Goal: Task Accomplishment & Management: Manage account settings

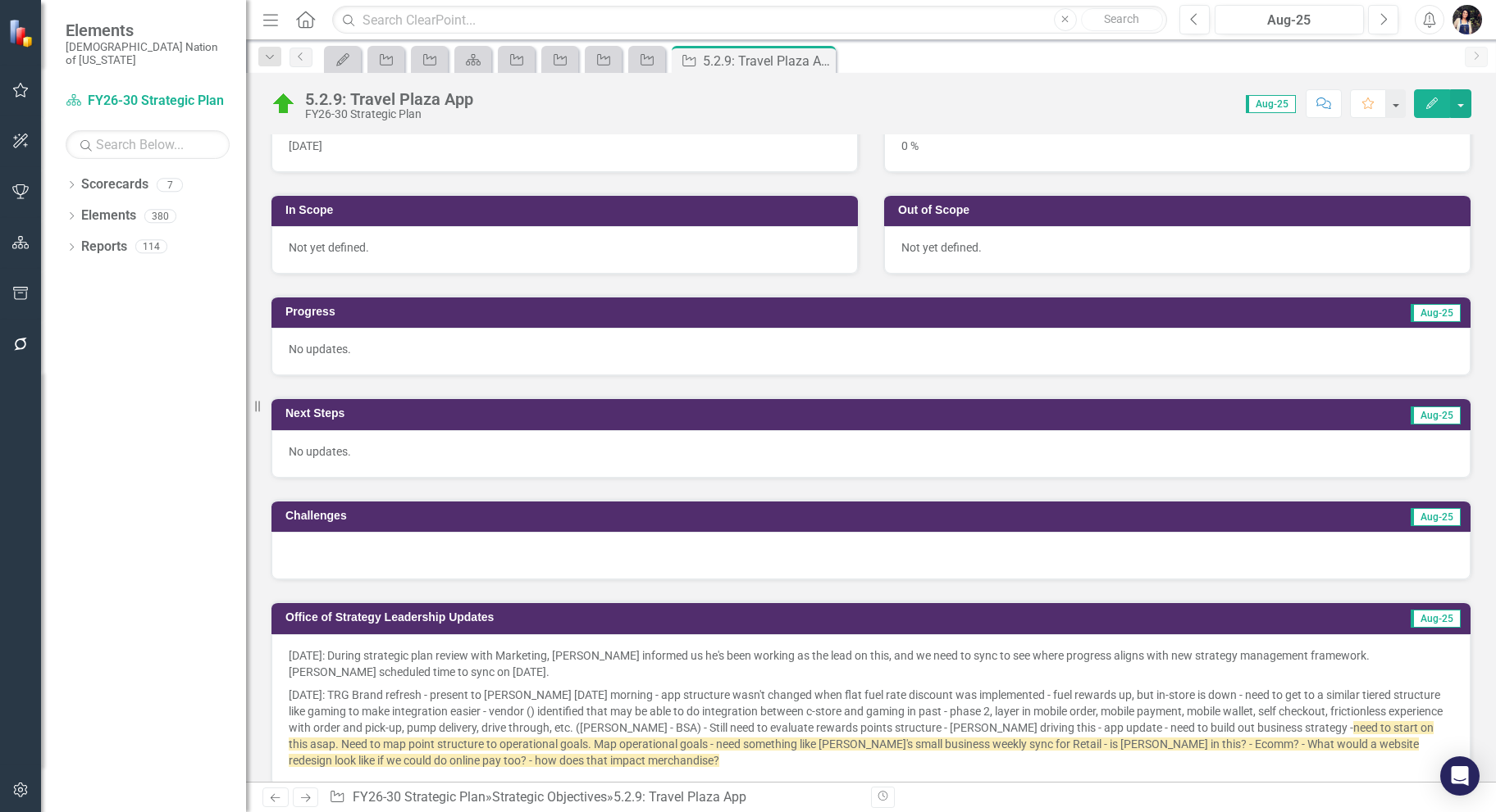
scroll to position [656, 0]
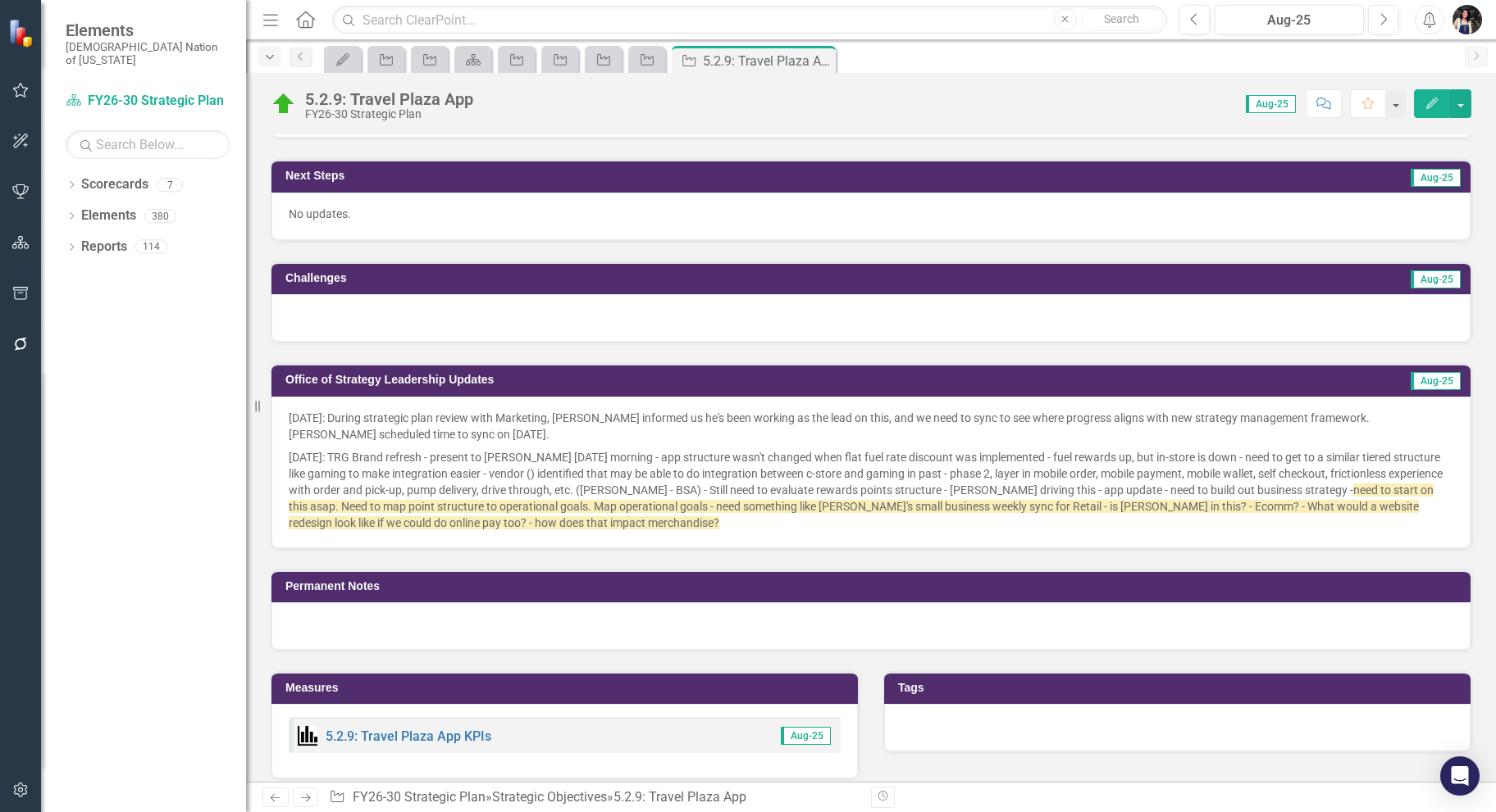
click at [270, 63] on icon "Dropdown" at bounding box center [269, 57] width 14 height 12
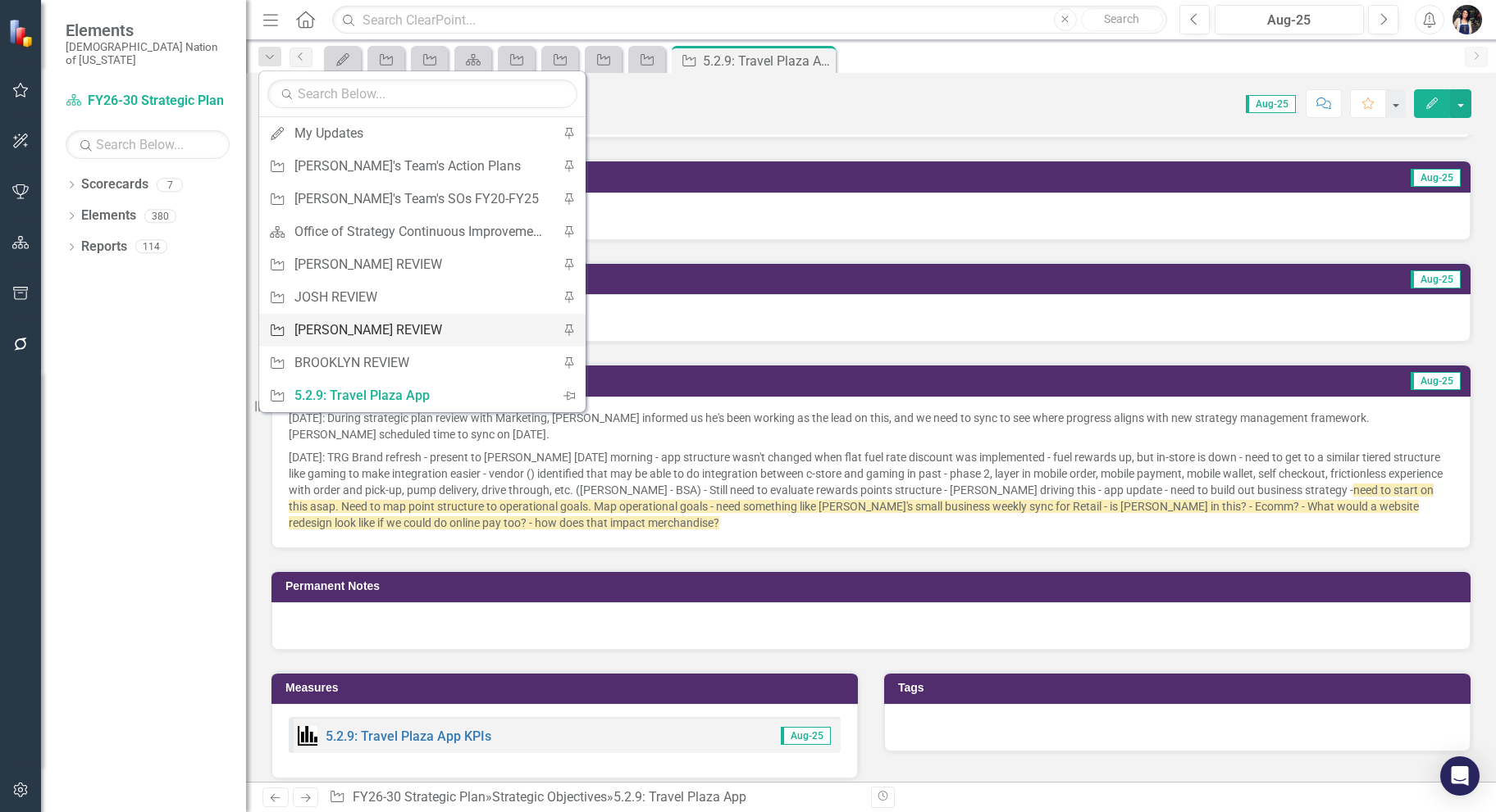
click at [345, 328] on div "[PERSON_NAME] REVIEW" at bounding box center [420, 329] width 251 height 21
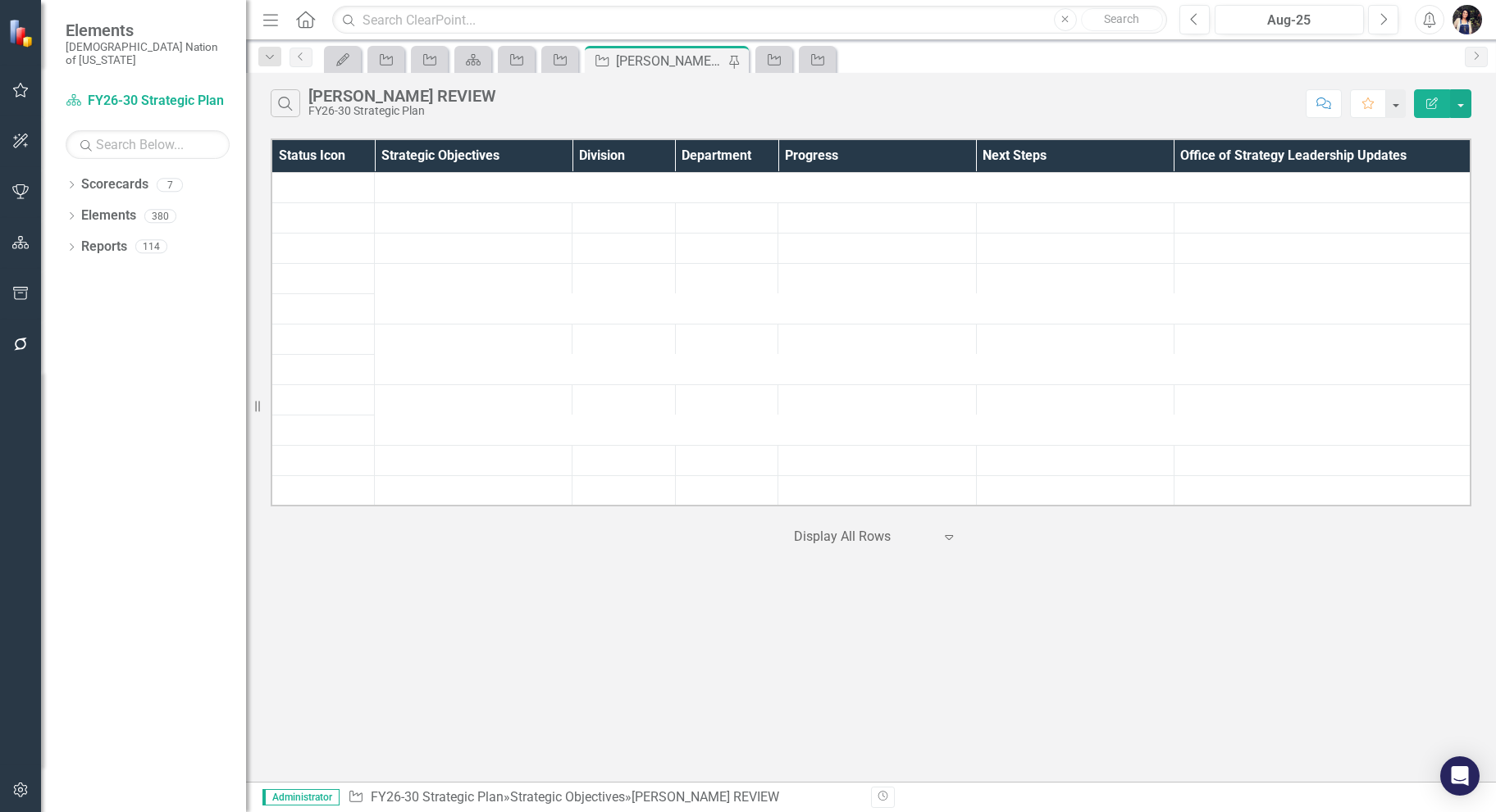
click at [270, 17] on icon "Menu" at bounding box center [271, 19] width 21 height 17
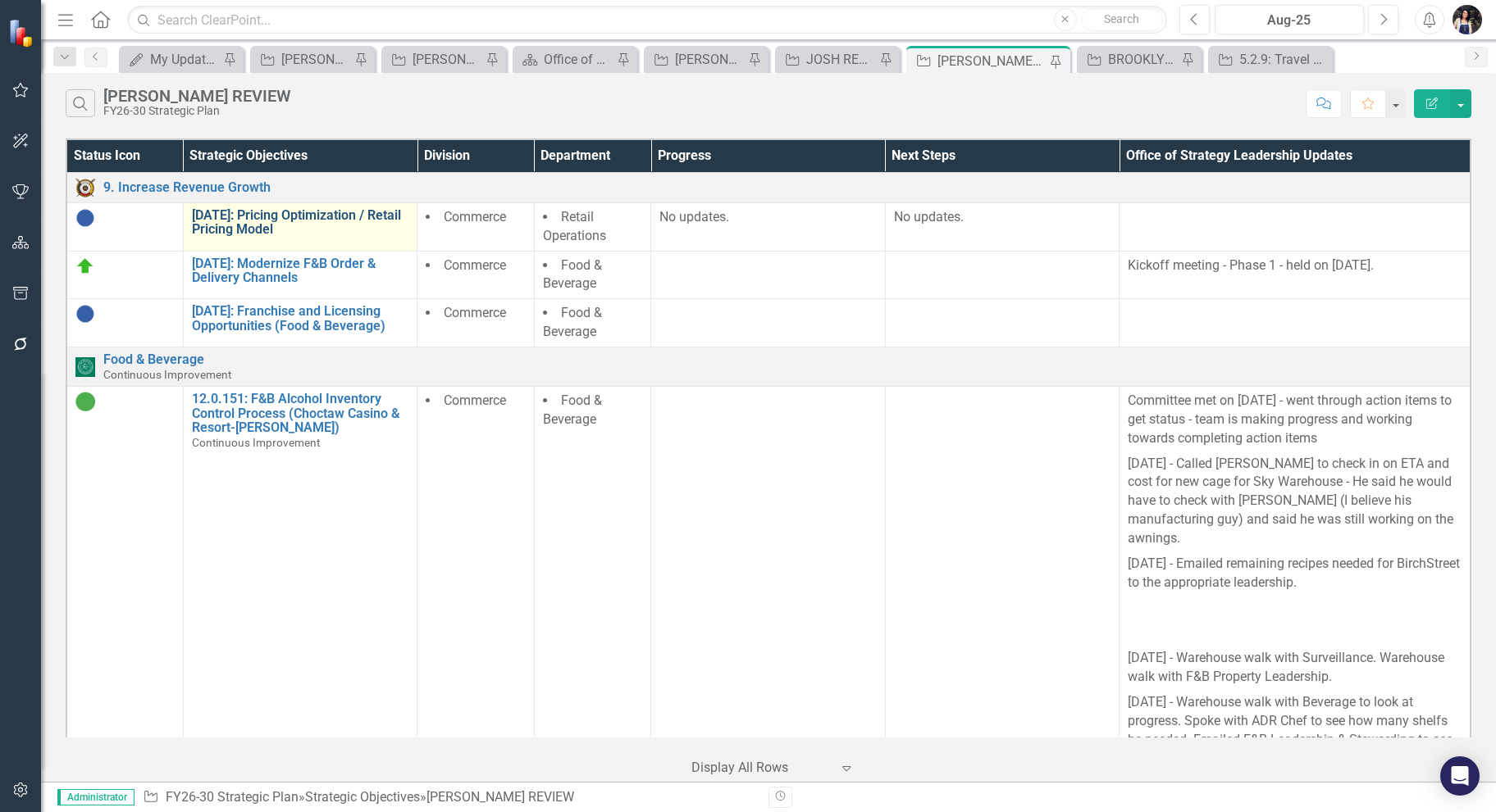
click at [322, 211] on link "[DATE]: Pricing Optimization / Retail Pricing Model" at bounding box center [300, 223] width 217 height 29
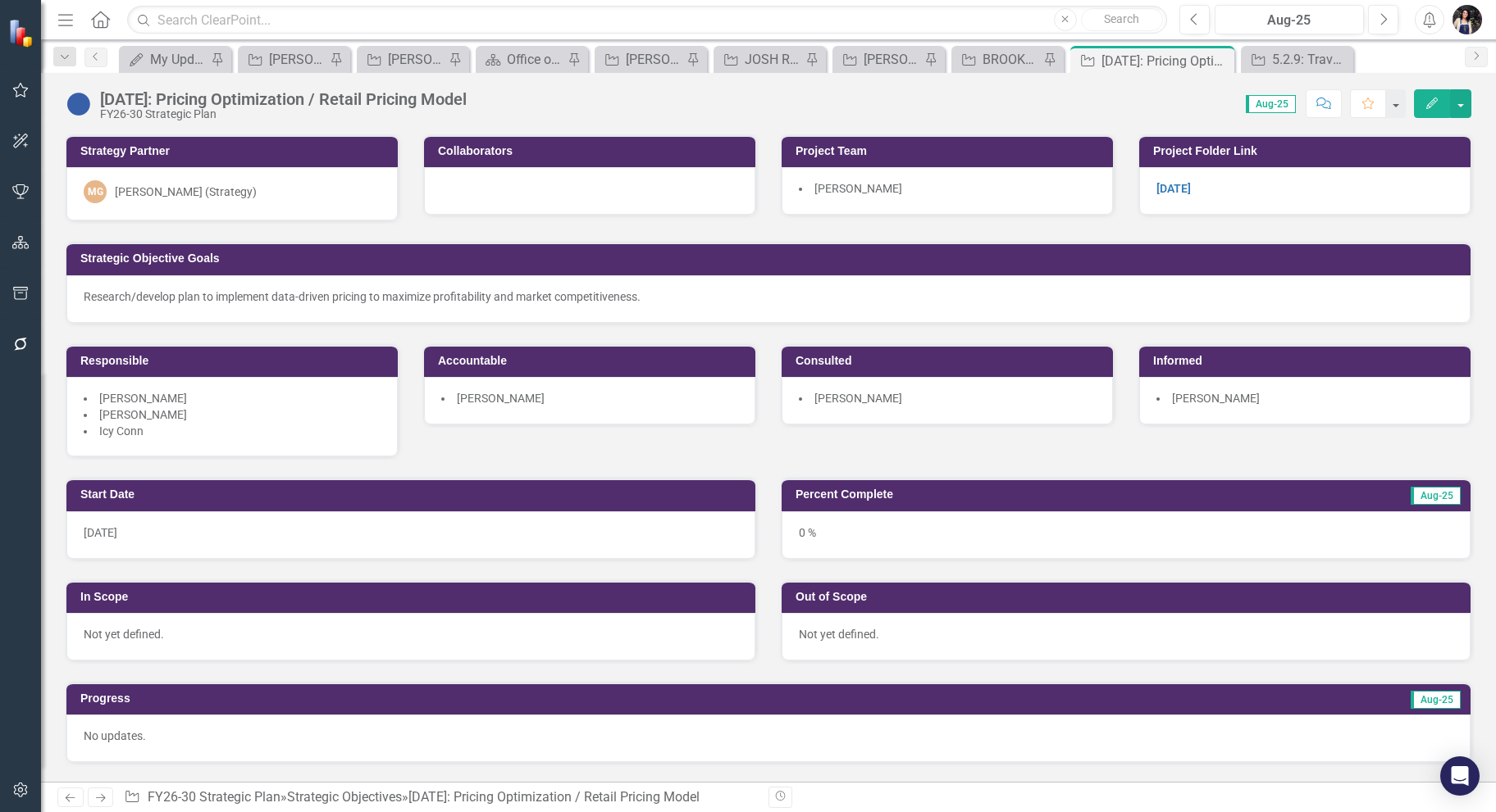
click at [186, 198] on div "[PERSON_NAME] (Strategy)" at bounding box center [185, 191] width 142 height 16
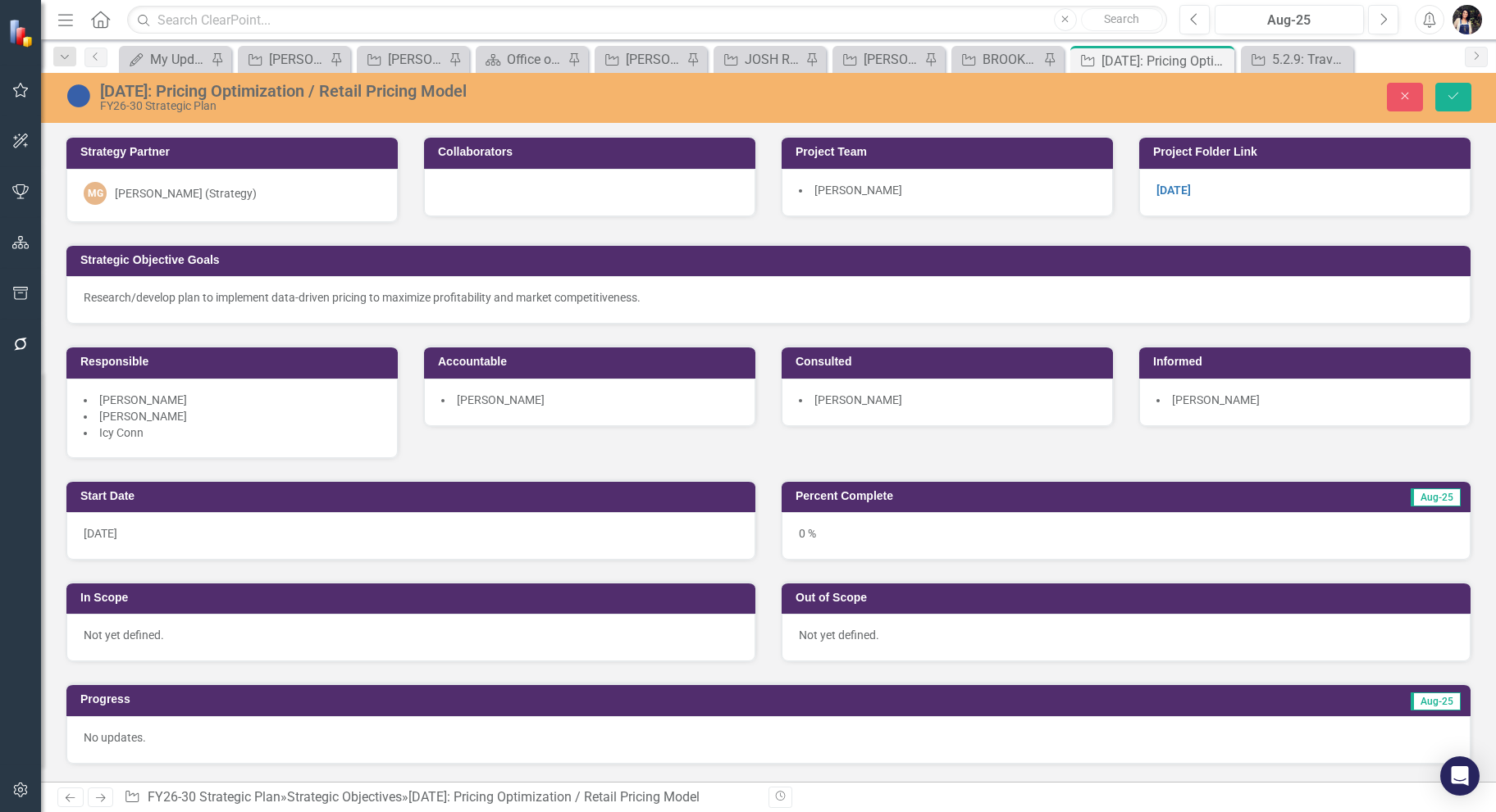
click at [201, 197] on div "[PERSON_NAME] (Strategy)" at bounding box center [185, 193] width 142 height 16
click at [203, 195] on div "[PERSON_NAME] (Strategy)" at bounding box center [185, 193] width 142 height 16
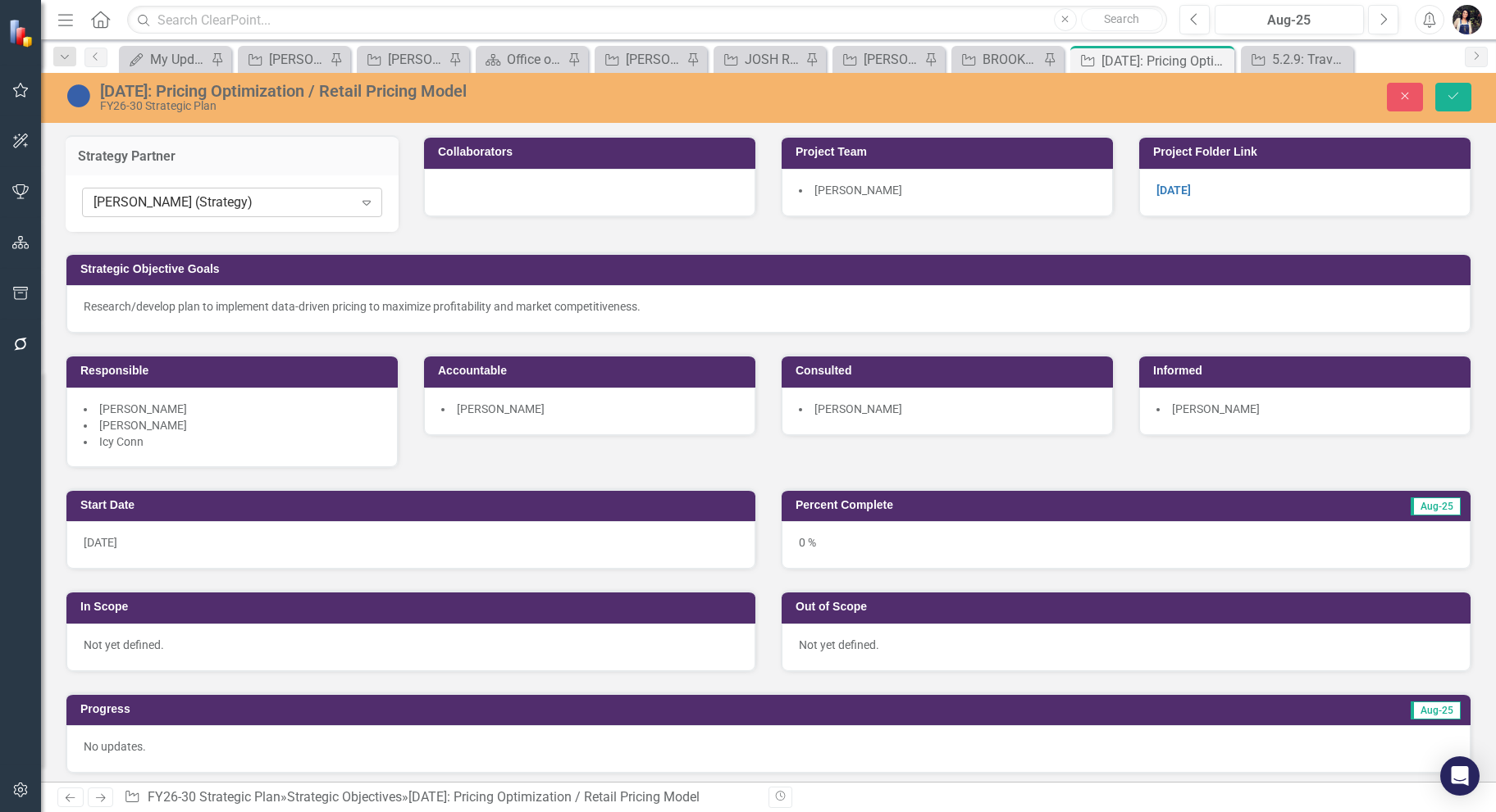
click at [203, 195] on div "[PERSON_NAME] (Strategy)" at bounding box center [223, 202] width 260 height 19
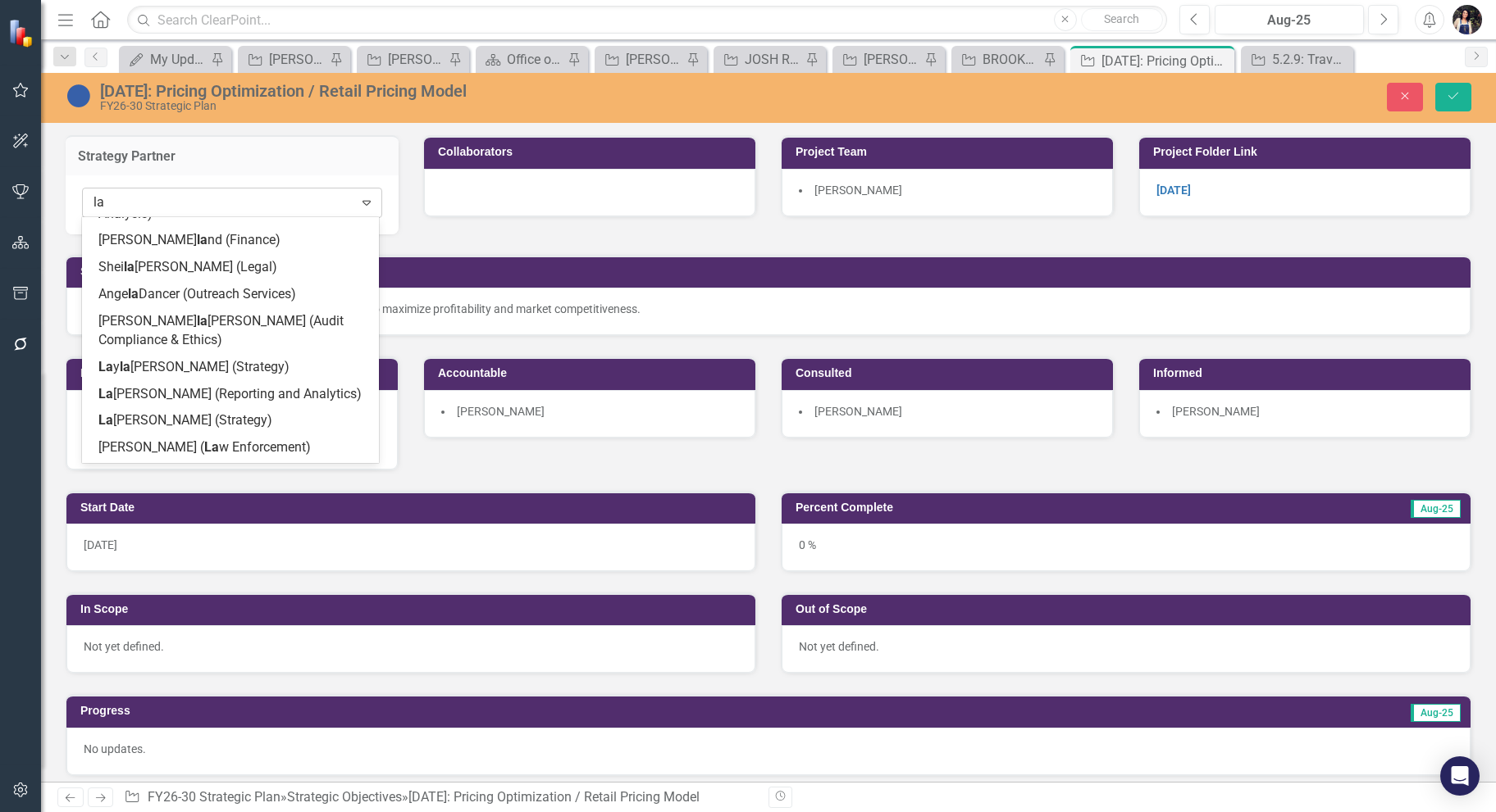
type input "lay"
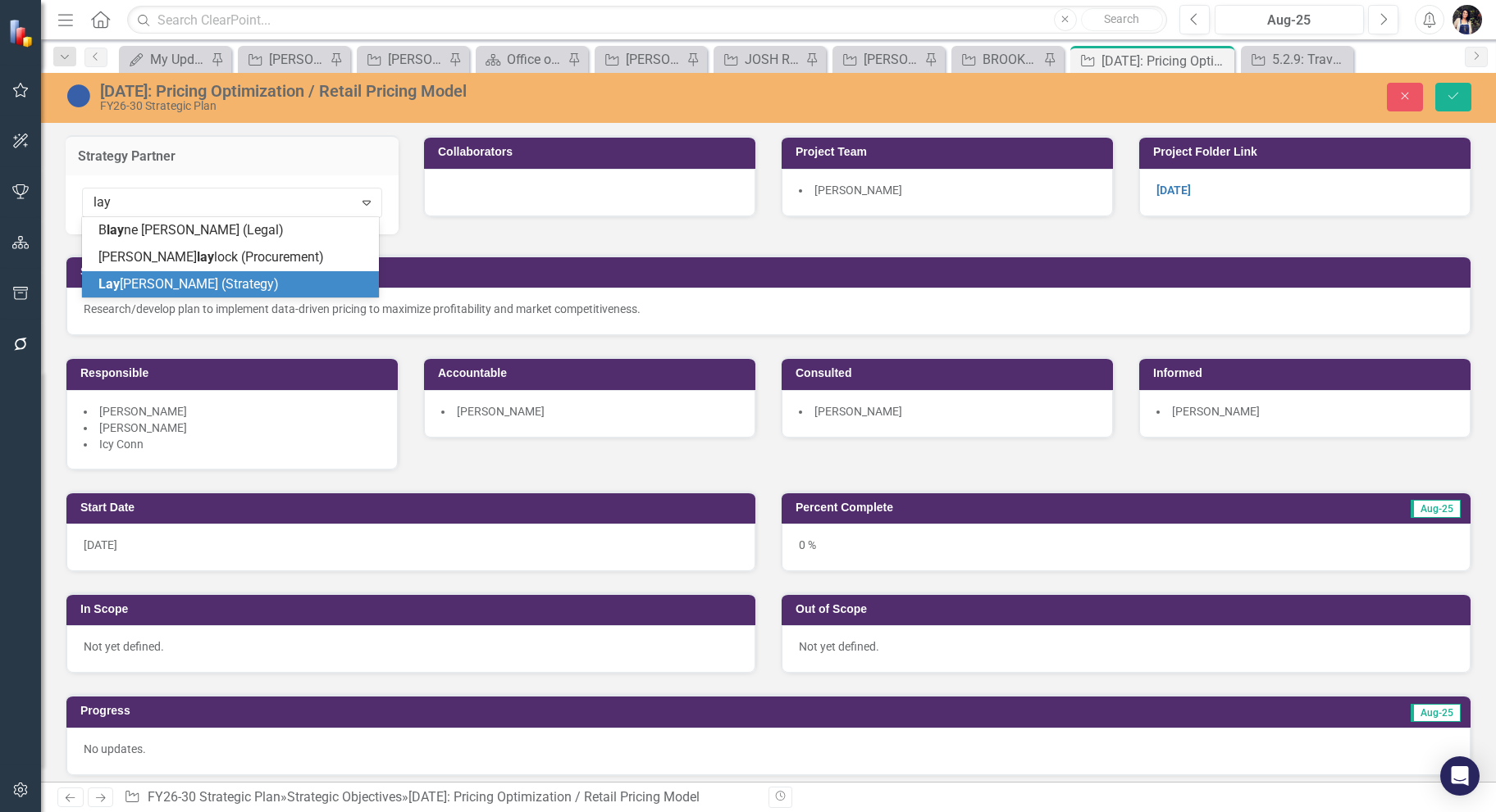
click at [210, 283] on span "Lay [PERSON_NAME] (Strategy)" at bounding box center [189, 283] width 181 height 15
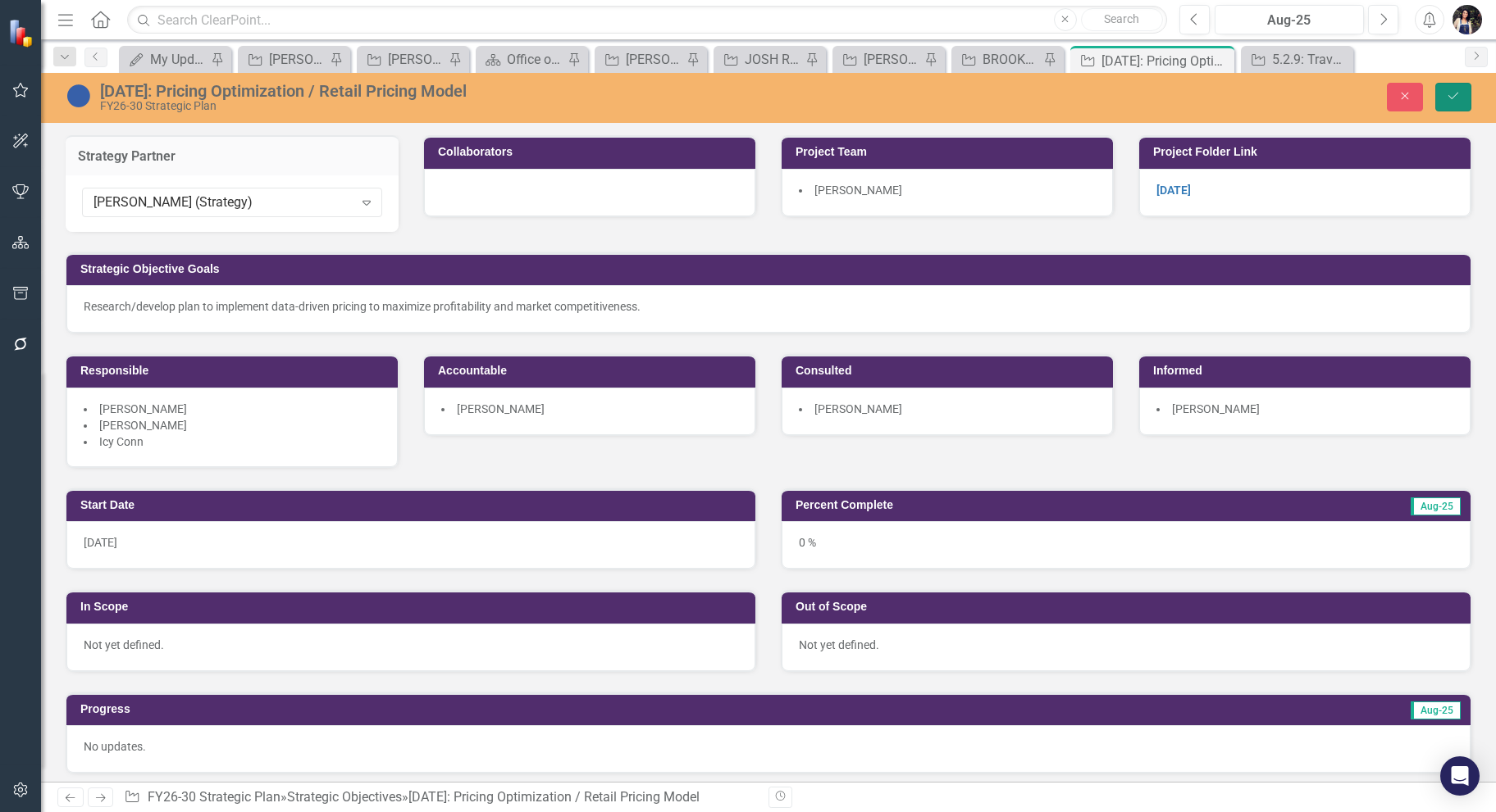
click at [1455, 108] on button "Save" at bounding box center [1453, 97] width 36 height 29
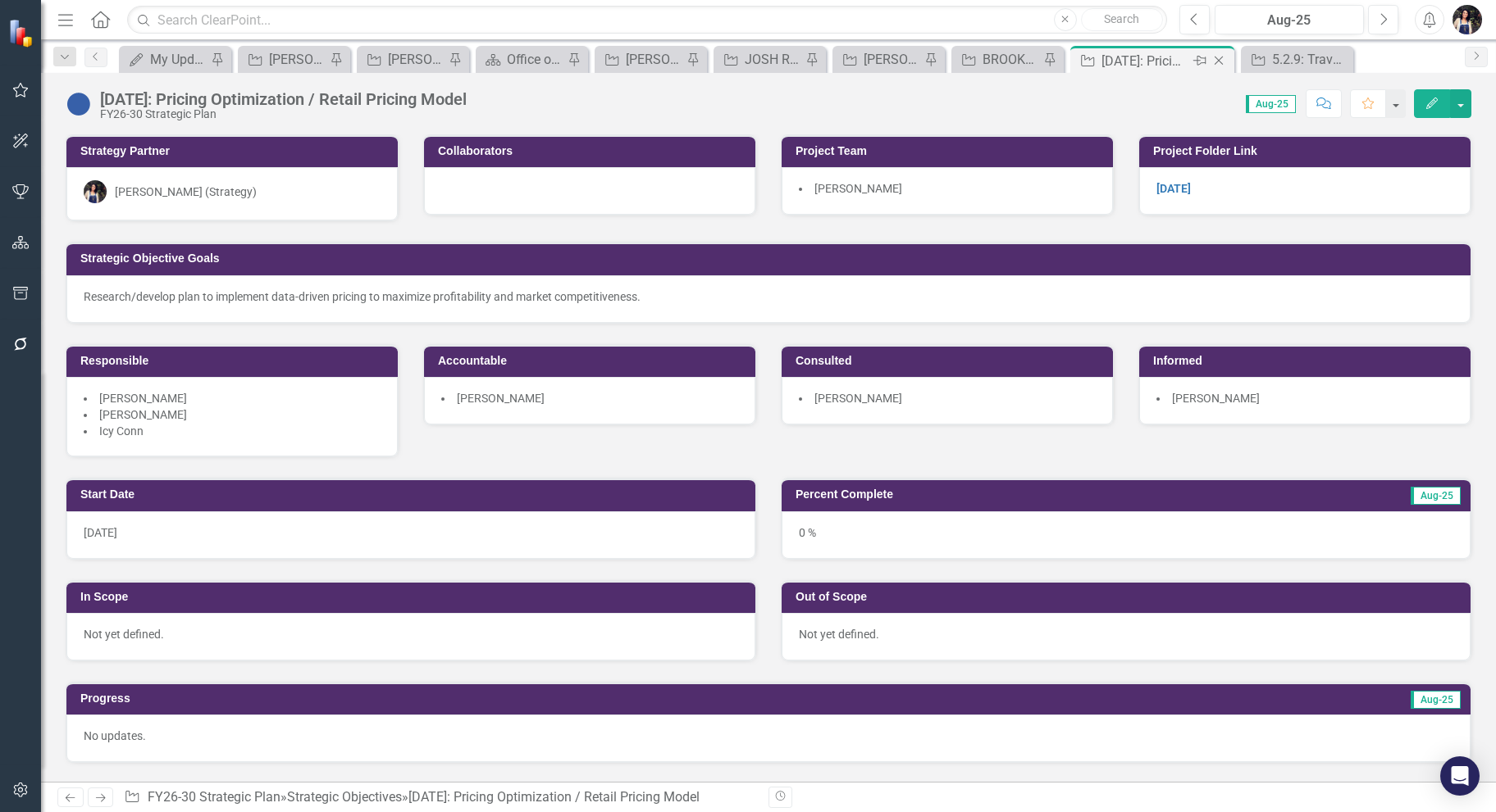
click at [1220, 57] on icon at bounding box center [1219, 61] width 9 height 9
click at [984, 58] on div "[PERSON_NAME] REVIEW" at bounding box center [971, 59] width 69 height 21
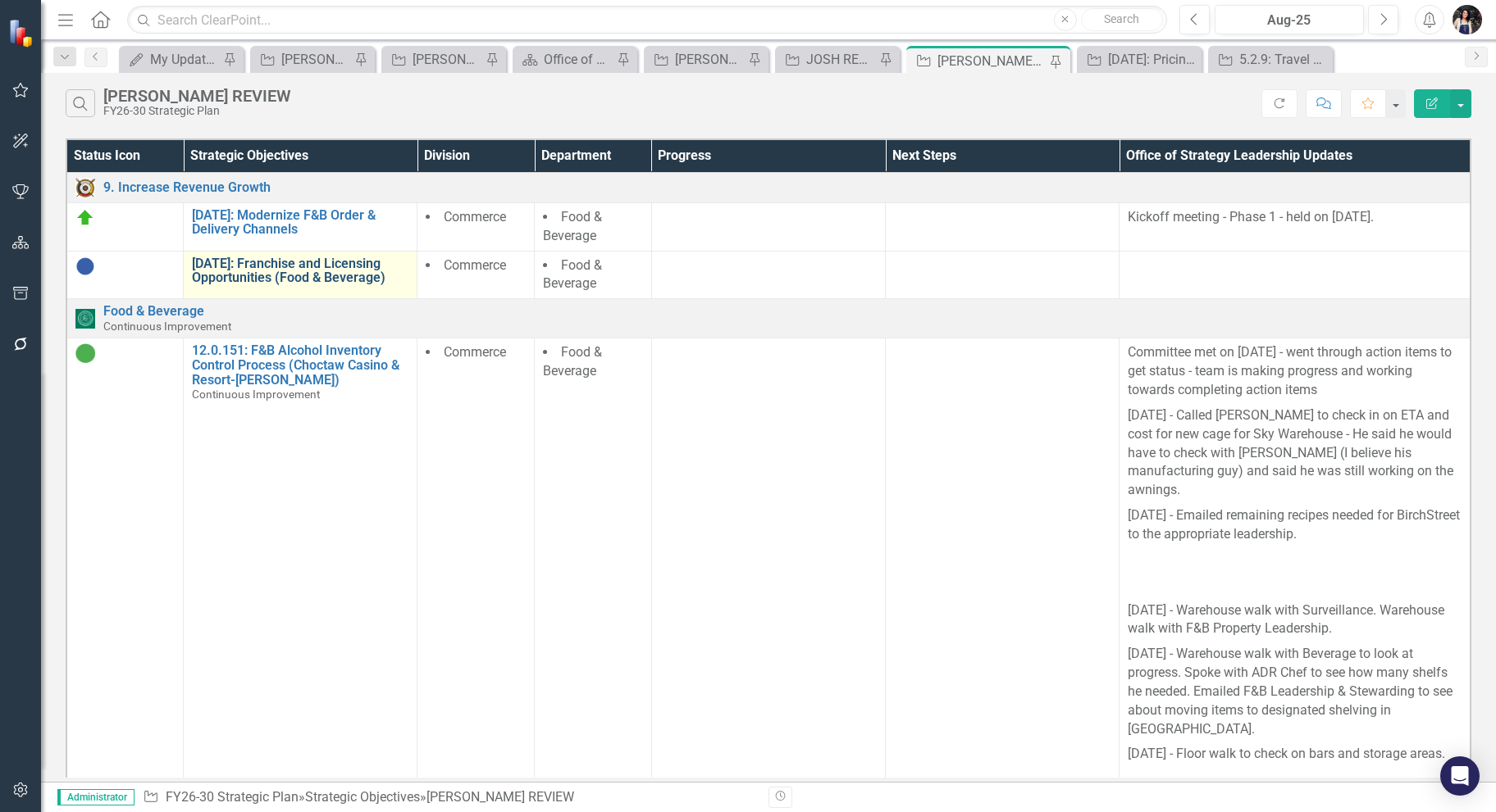
click at [319, 272] on link "[DATE]: Franchise and Licensing Opportunities (Food & Beverage)" at bounding box center [300, 271] width 217 height 29
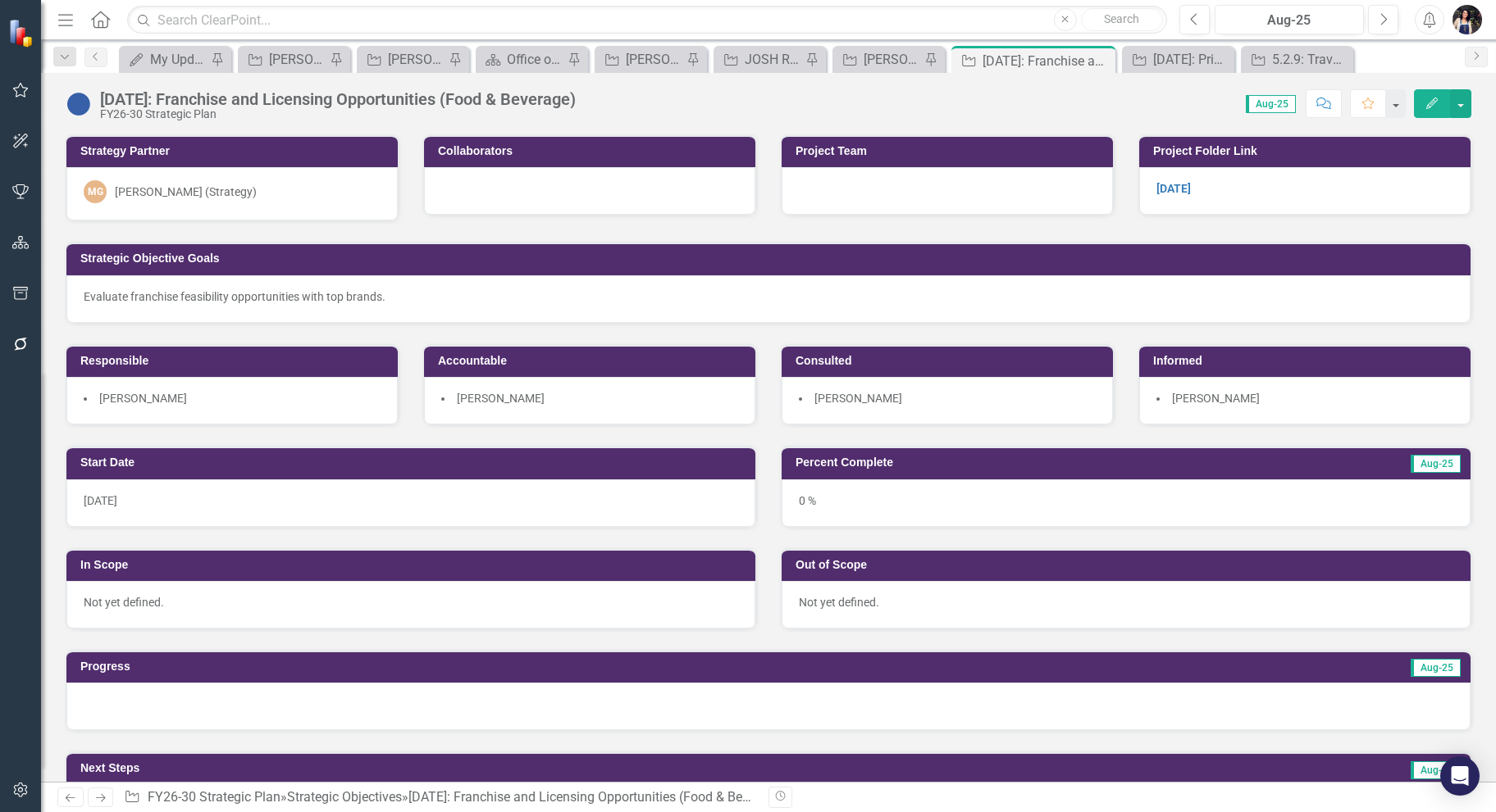
click at [472, 100] on div "[DATE]: Franchise and Licensing Opportunities (Food & Beverage)" at bounding box center [338, 99] width 476 height 18
click at [470, 97] on div "[DATE]: Franchise and Licensing Opportunities (Food & Beverage)" at bounding box center [338, 99] width 476 height 18
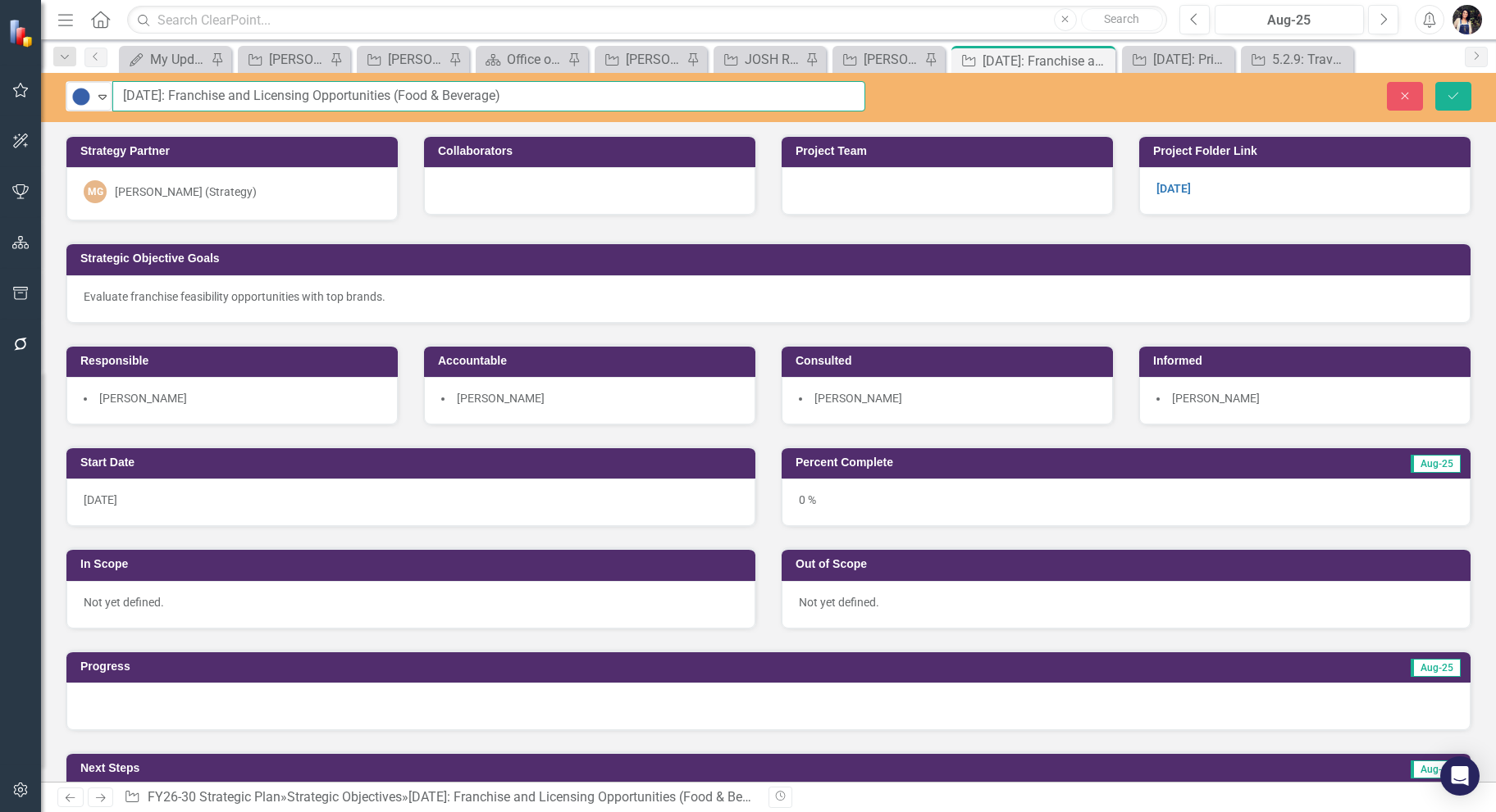
click at [515, 100] on input "[DATE]: Franchise and Licensing Opportunities (Food & Beverage)" at bounding box center [489, 97] width 752 height 30
click at [168, 97] on input "[DATE]: Franchise and Licensing Opportunities (Food & Beverage)" at bounding box center [489, 97] width 752 height 30
click at [548, 95] on input "[DATE]: F&B Franchise and Licensing Opportunities (Food & Beverage)" at bounding box center [489, 97] width 752 height 30
type input "[DATE]: F&B Franchise and Licensing Opportunities"
click at [1459, 98] on icon "Save" at bounding box center [1453, 96] width 14 height 12
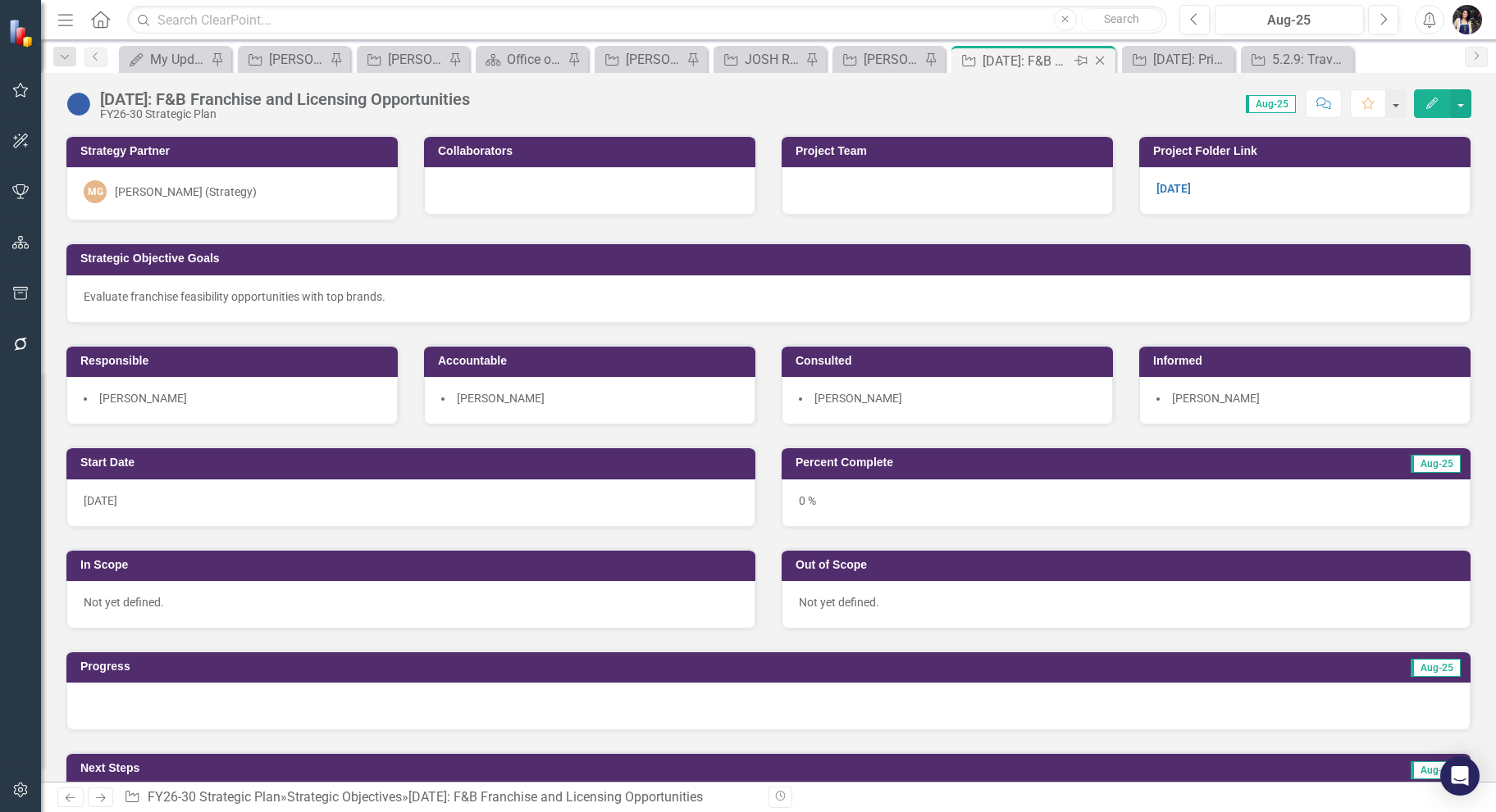
click at [1101, 57] on icon "Close" at bounding box center [1100, 60] width 16 height 13
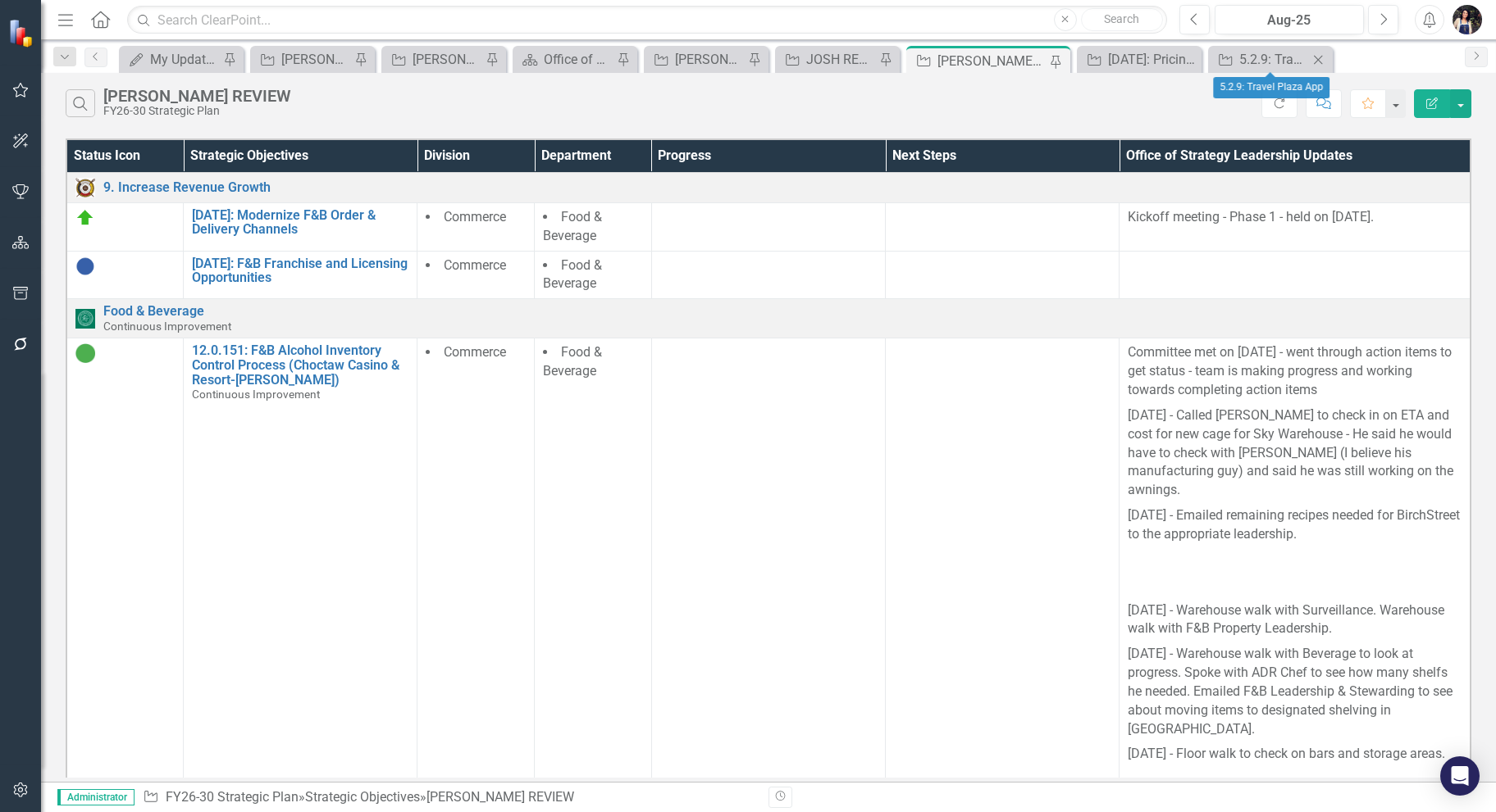
click at [1322, 58] on icon "Close" at bounding box center [1318, 60] width 16 height 13
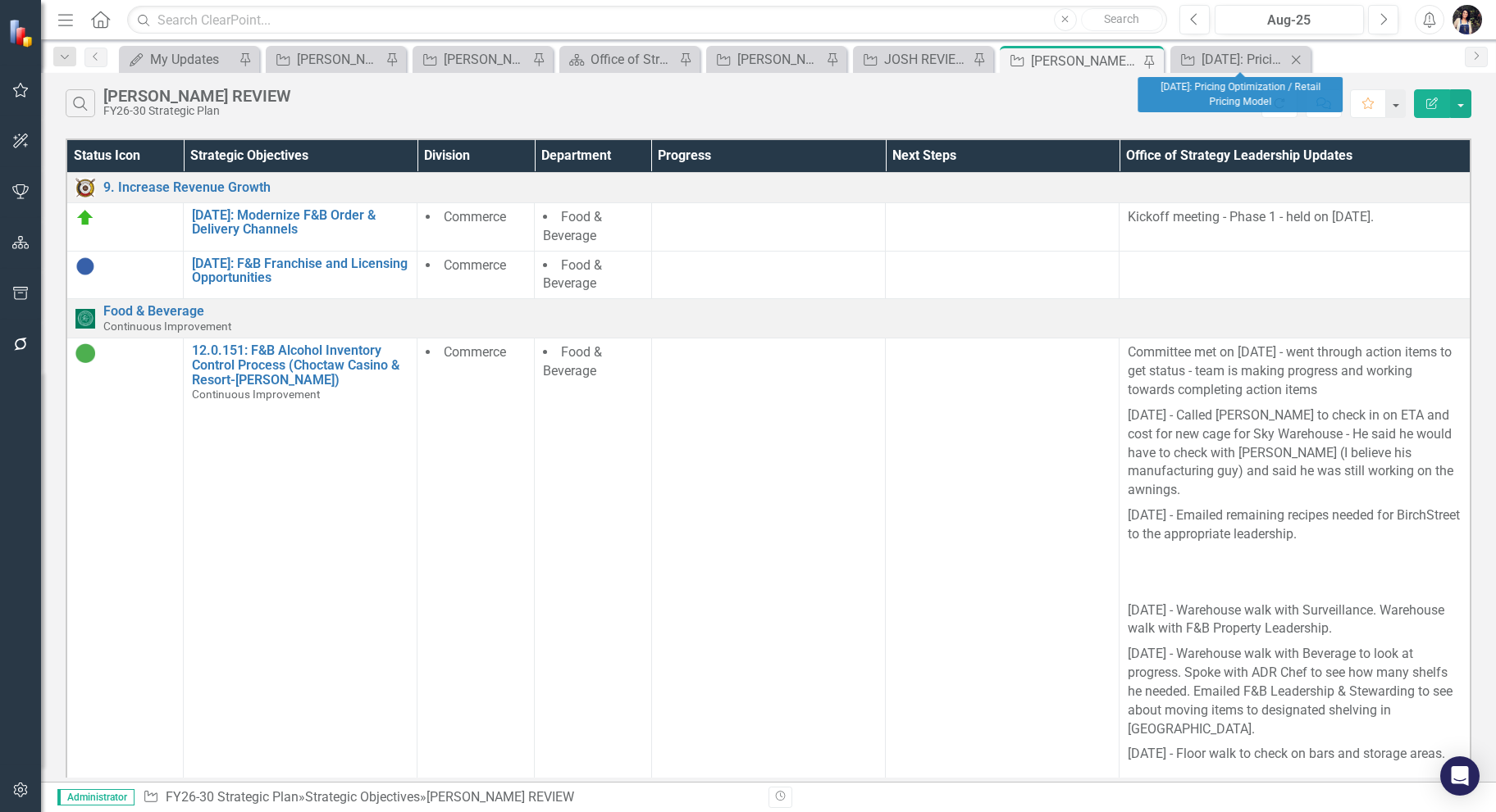
click at [1297, 59] on icon "Close" at bounding box center [1296, 60] width 16 height 13
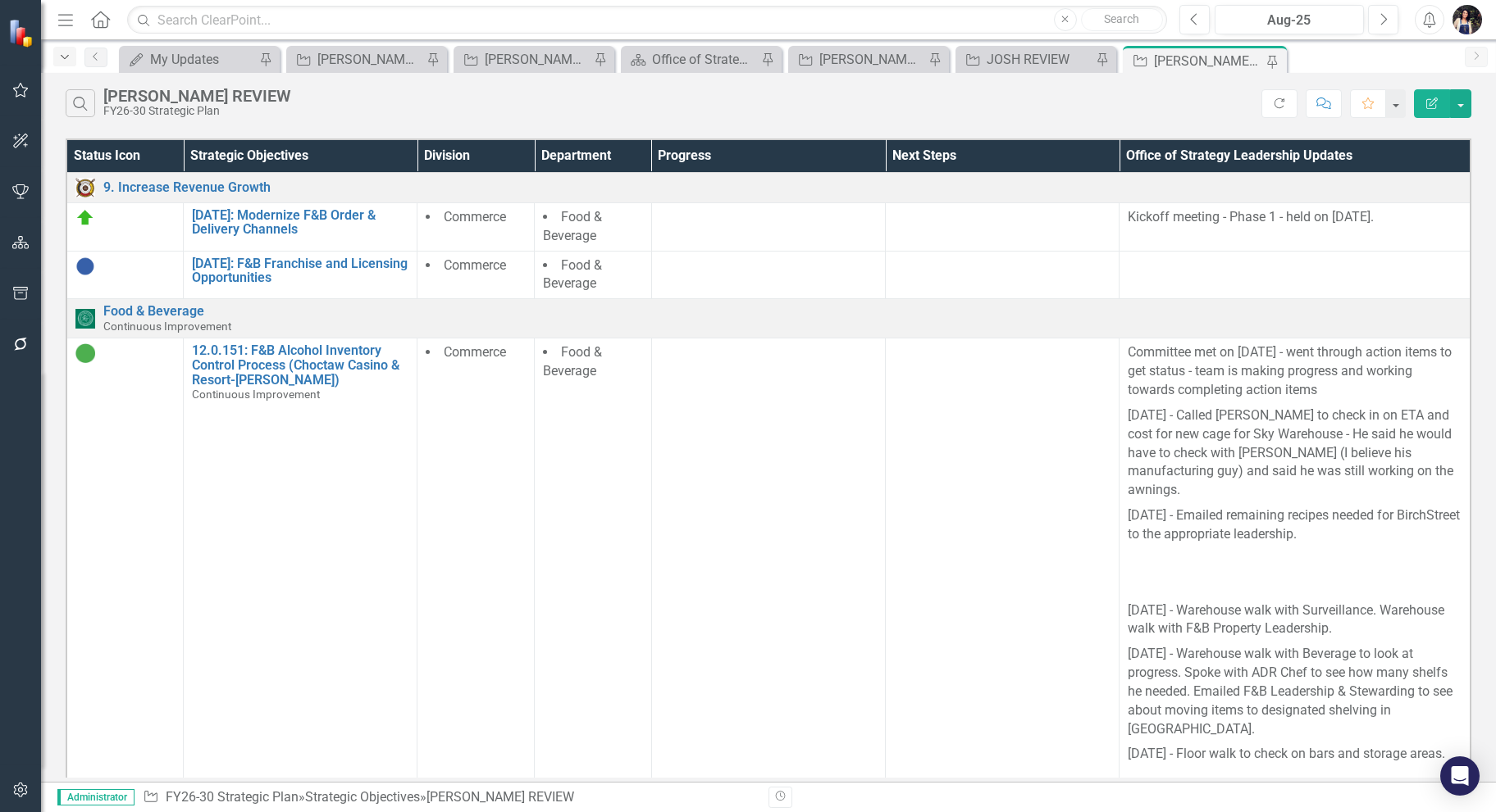
click at [58, 59] on icon "Dropdown" at bounding box center [64, 57] width 14 height 12
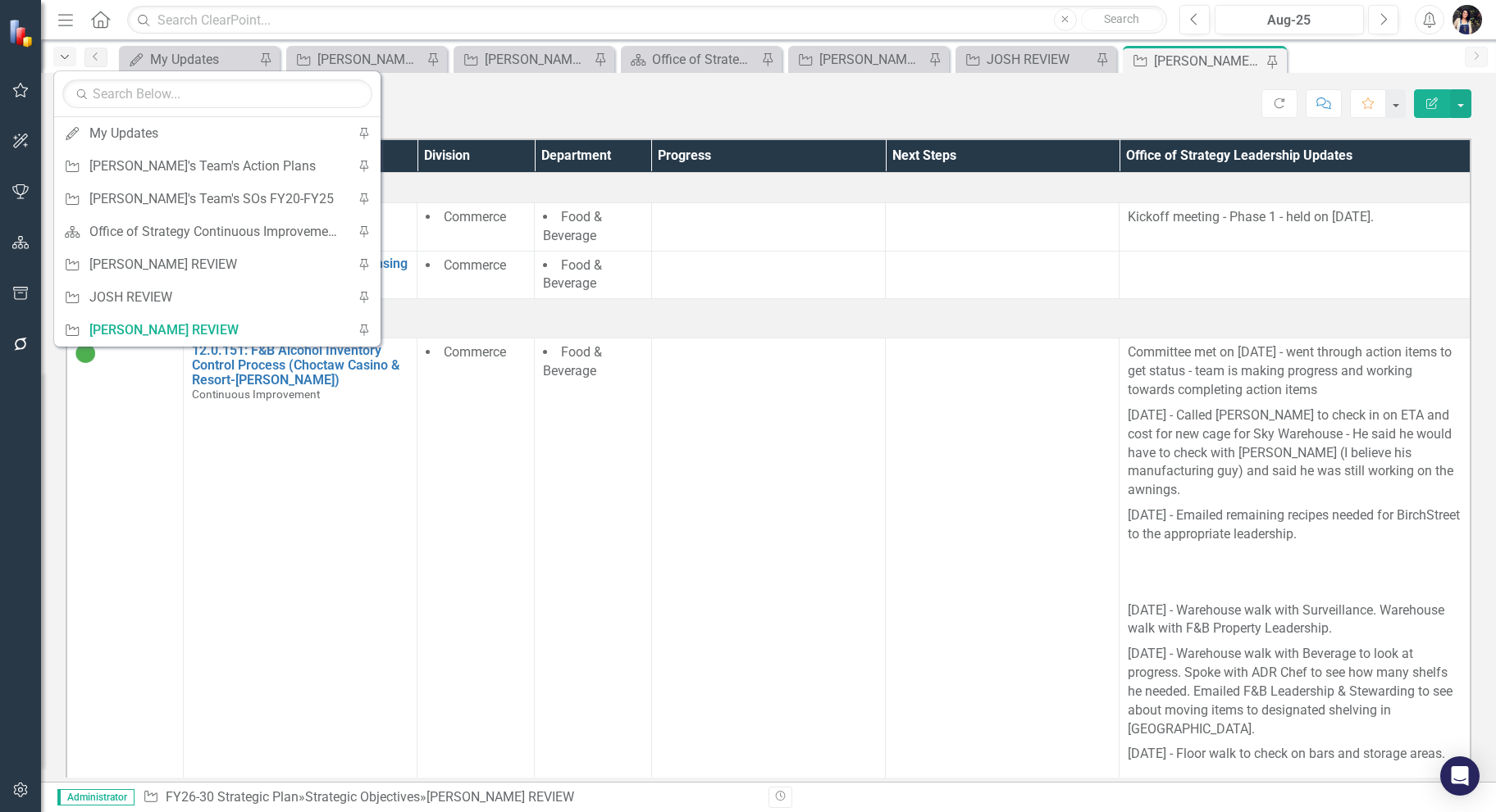
click at [58, 59] on icon "Dropdown" at bounding box center [64, 57] width 14 height 12
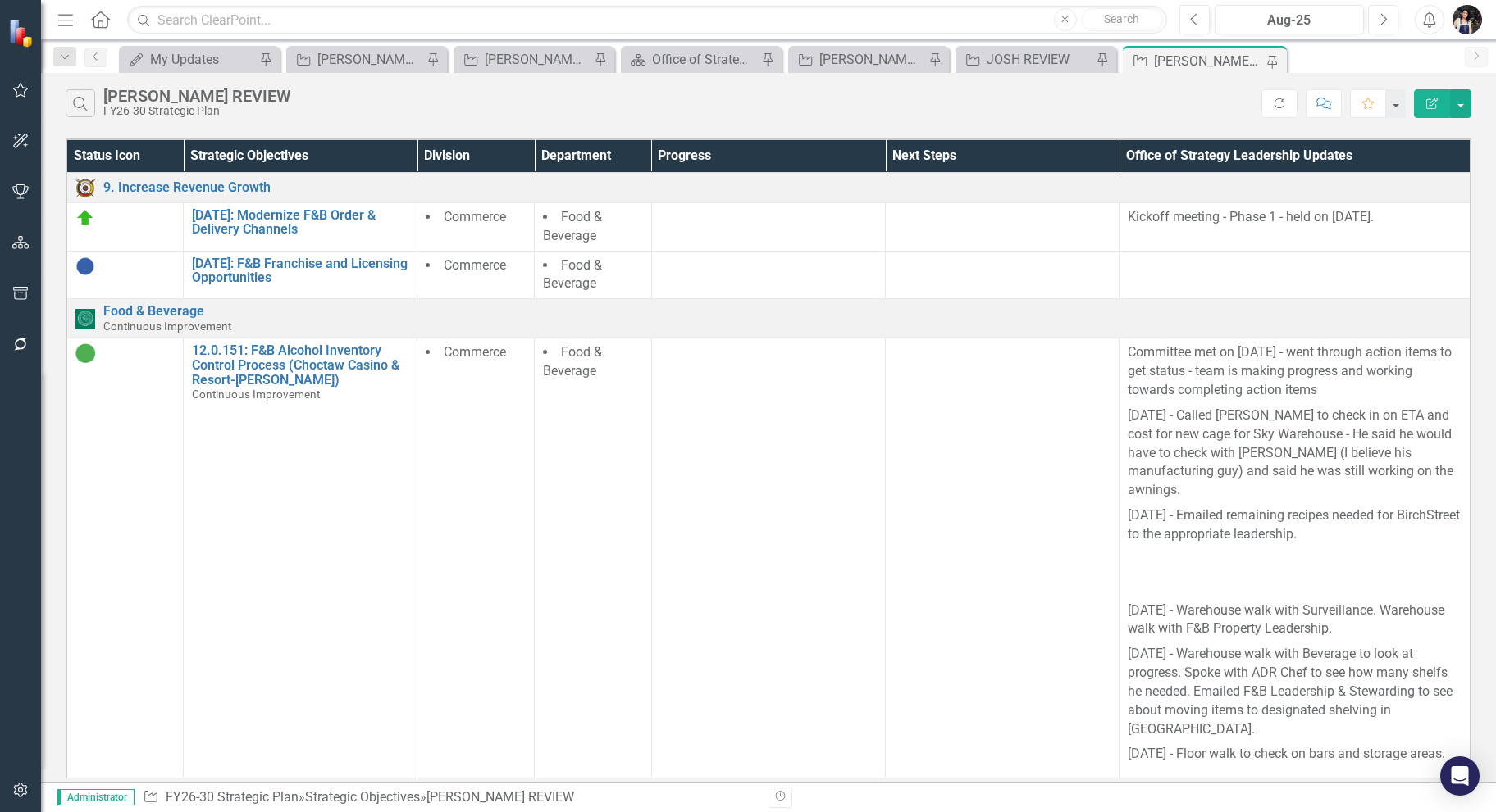
click at [71, 21] on icon "Menu" at bounding box center [65, 19] width 21 height 17
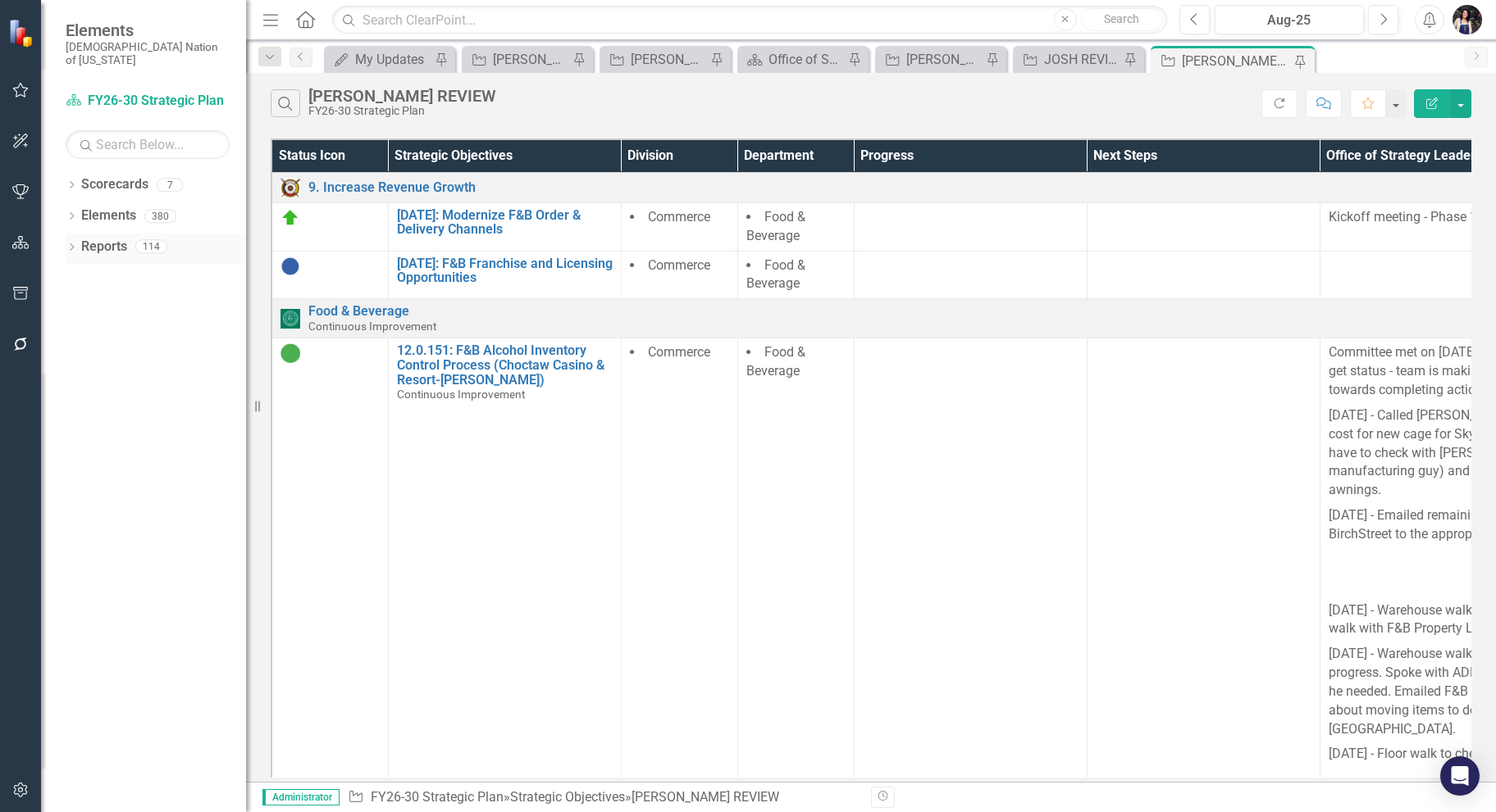
click at [110, 238] on link "Reports" at bounding box center [104, 247] width 46 height 19
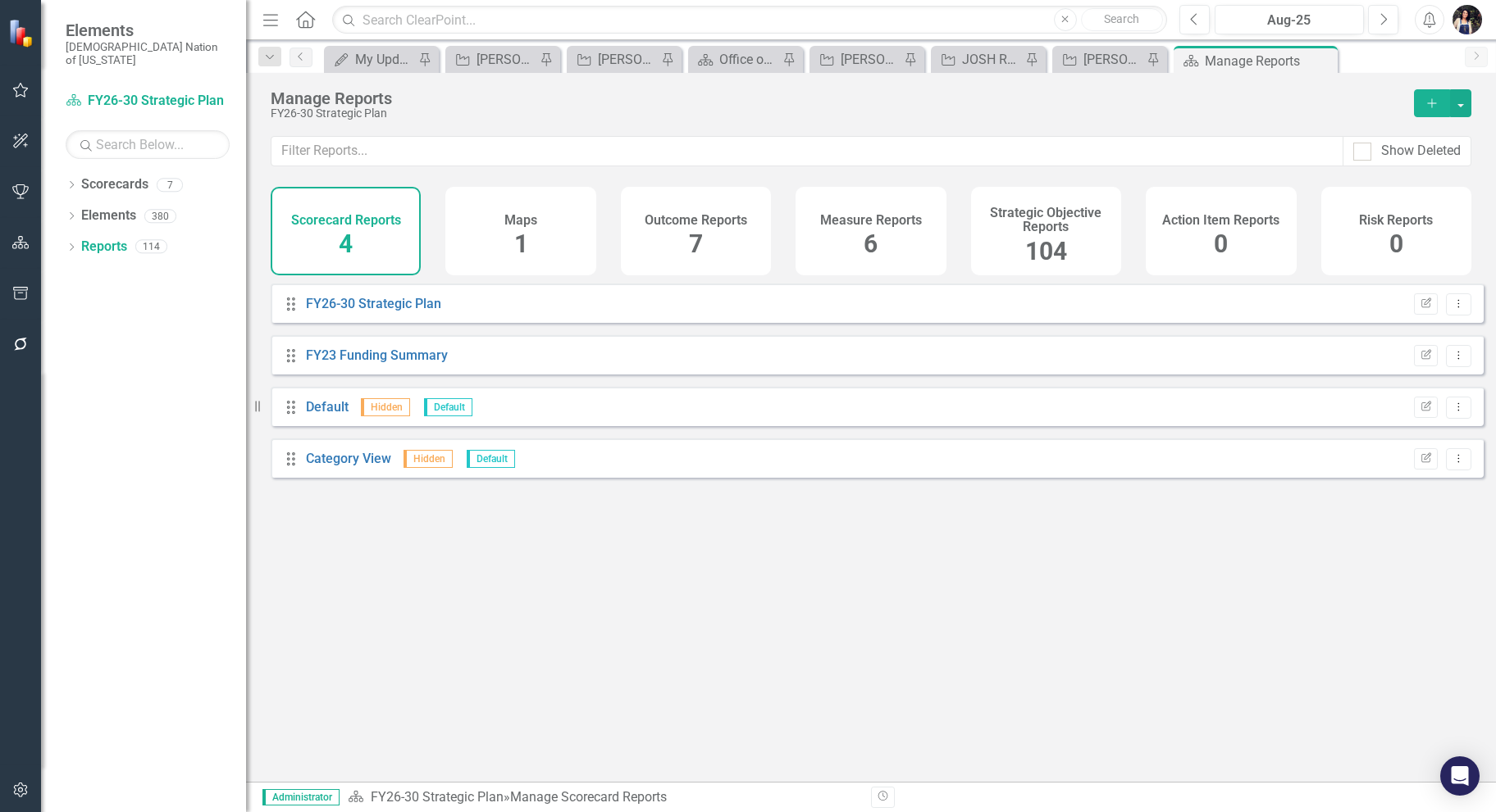
click at [1071, 231] on h4 "Strategic Objective Reports" at bounding box center [1046, 220] width 131 height 29
click at [791, 142] on input "text" at bounding box center [807, 151] width 1072 height 30
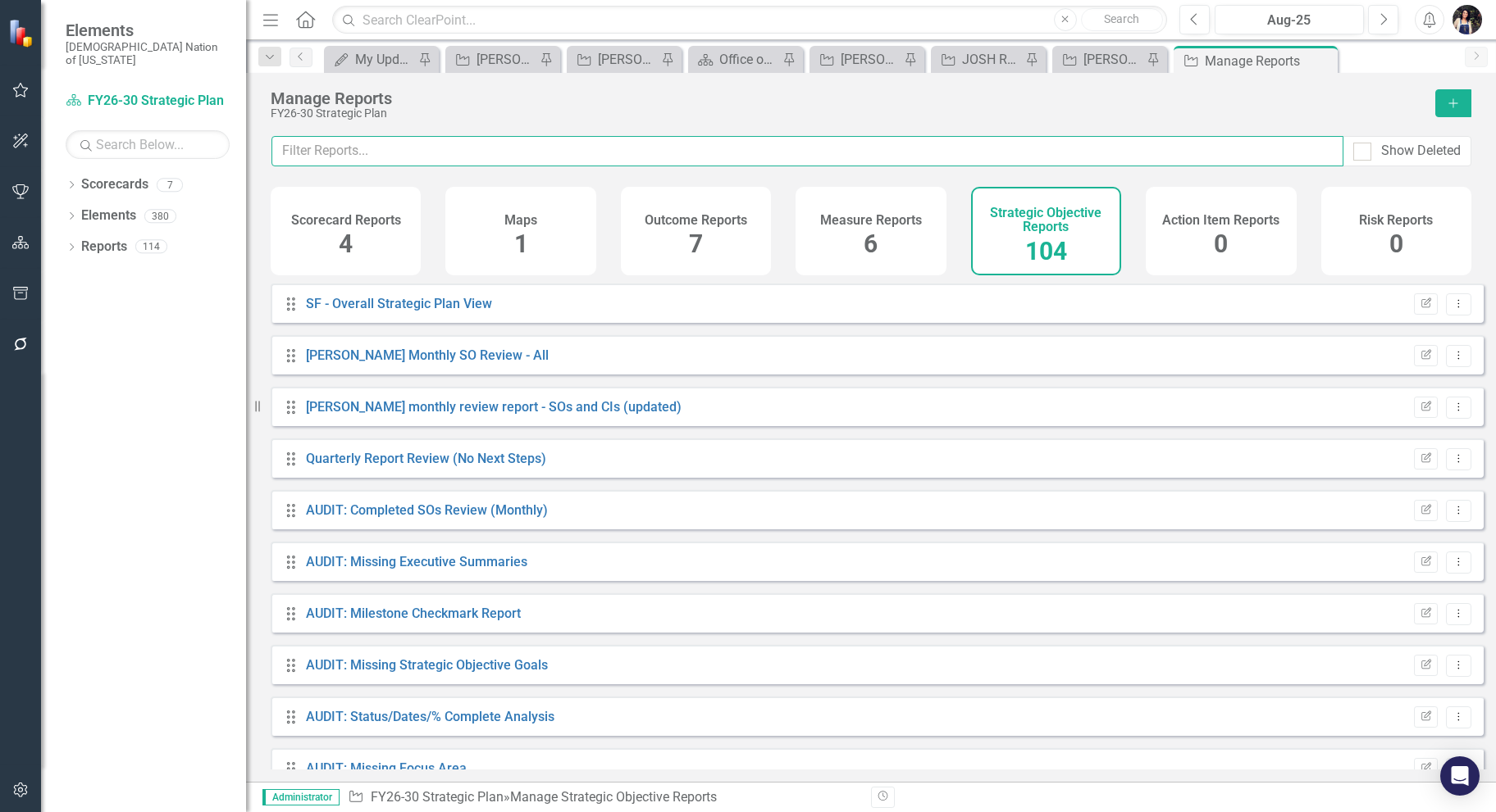
click at [790, 150] on input "text" at bounding box center [807, 151] width 1072 height 30
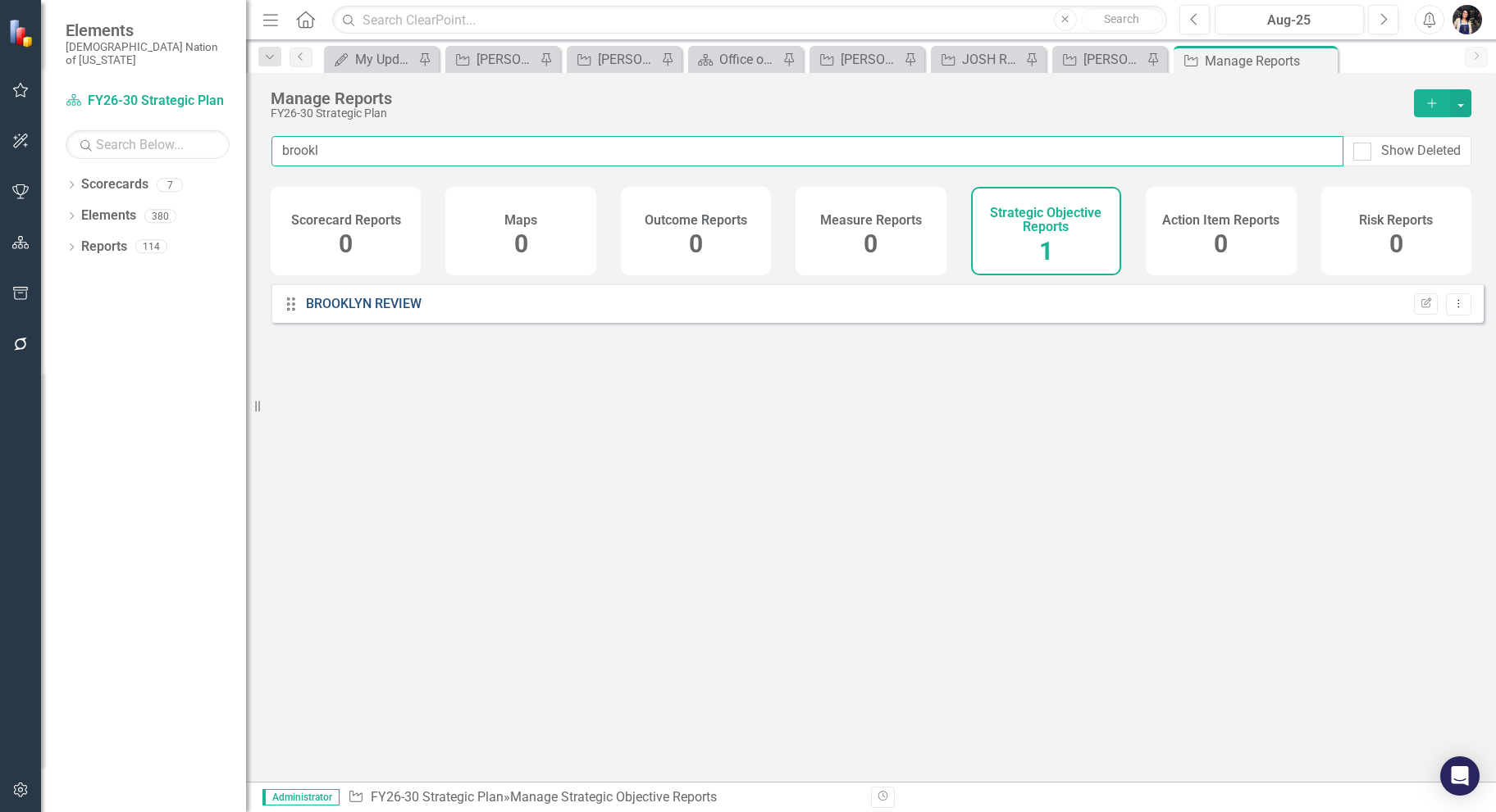
type input "brookl"
click at [397, 309] on link "BROOKLYN REVIEW" at bounding box center [363, 303] width 115 height 15
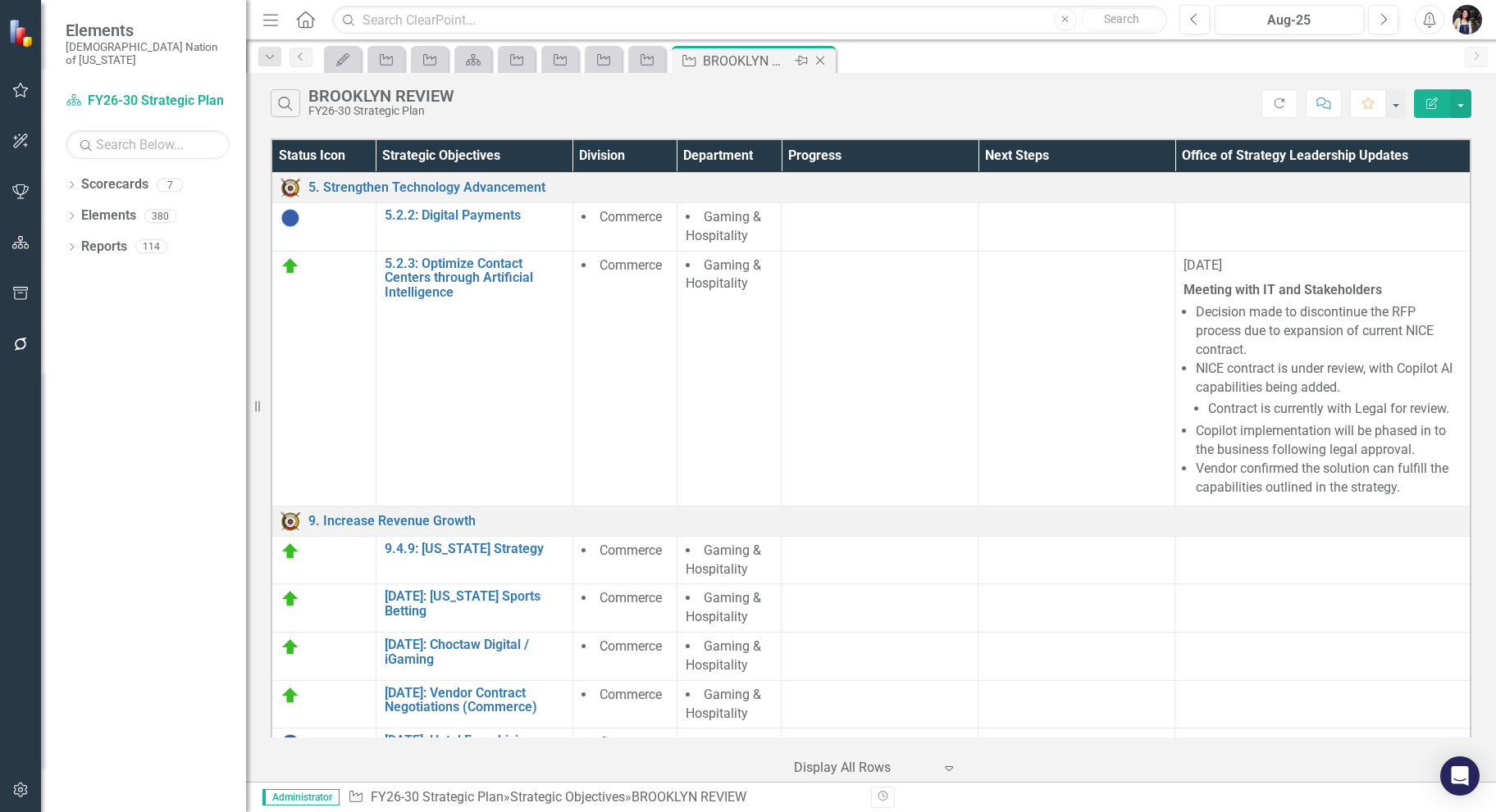
click at [804, 61] on icon "Pin" at bounding box center [801, 61] width 13 height 16
click at [266, 12] on icon "Menu" at bounding box center [271, 19] width 21 height 17
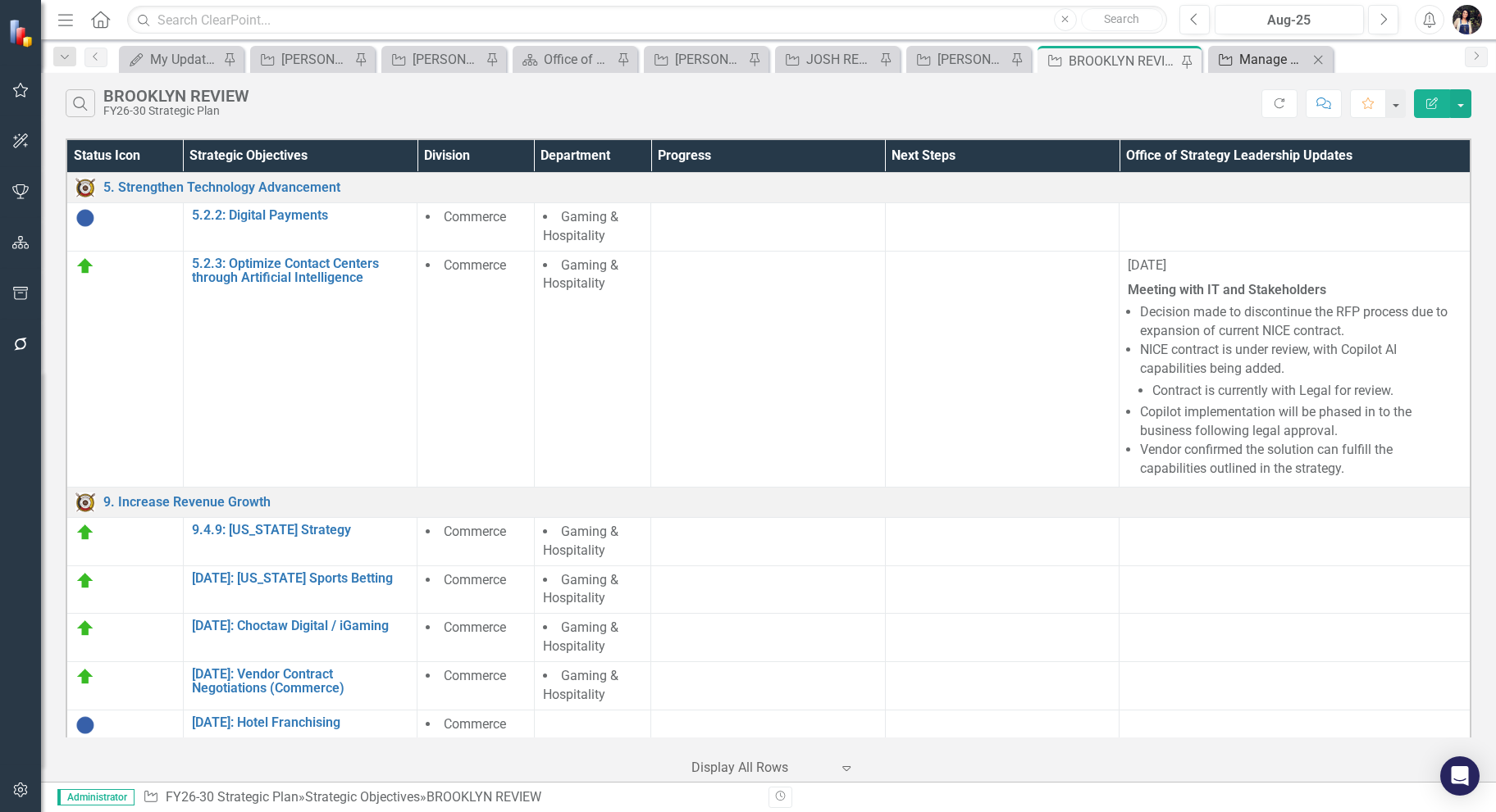
click at [1273, 59] on div "Manage Reports" at bounding box center [1273, 59] width 69 height 21
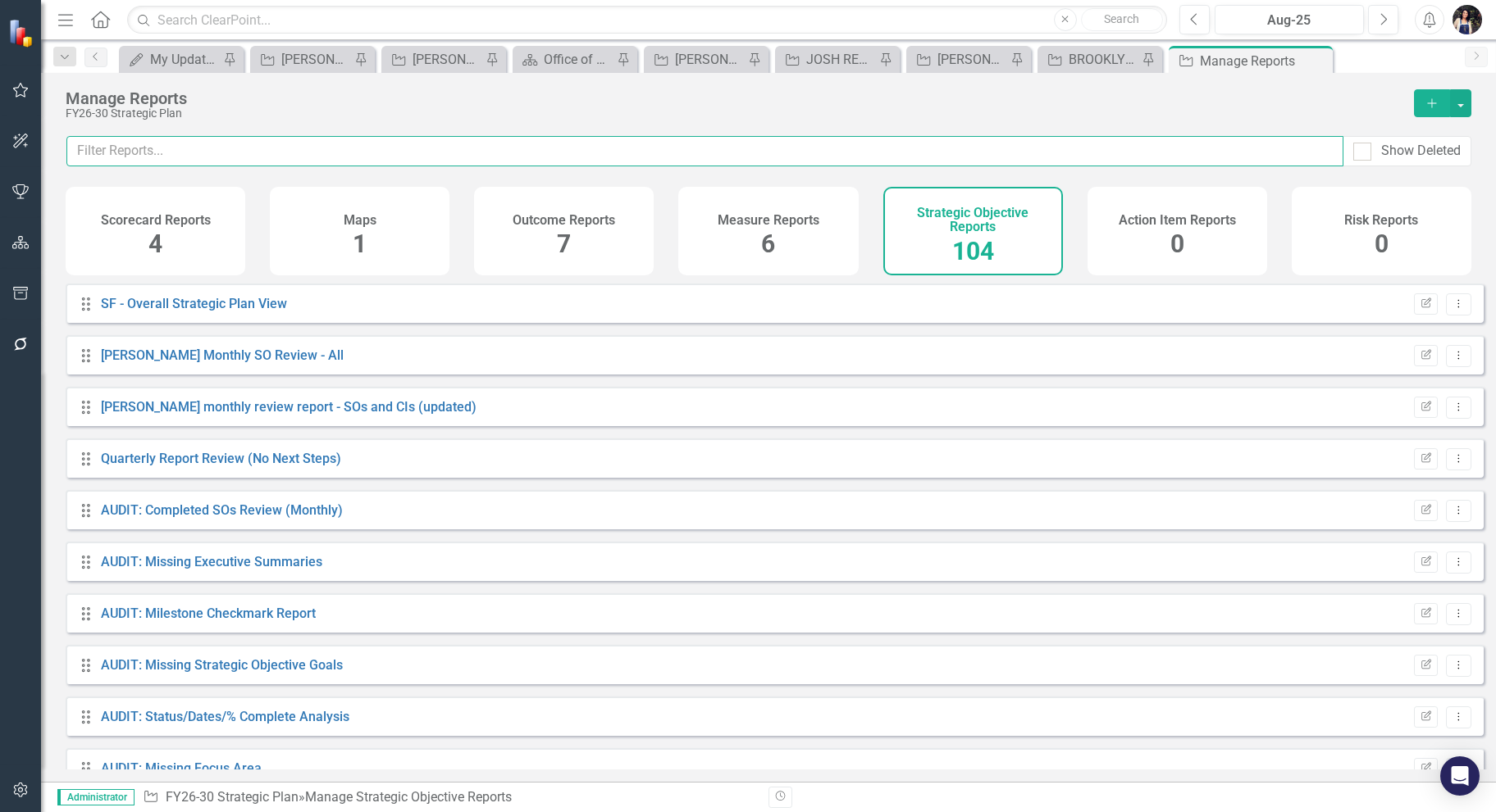
click at [703, 156] on input "text" at bounding box center [704, 151] width 1277 height 30
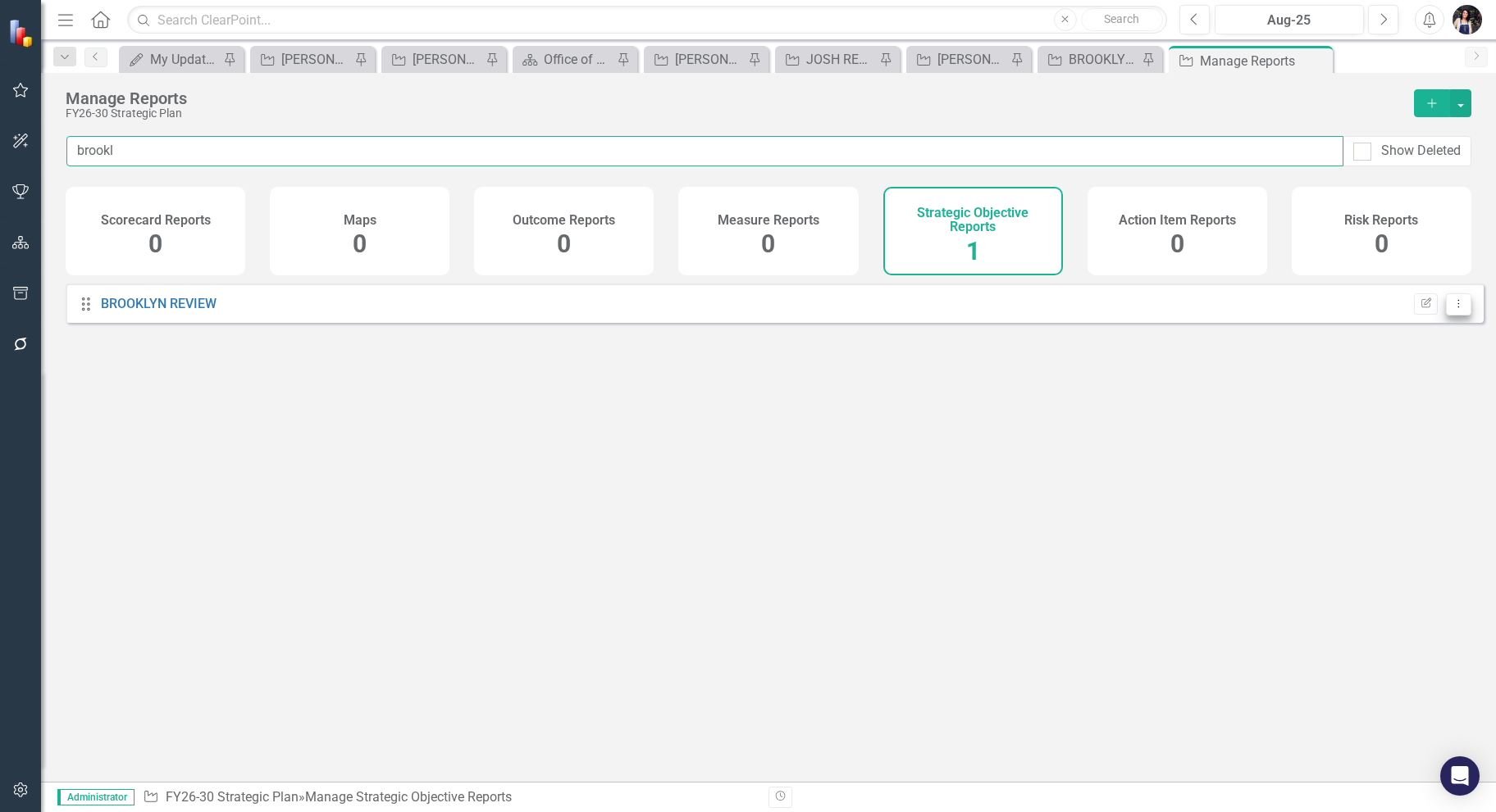
type input "brookl"
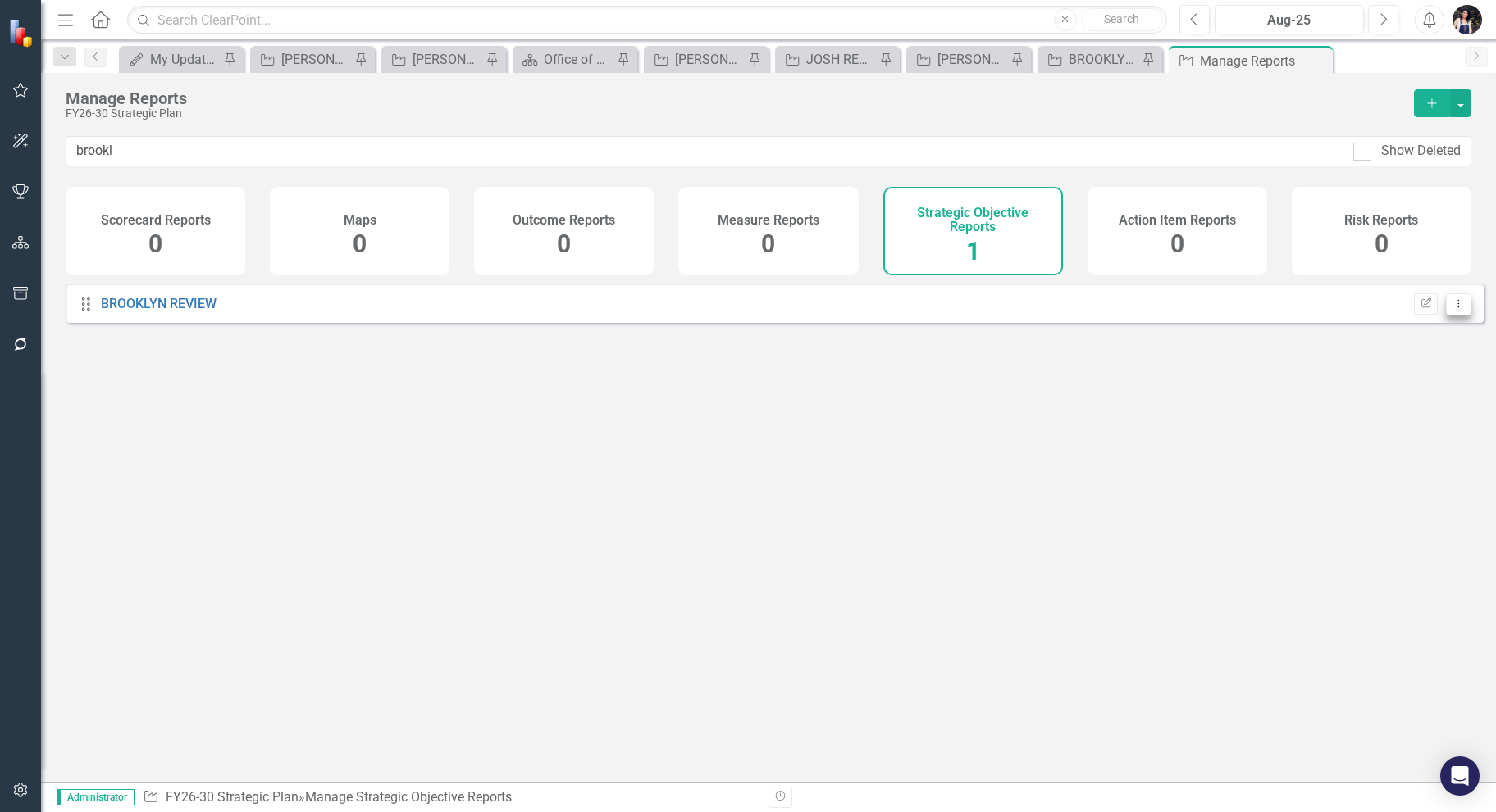
click at [1453, 315] on button "Dropdown Menu" at bounding box center [1458, 304] width 25 height 22
click at [1426, 405] on link "Copy Duplicate Report" at bounding box center [1390, 402] width 135 height 30
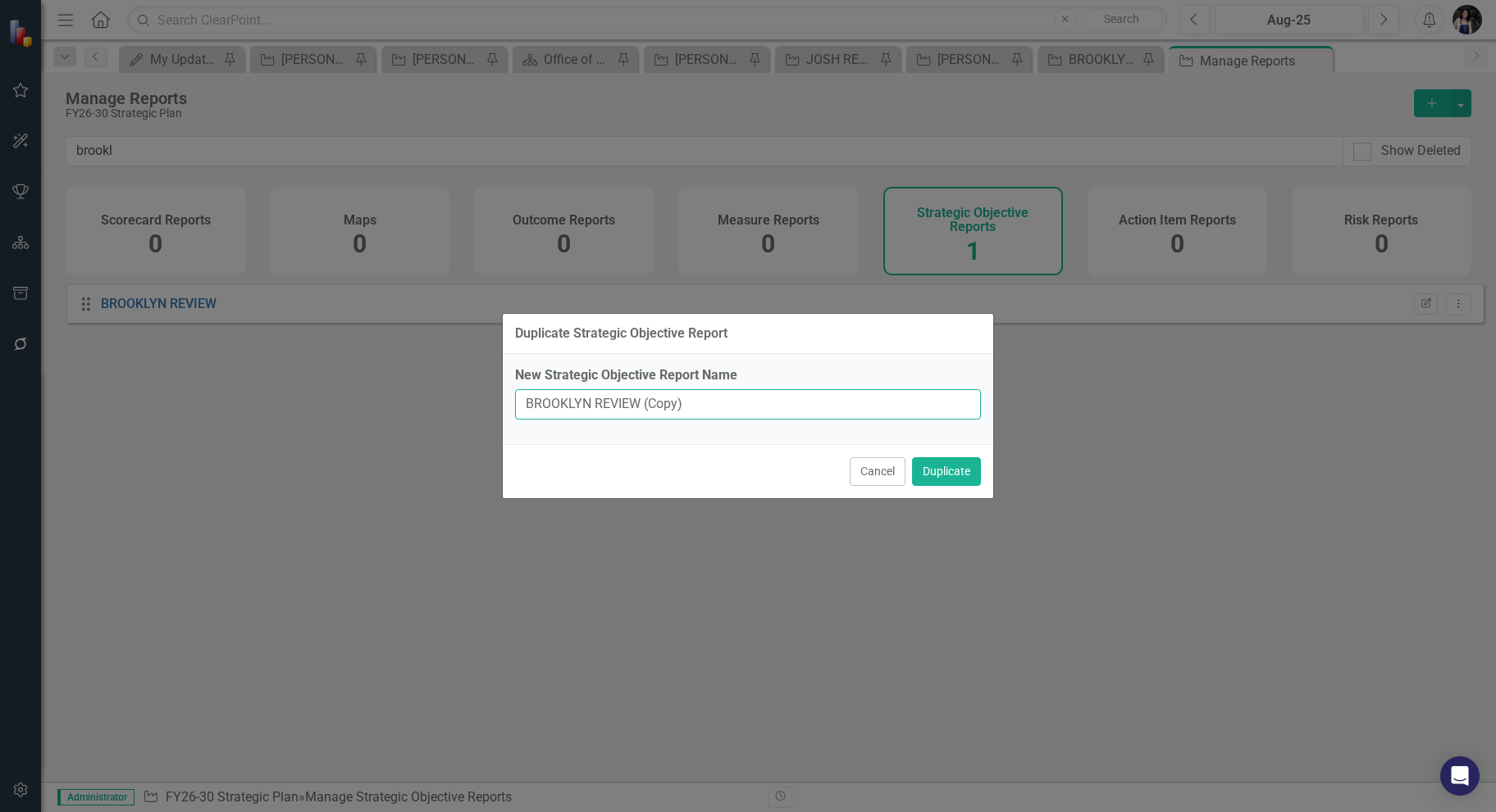
click at [562, 409] on input "BROOKLYN REVIEW (Copy)" at bounding box center [748, 404] width 466 height 30
click at [558, 407] on input "BROOKLYN REVIEW (Copy)" at bounding box center [748, 404] width 466 height 30
click at [551, 402] on input "BROOKLYN REVIEW (Copy)" at bounding box center [748, 404] width 466 height 30
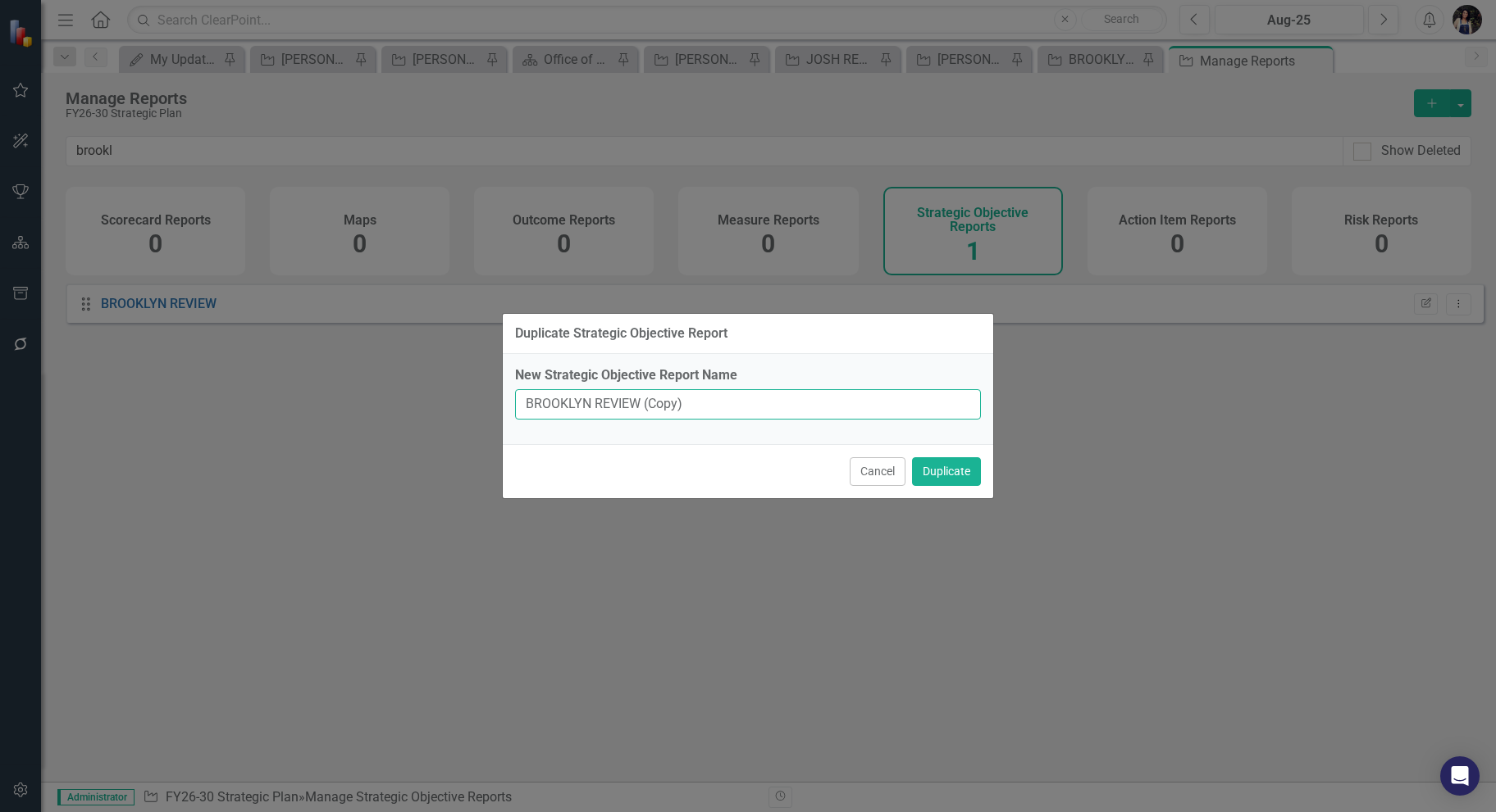
click at [551, 402] on input "BROOKLYN REVIEW (Copy)" at bounding box center [748, 404] width 466 height 30
click at [711, 413] on input "BROOKLYN REVIEW (Copy)" at bounding box center [748, 404] width 466 height 30
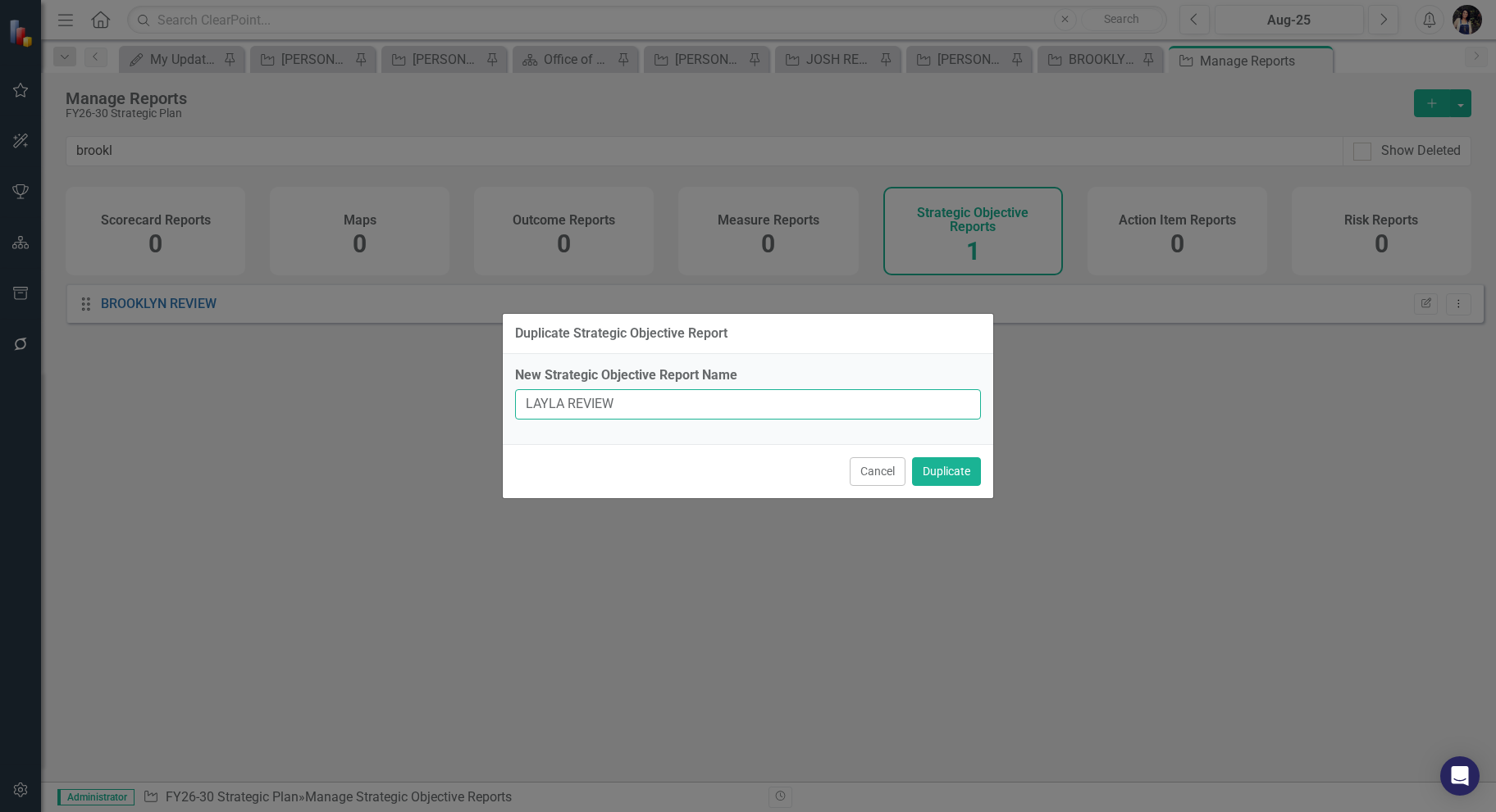
type input "LAYLA REVIEW"
click at [912, 457] on button "Duplicate" at bounding box center [946, 471] width 69 height 29
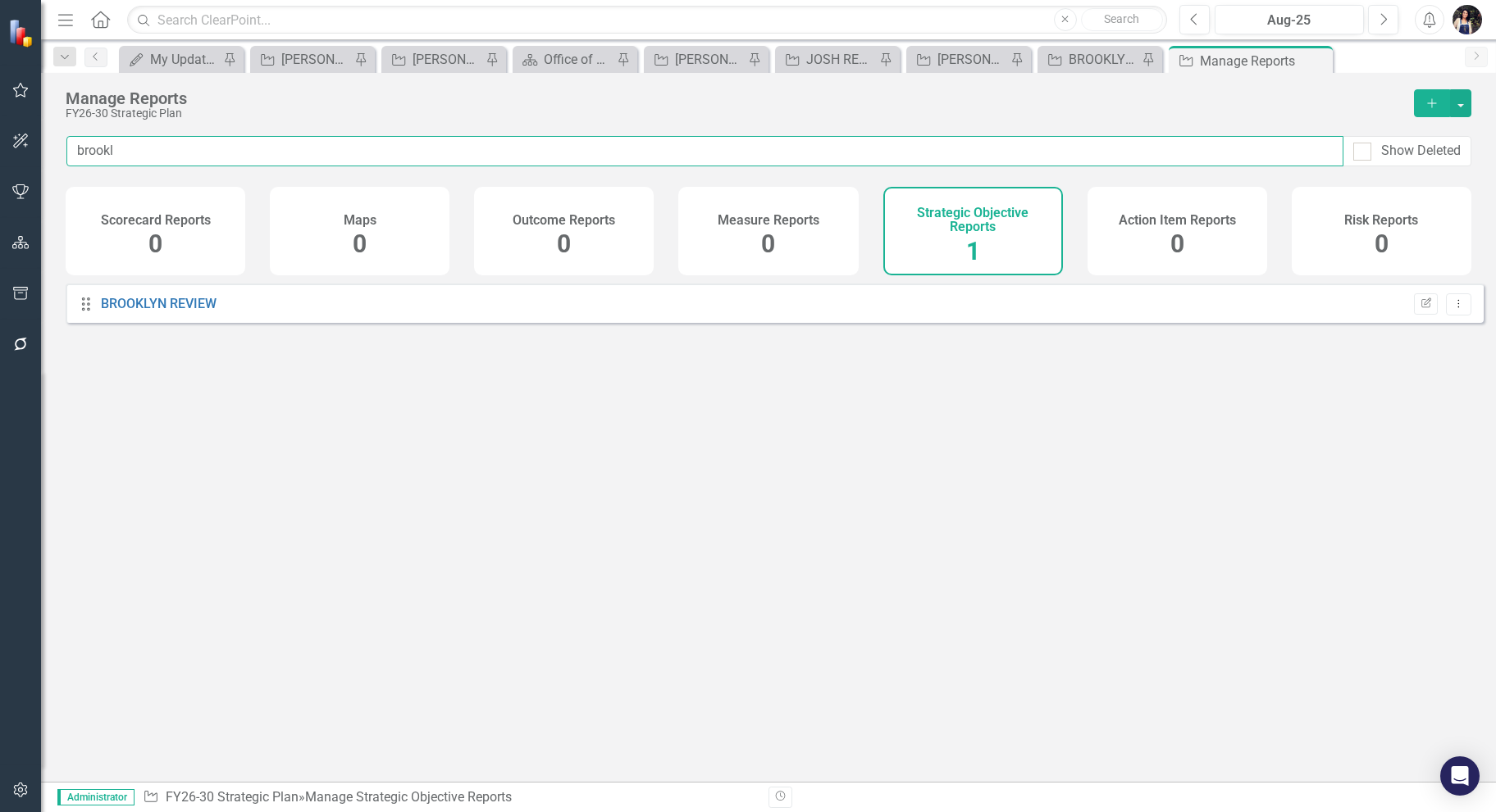
click at [392, 151] on input "brookl" at bounding box center [704, 151] width 1277 height 30
type input "b"
type input "LAYLA"
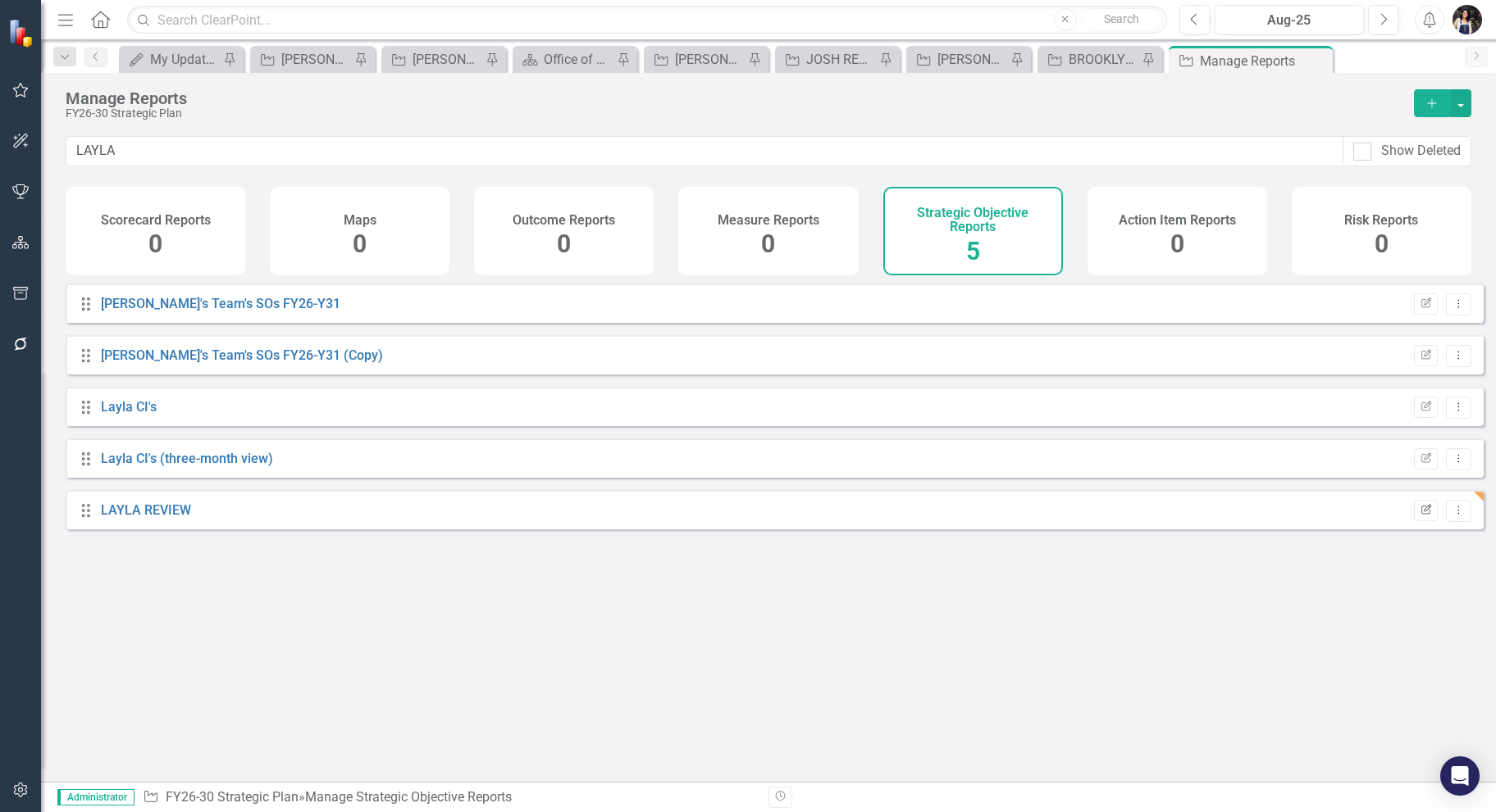
click at [1419, 515] on icon "Edit Report" at bounding box center [1425, 510] width 13 height 10
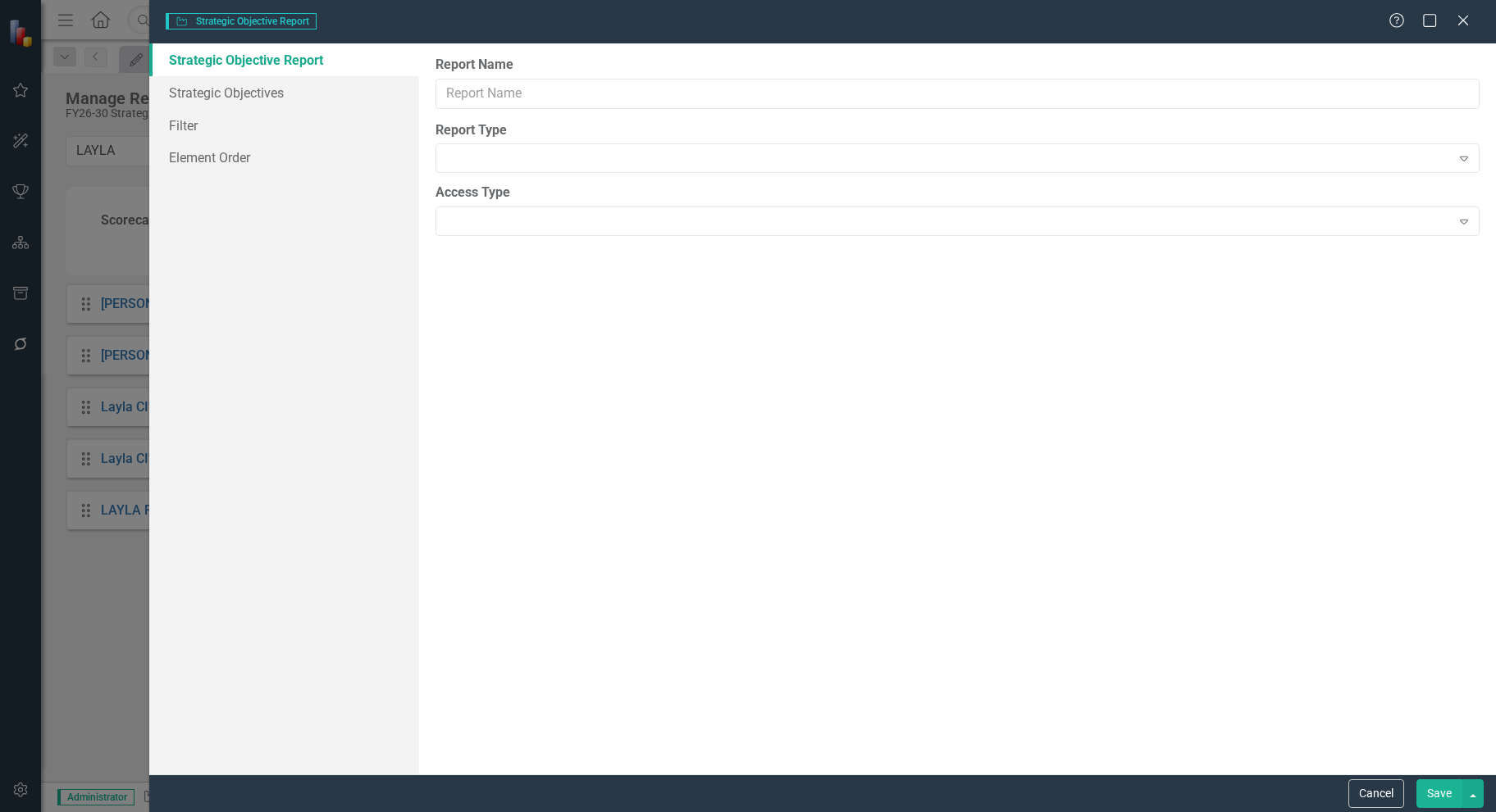
type input "LAYLA REVIEW"
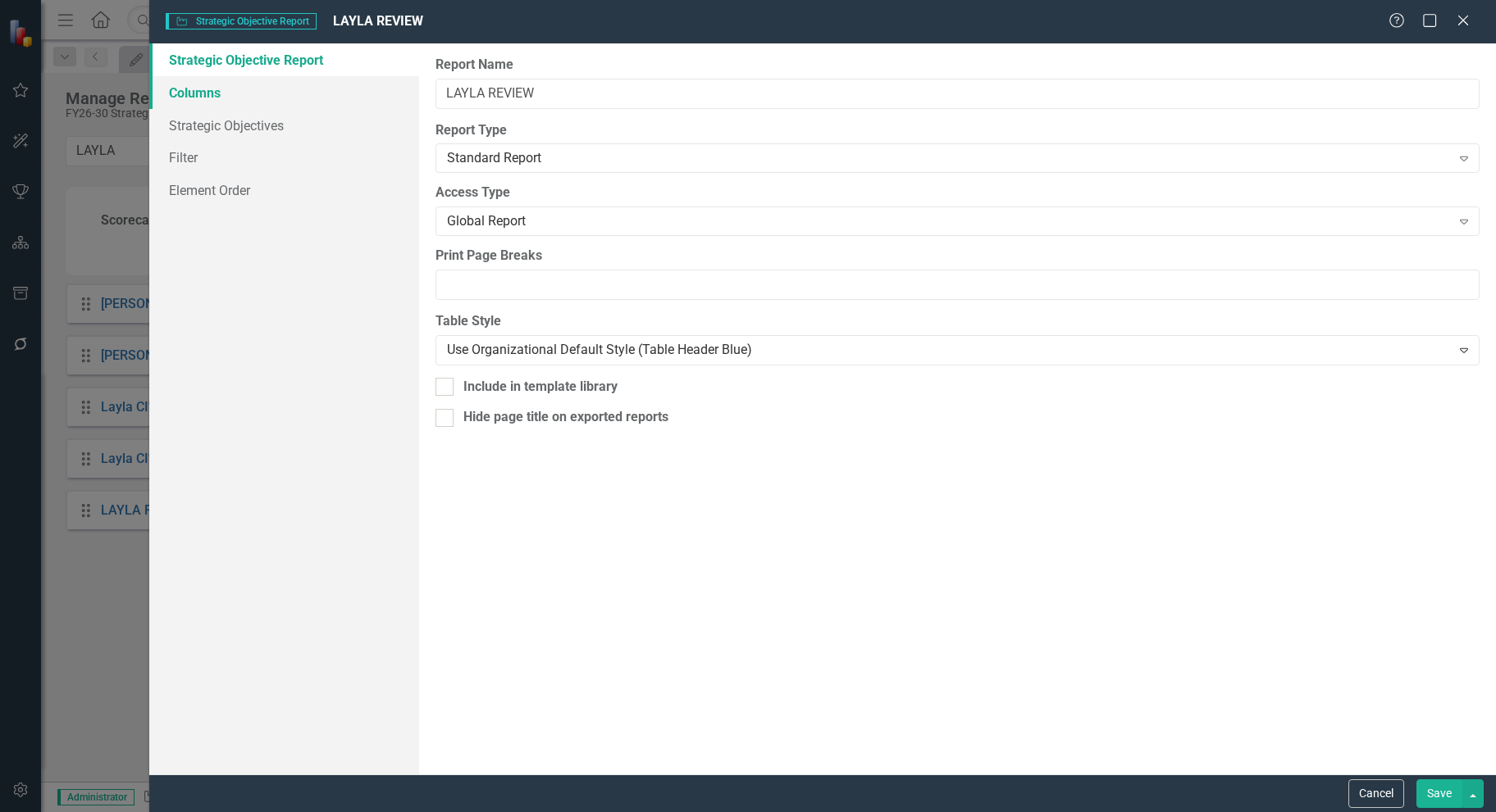
click at [262, 97] on link "Columns" at bounding box center [284, 92] width 269 height 33
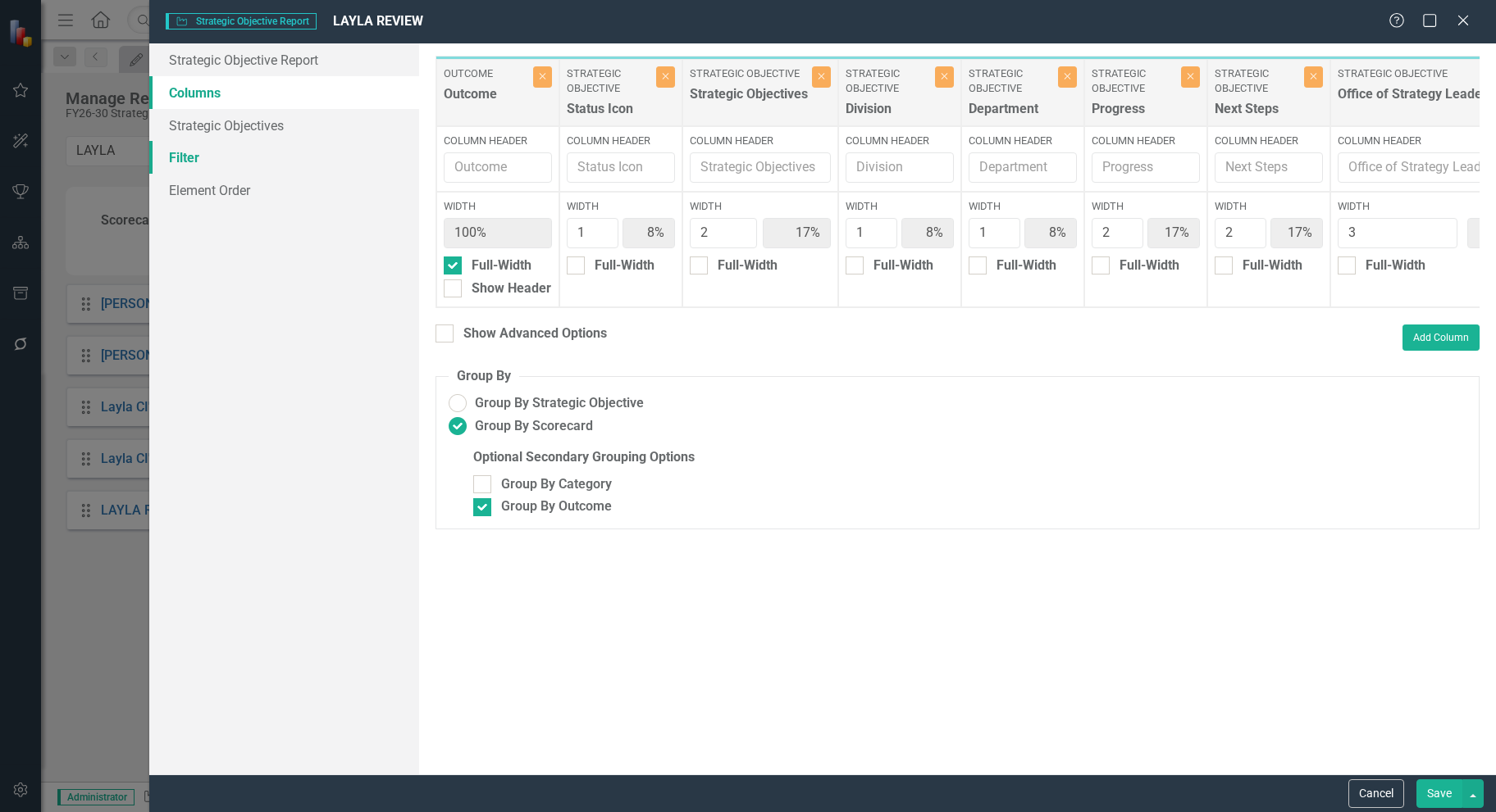
click at [251, 152] on link "Filter" at bounding box center [284, 157] width 269 height 33
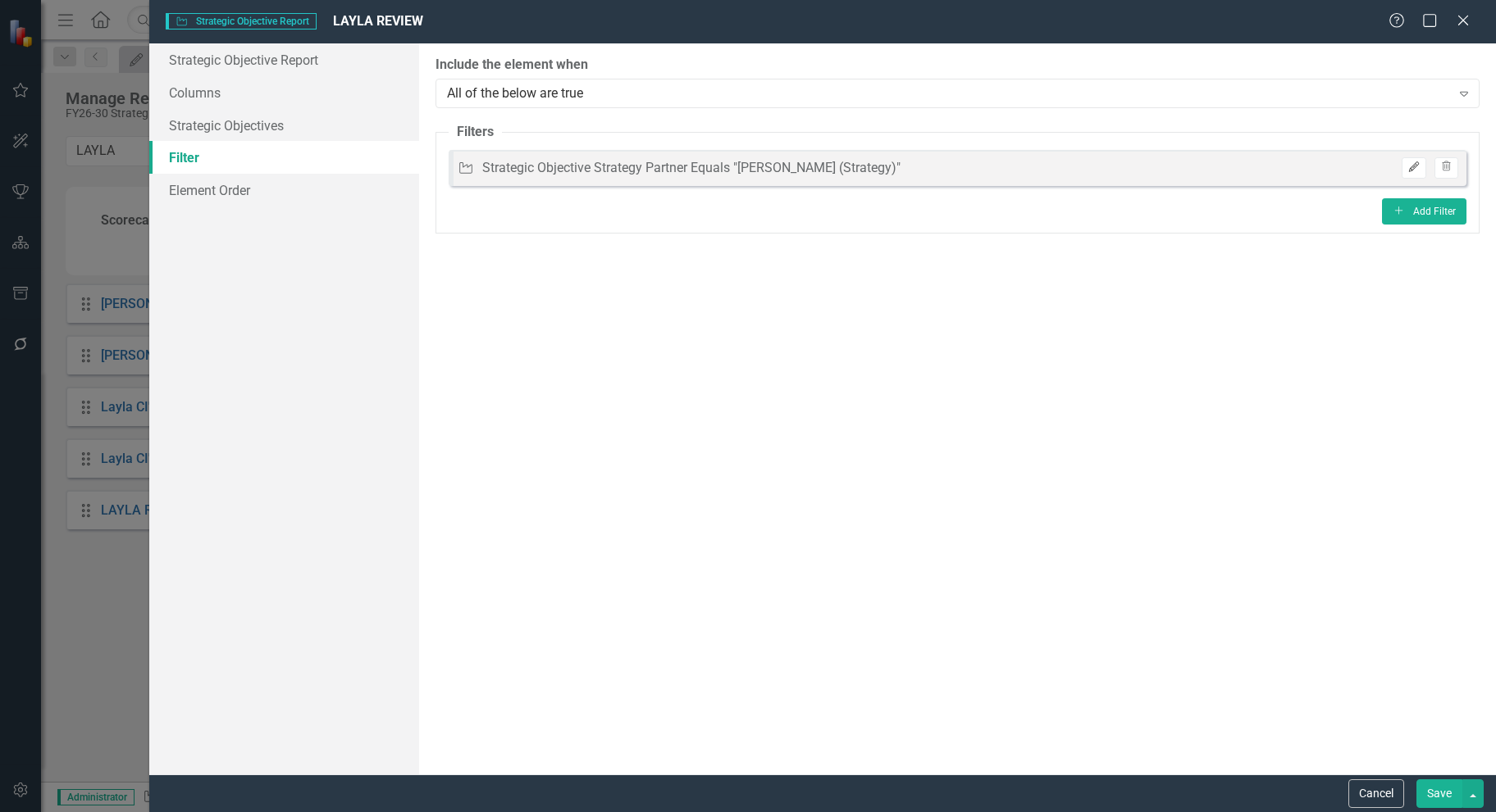
click at [1411, 167] on icon "Edit" at bounding box center [1414, 166] width 13 height 10
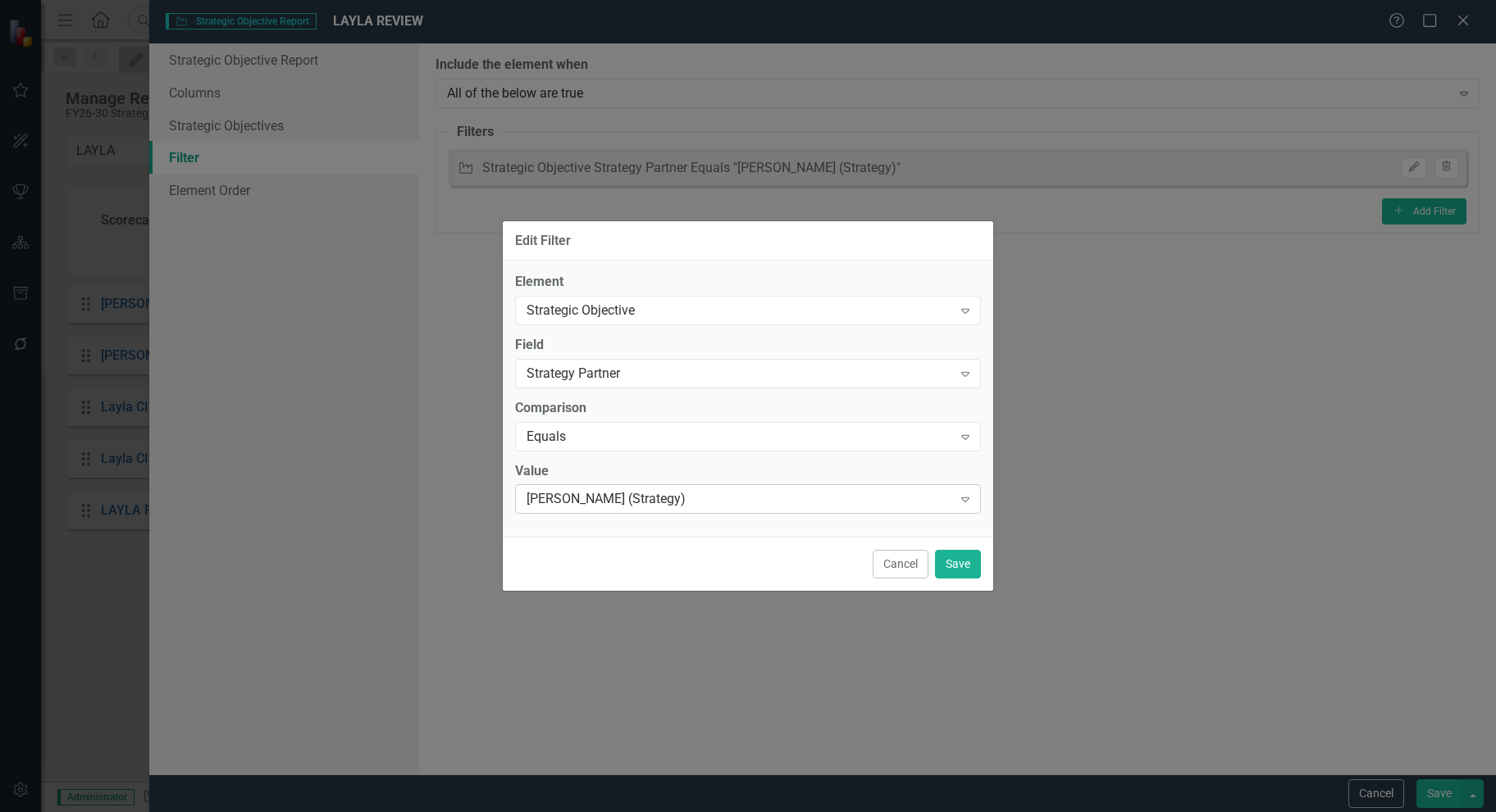
click at [663, 505] on div "[PERSON_NAME] (Strategy)" at bounding box center [739, 499] width 426 height 19
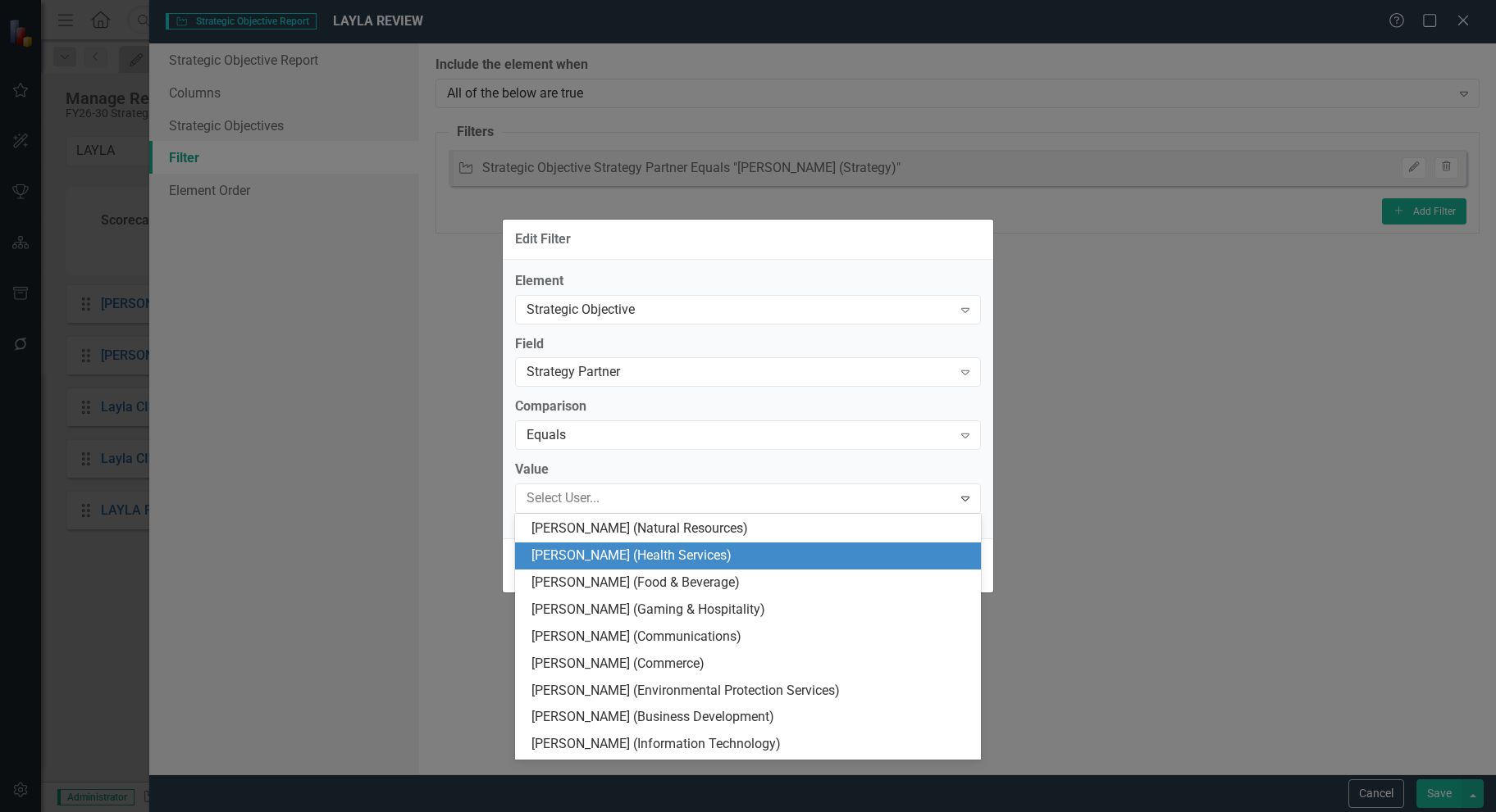
scroll to position [3069, 0]
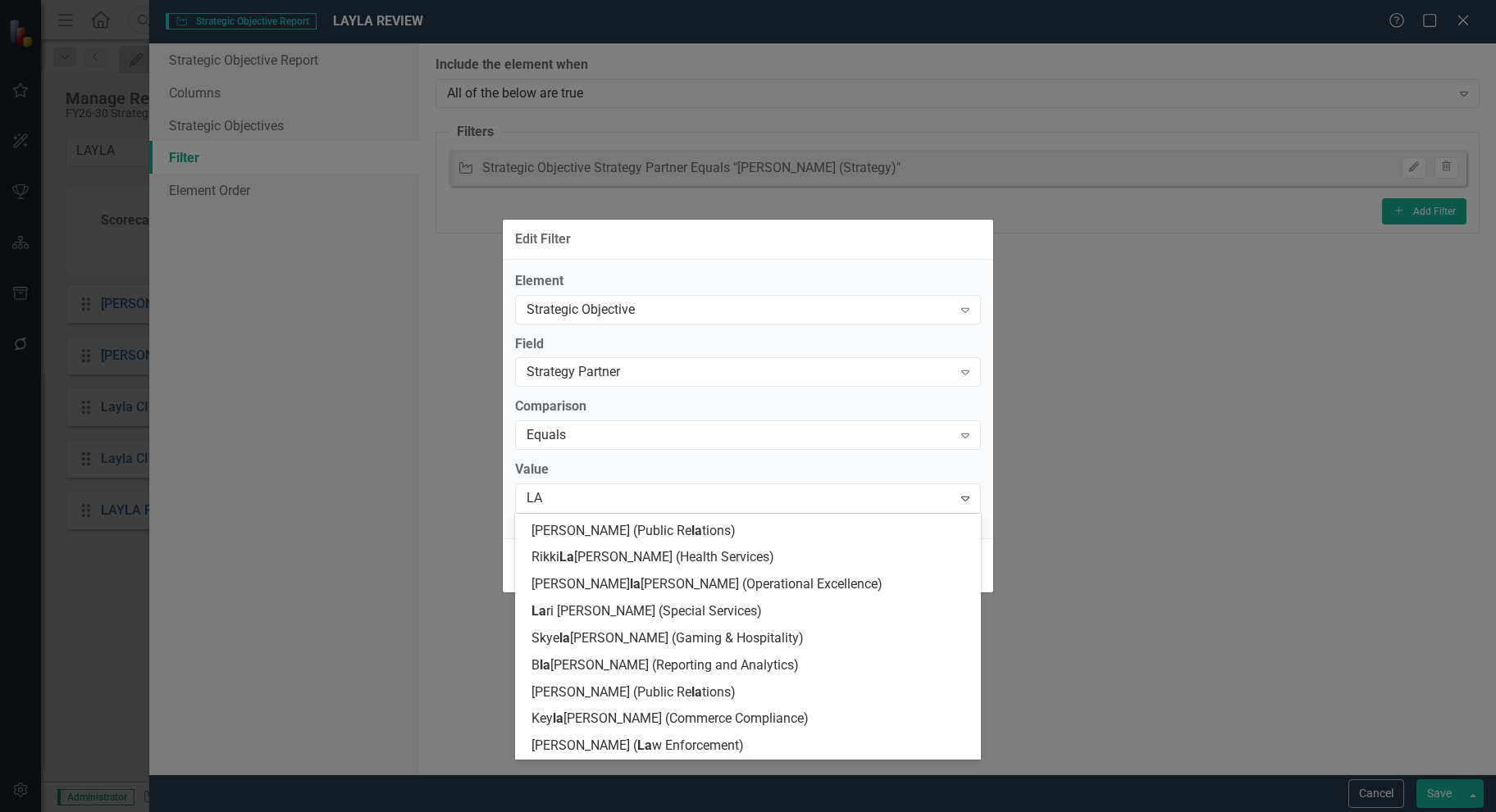
type input "LAY"
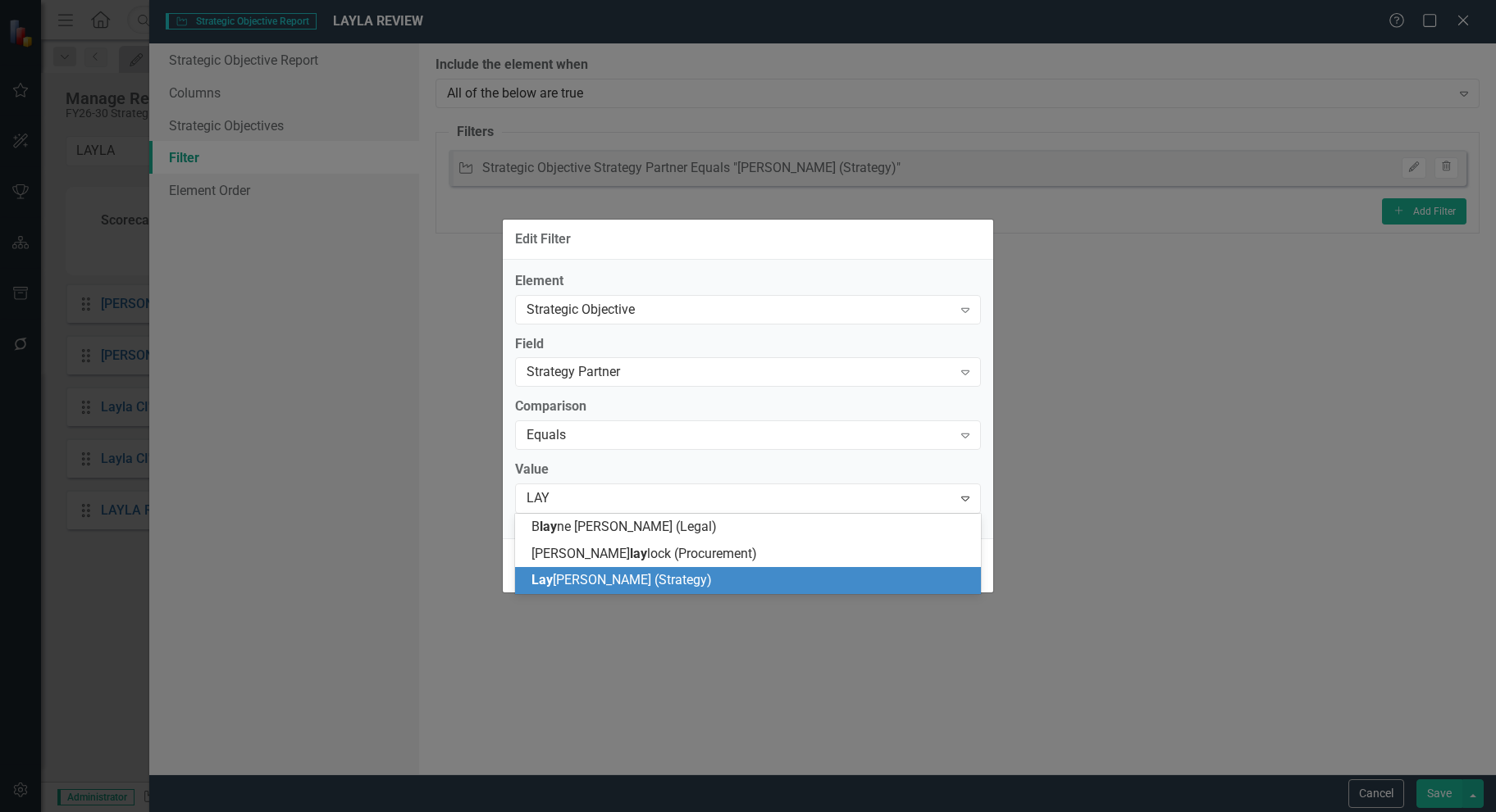
click at [663, 584] on span "Lay [PERSON_NAME] (Strategy)" at bounding box center [622, 579] width 181 height 15
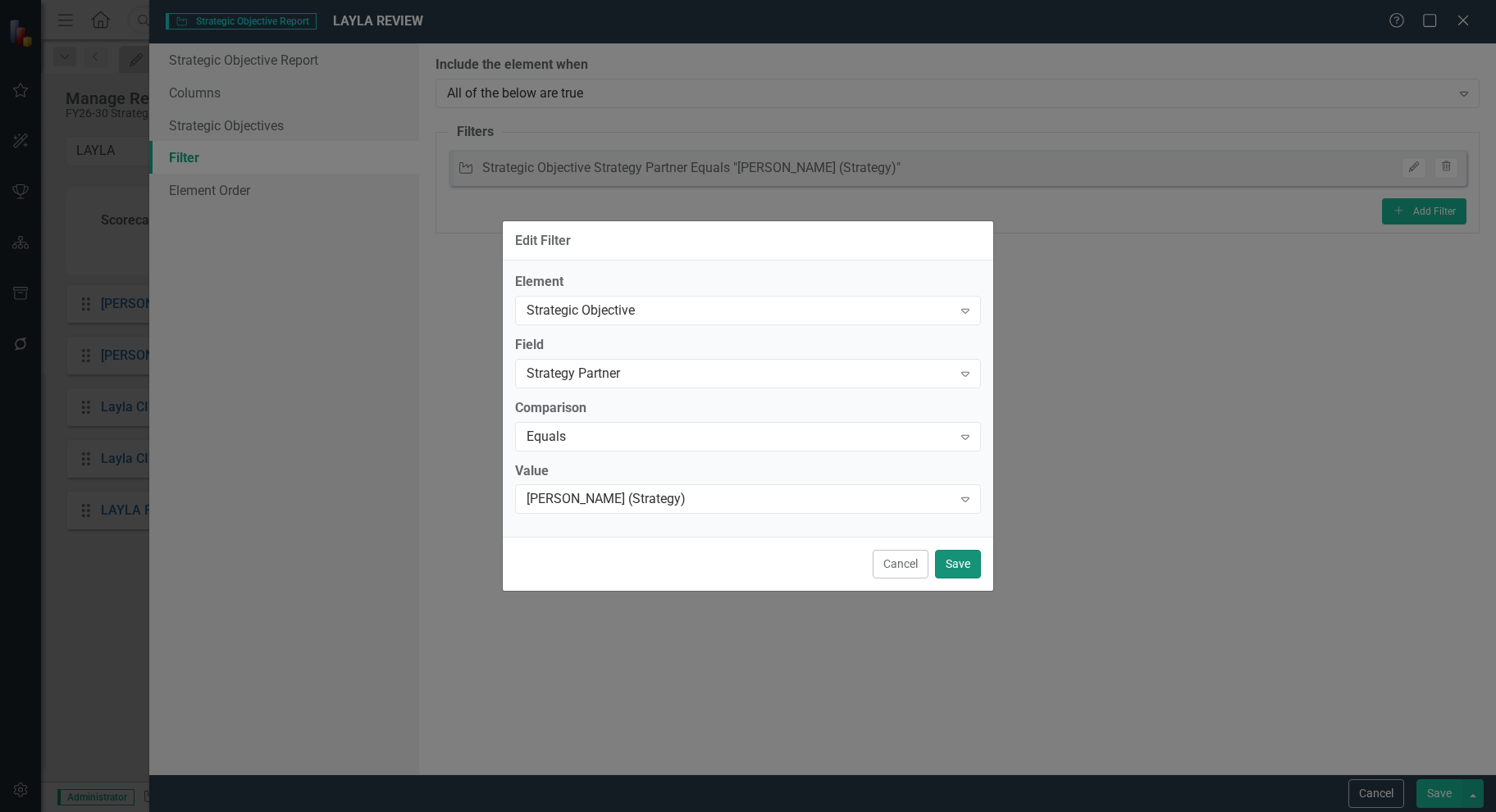
click at [969, 559] on button "Save" at bounding box center [957, 564] width 46 height 29
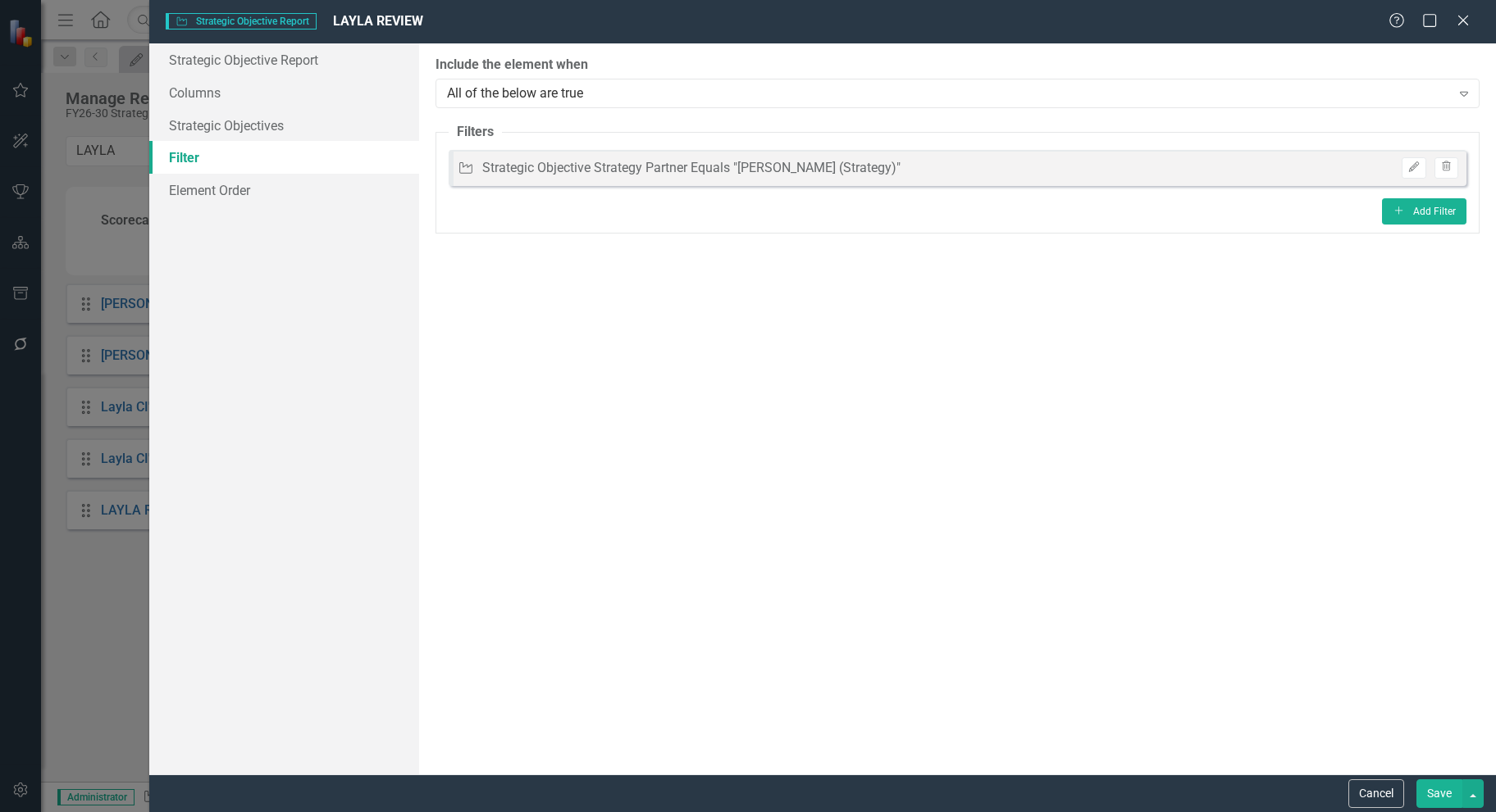
click at [1447, 798] on button "Save" at bounding box center [1439, 794] width 46 height 29
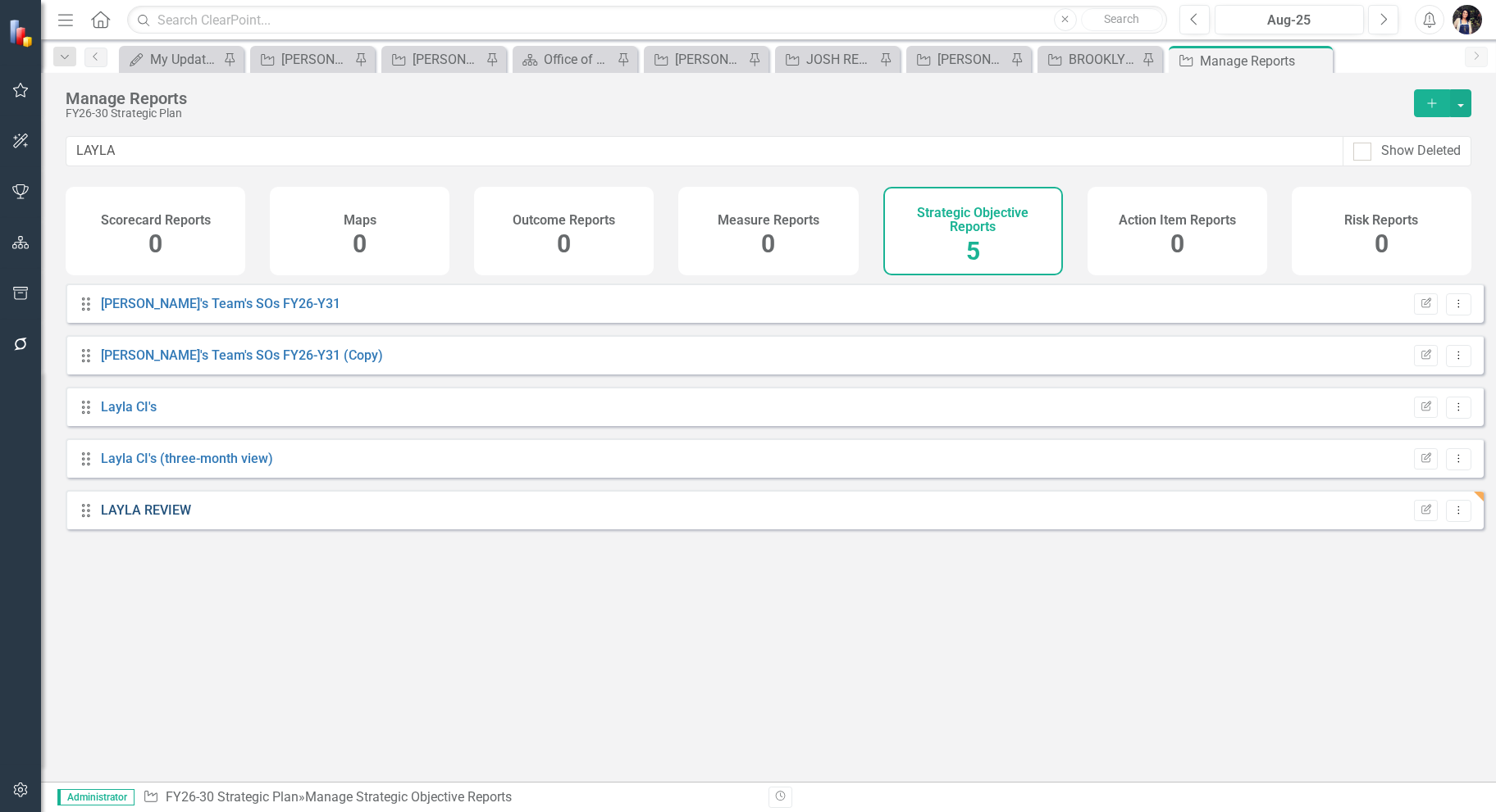
click at [171, 518] on link "LAYLA REVIEW" at bounding box center [146, 510] width 90 height 15
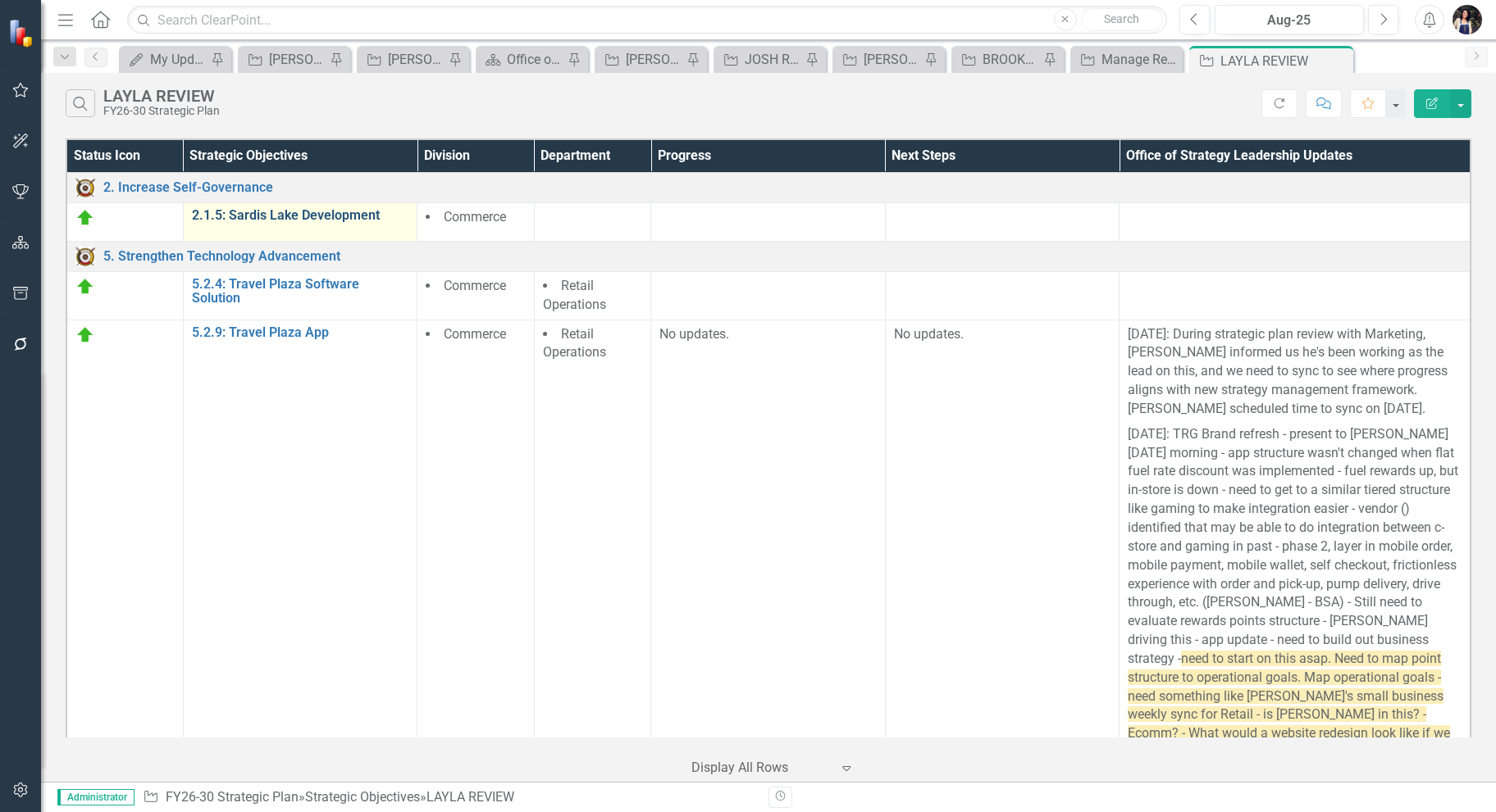
click at [339, 216] on link "2.1.5: Sardis Lake Development" at bounding box center [300, 216] width 217 height 14
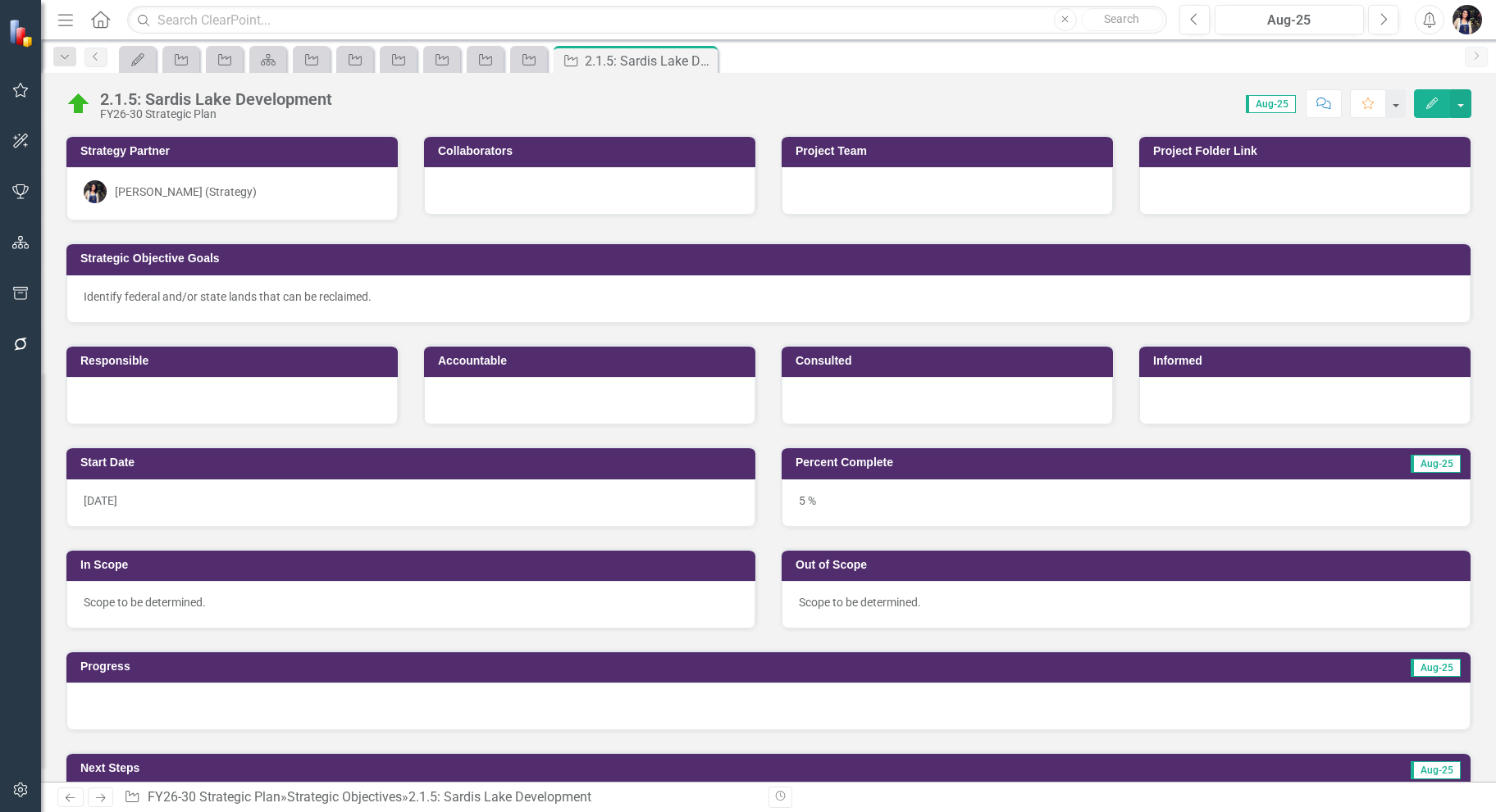
click at [428, 300] on div "Identify federal and/or state lands that can be reclaimed." at bounding box center [768, 297] width 1369 height 16
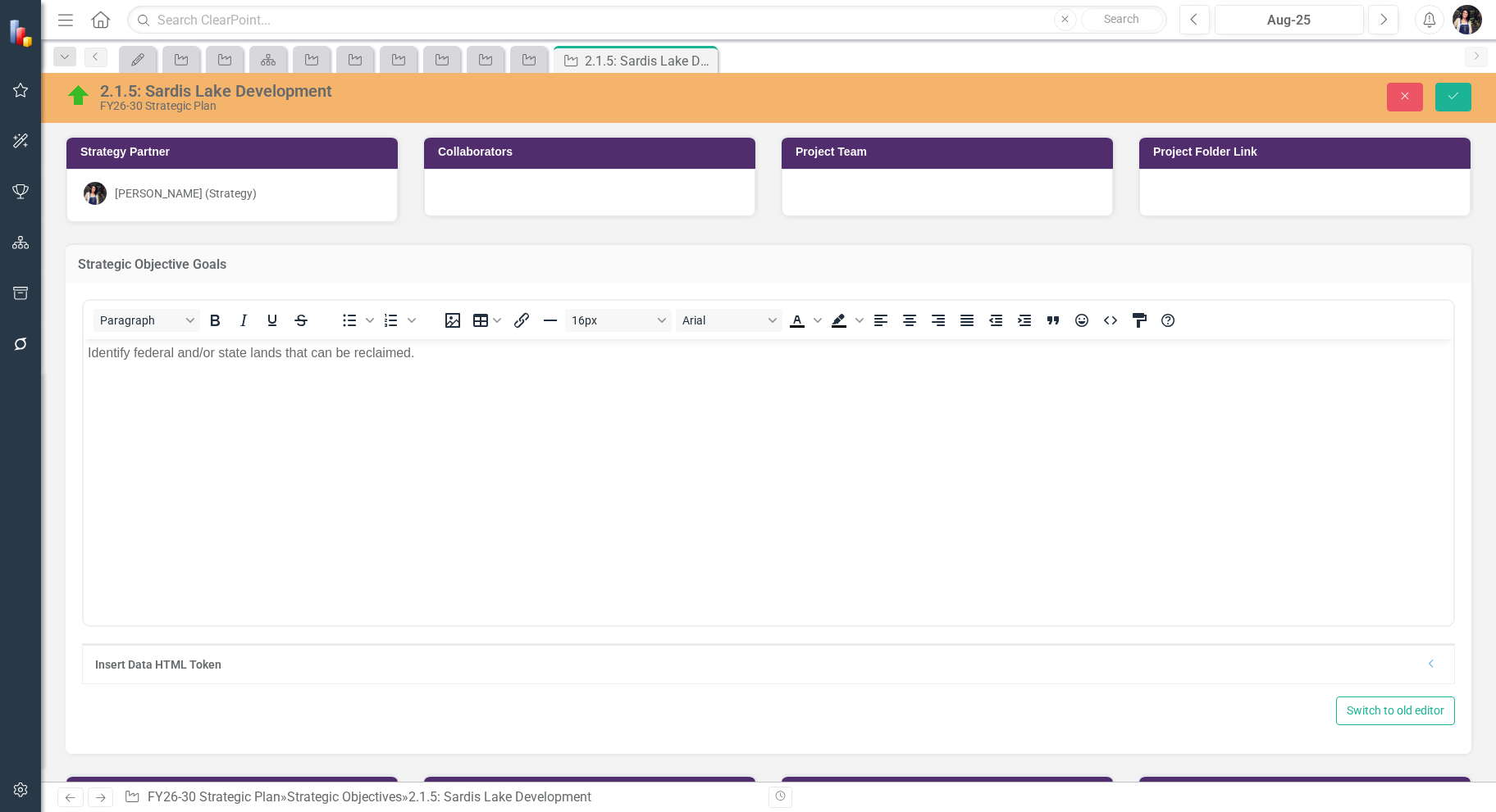
drag, startPoint x: 595, startPoint y: 693, endPoint x: 648, endPoint y: 395, distance: 302.7
click at [649, 393] on body "Identify federal and/or state lands that can be reclaimed." at bounding box center [768, 461] width 1369 height 246
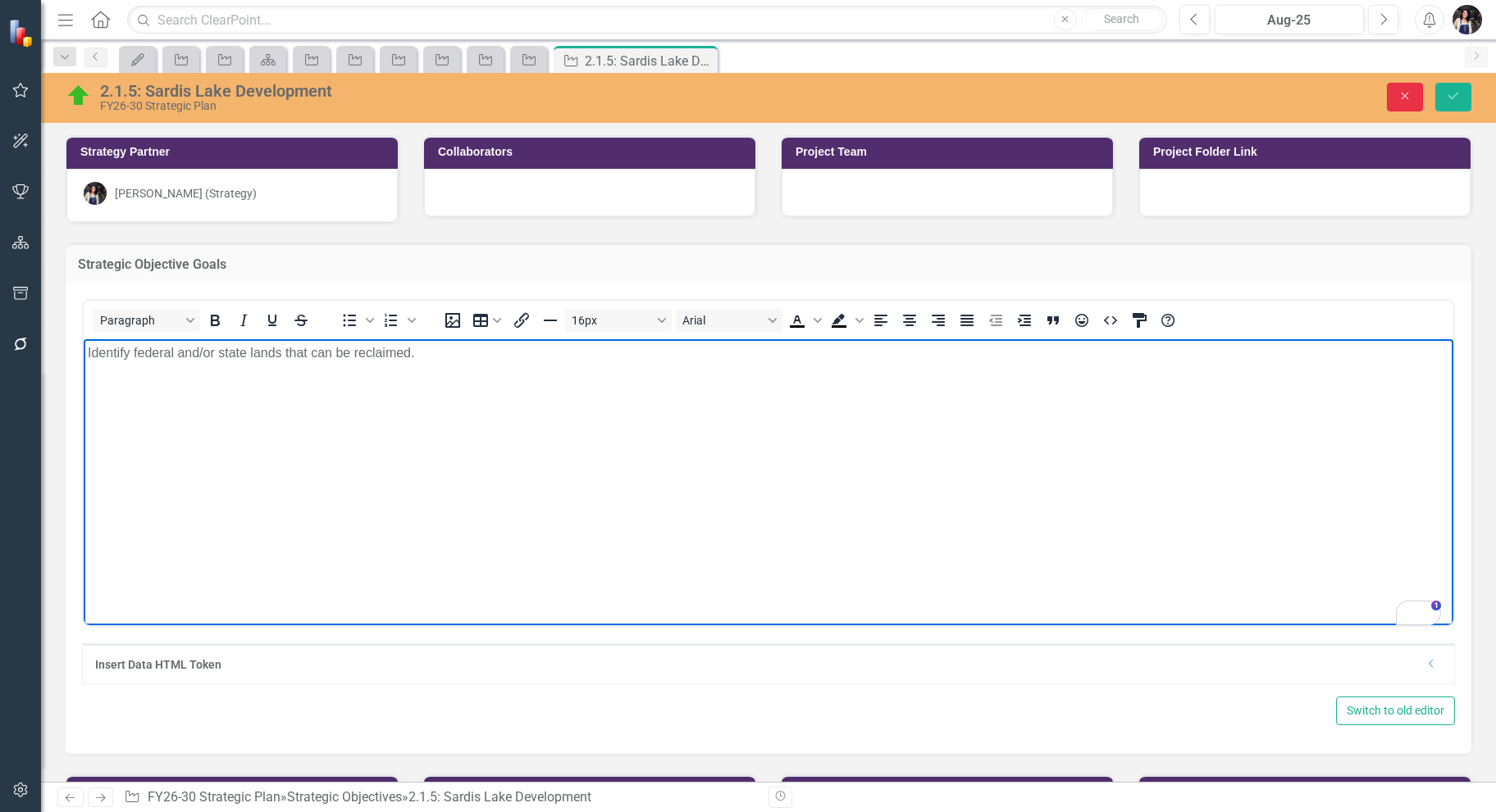
drag, startPoint x: 1408, startPoint y: 106, endPoint x: 914, endPoint y: 808, distance: 858.4
click at [1408, 106] on button "Close" at bounding box center [1405, 97] width 36 height 29
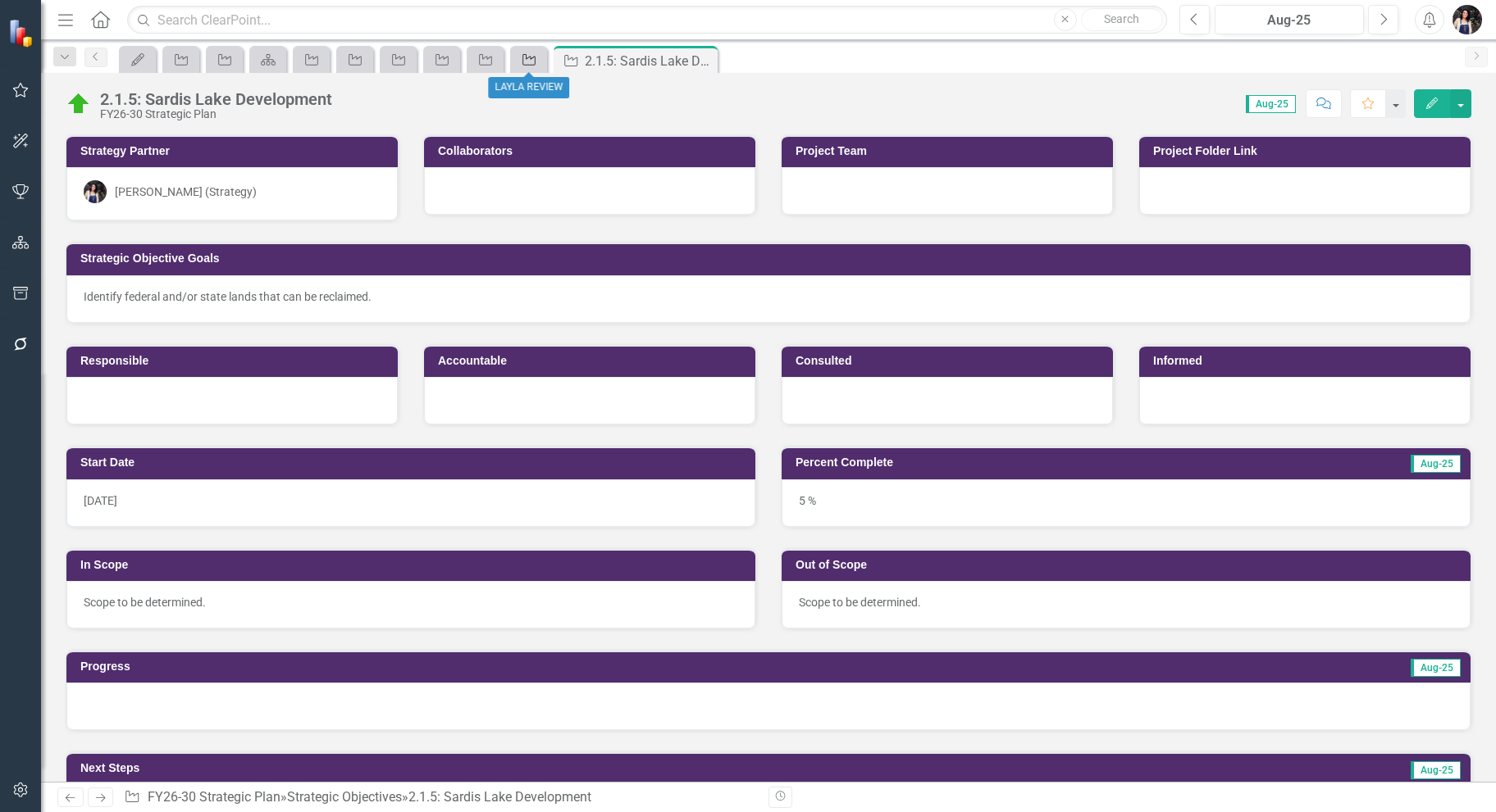
click at [533, 65] on icon "Strategic Objective" at bounding box center [529, 60] width 16 height 13
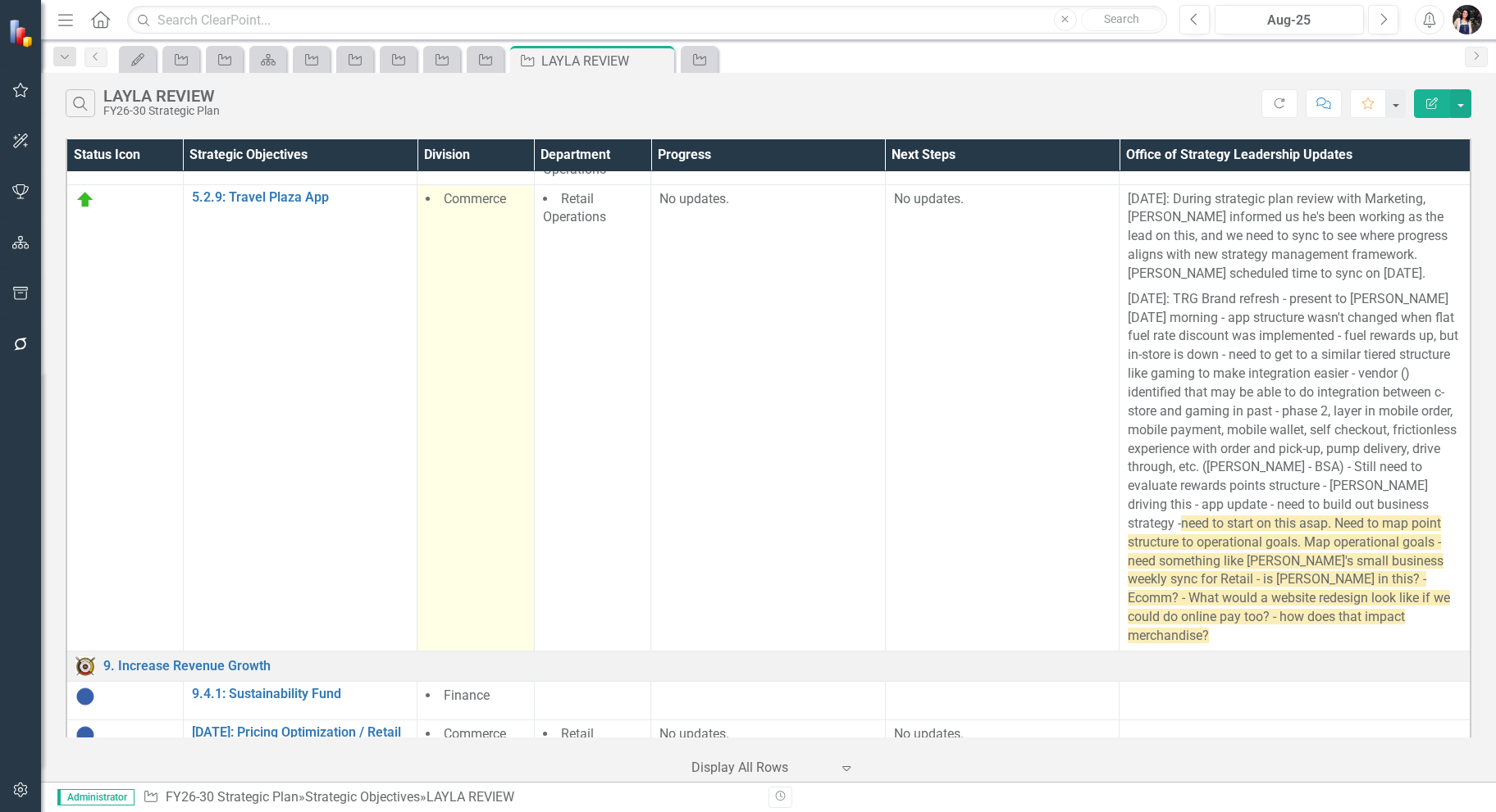
scroll to position [273, 0]
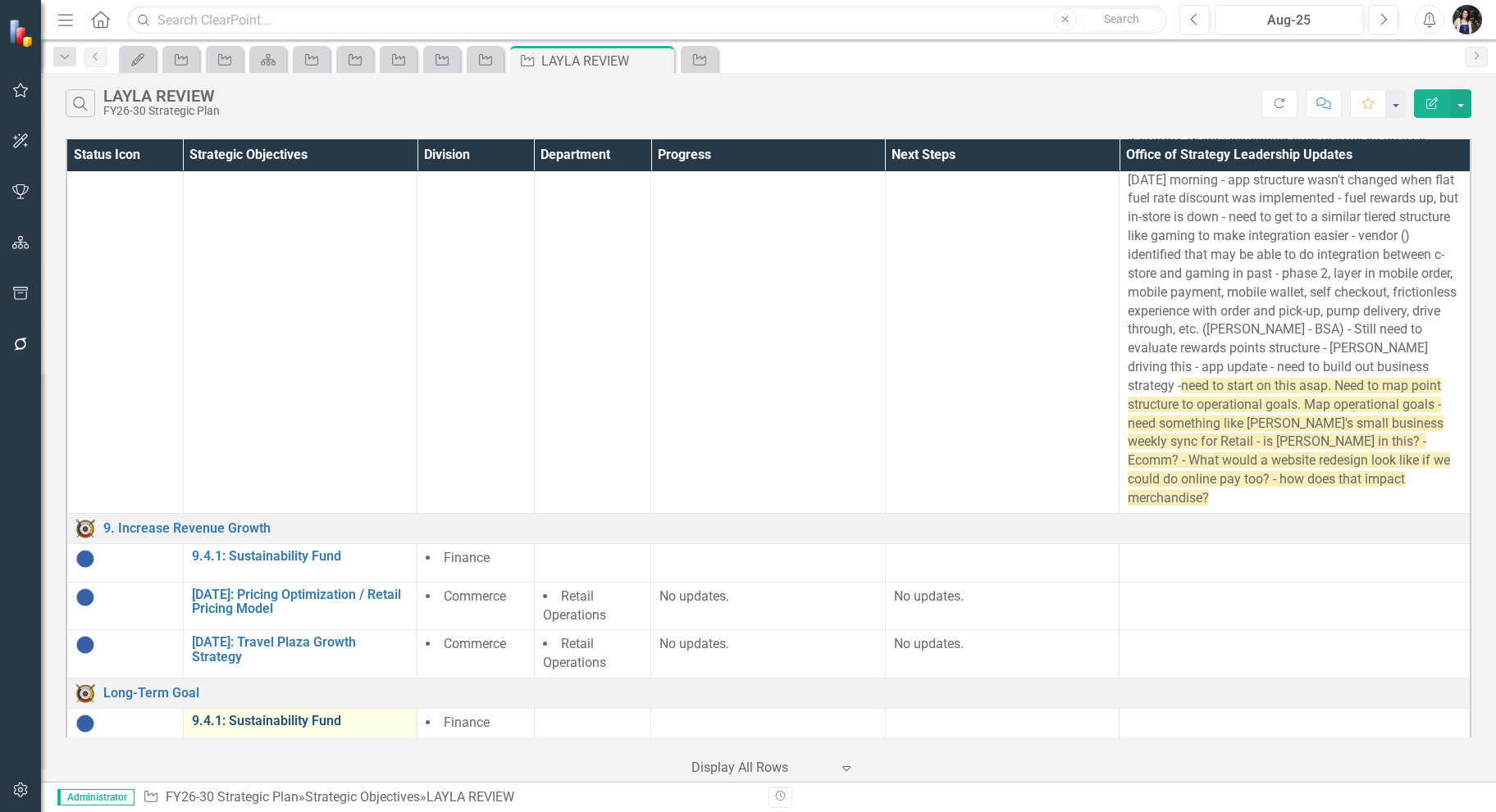
click at [323, 714] on link "9.4.1: Sustainability Fund" at bounding box center [300, 721] width 217 height 14
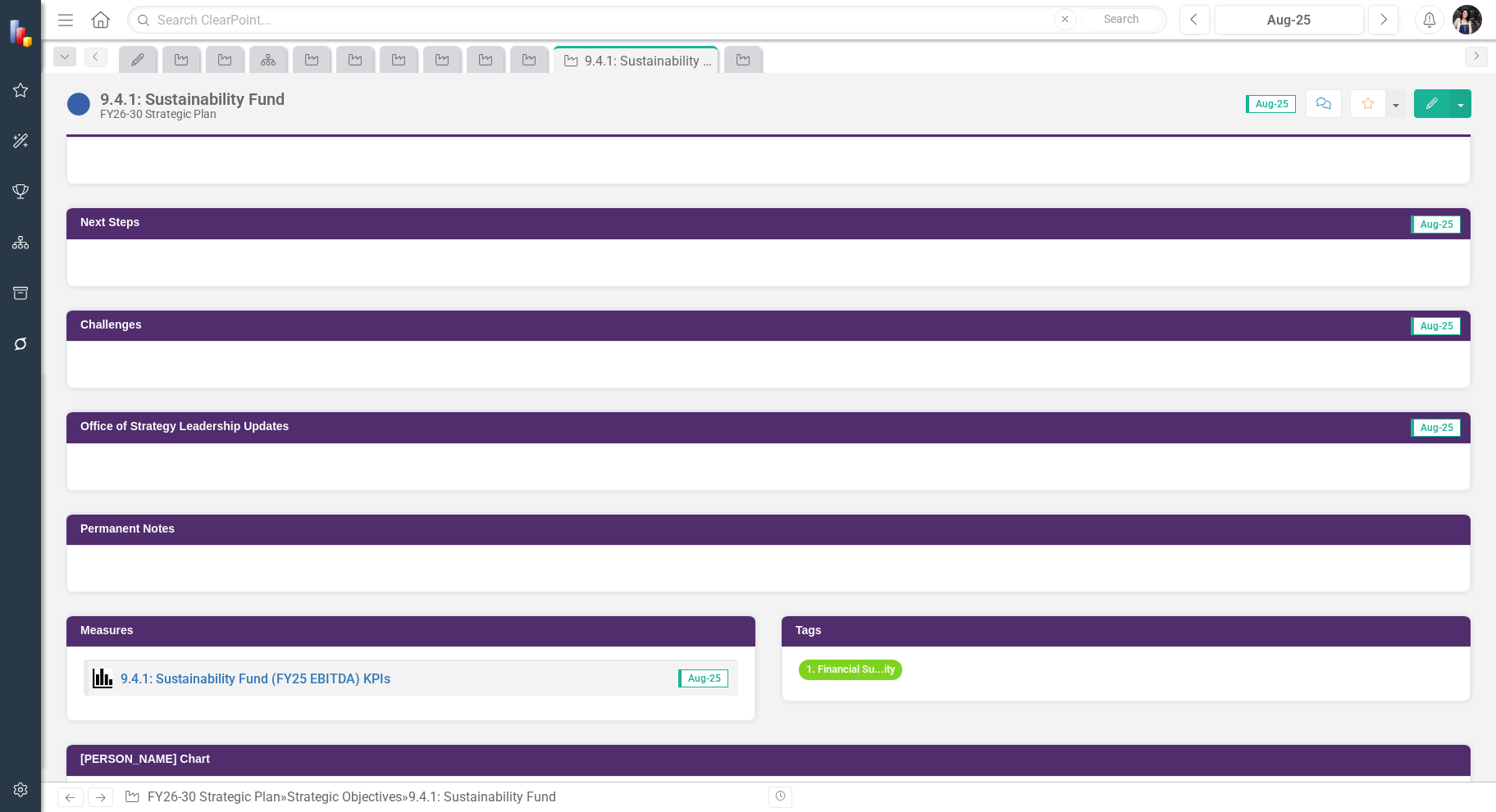
scroll to position [656, 0]
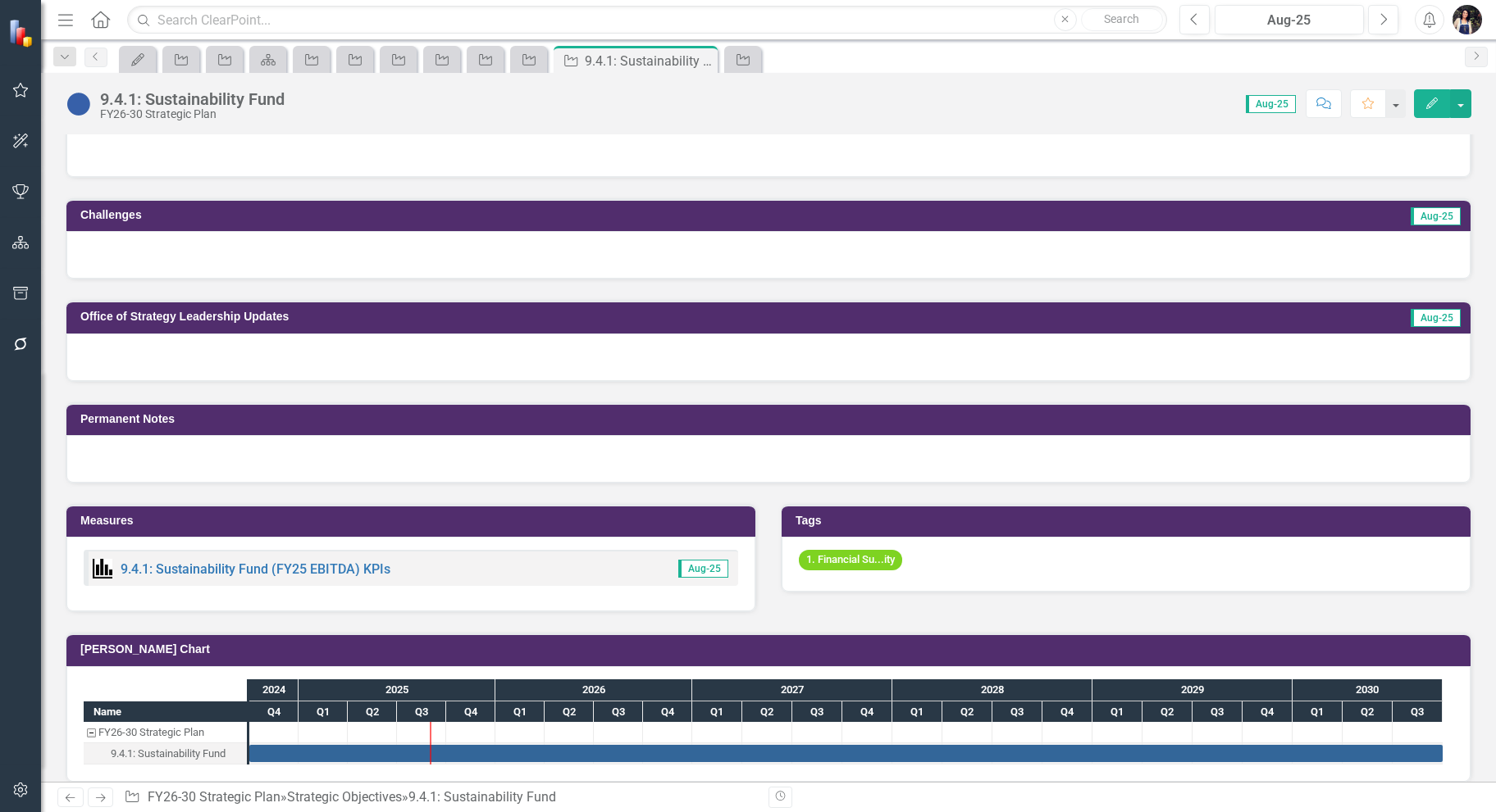
click at [947, 561] on div "1. Financial Su...ity" at bounding box center [1126, 563] width 689 height 55
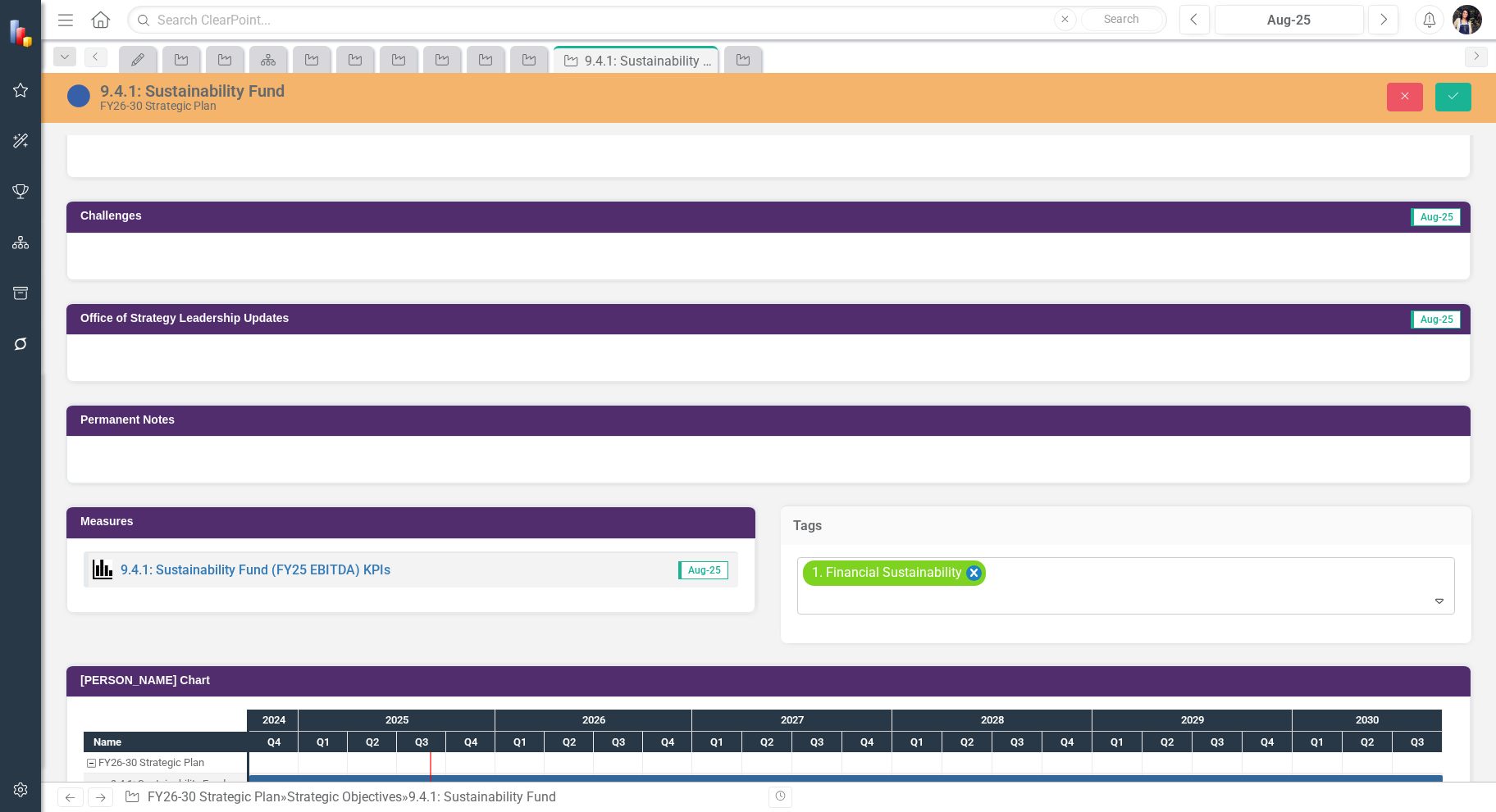
click at [970, 569] on icon "Remove [object Object]" at bounding box center [973, 572] width 7 height 8
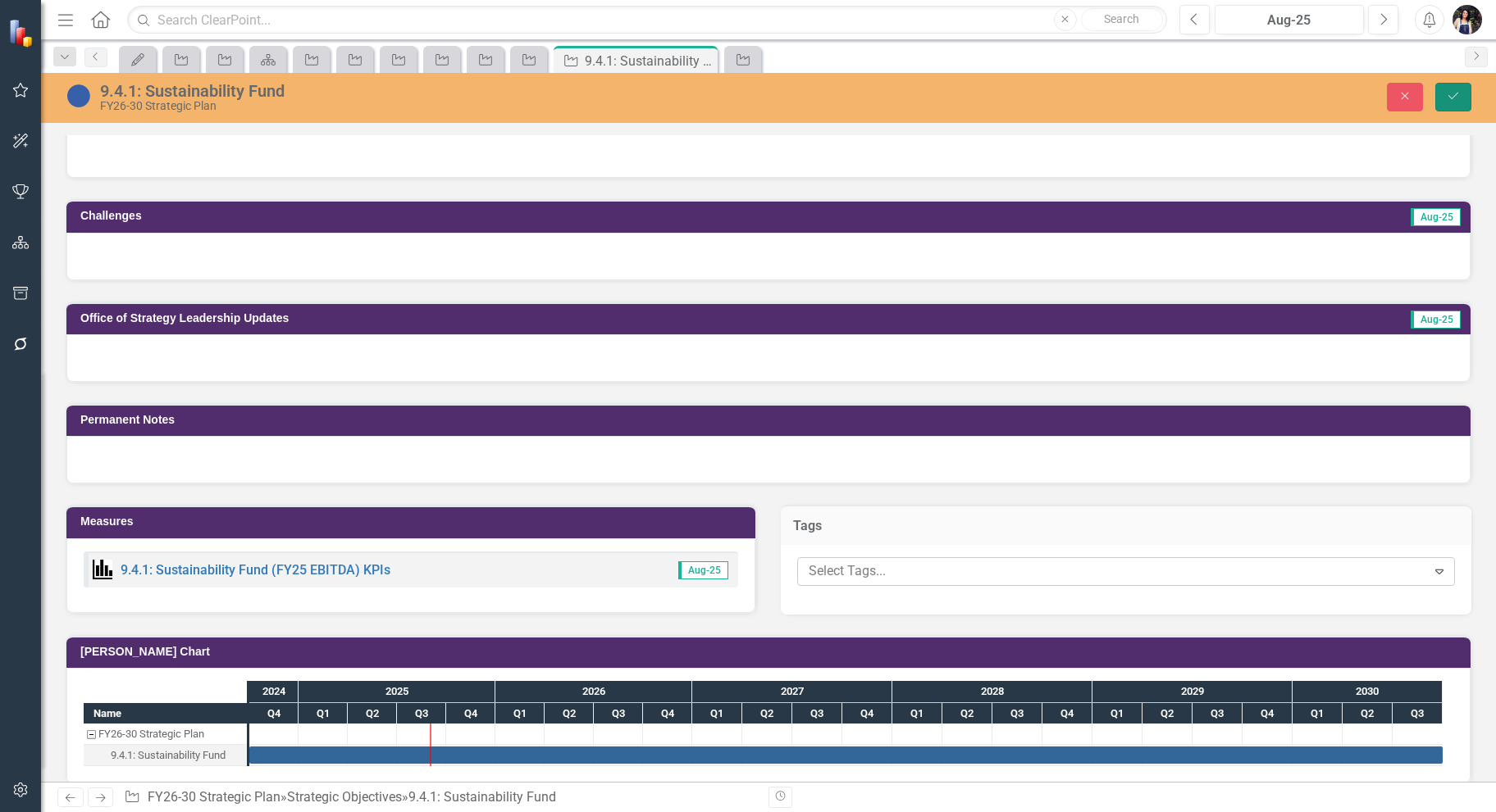
click at [1460, 97] on button "Save" at bounding box center [1453, 97] width 36 height 29
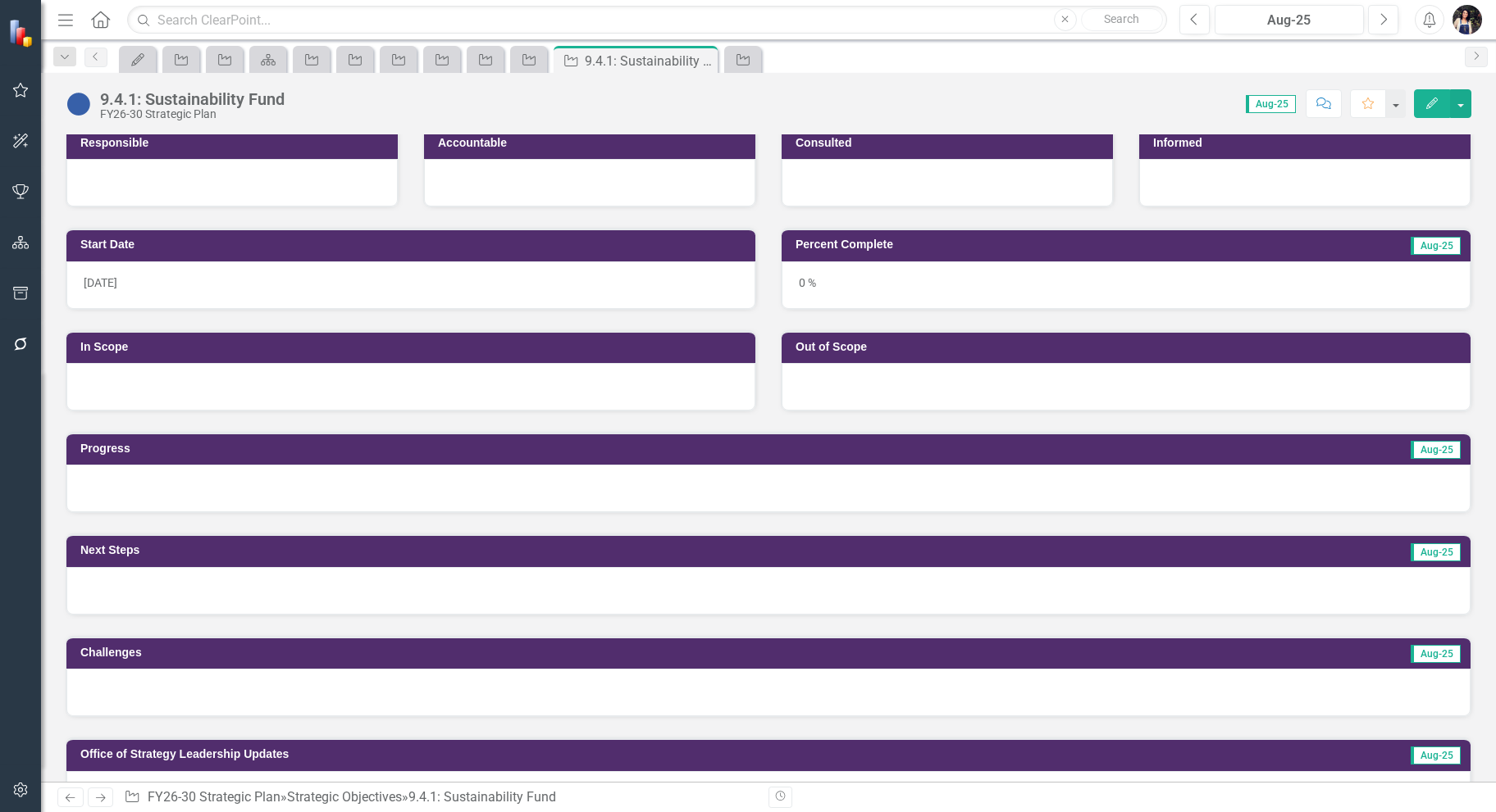
scroll to position [0, 0]
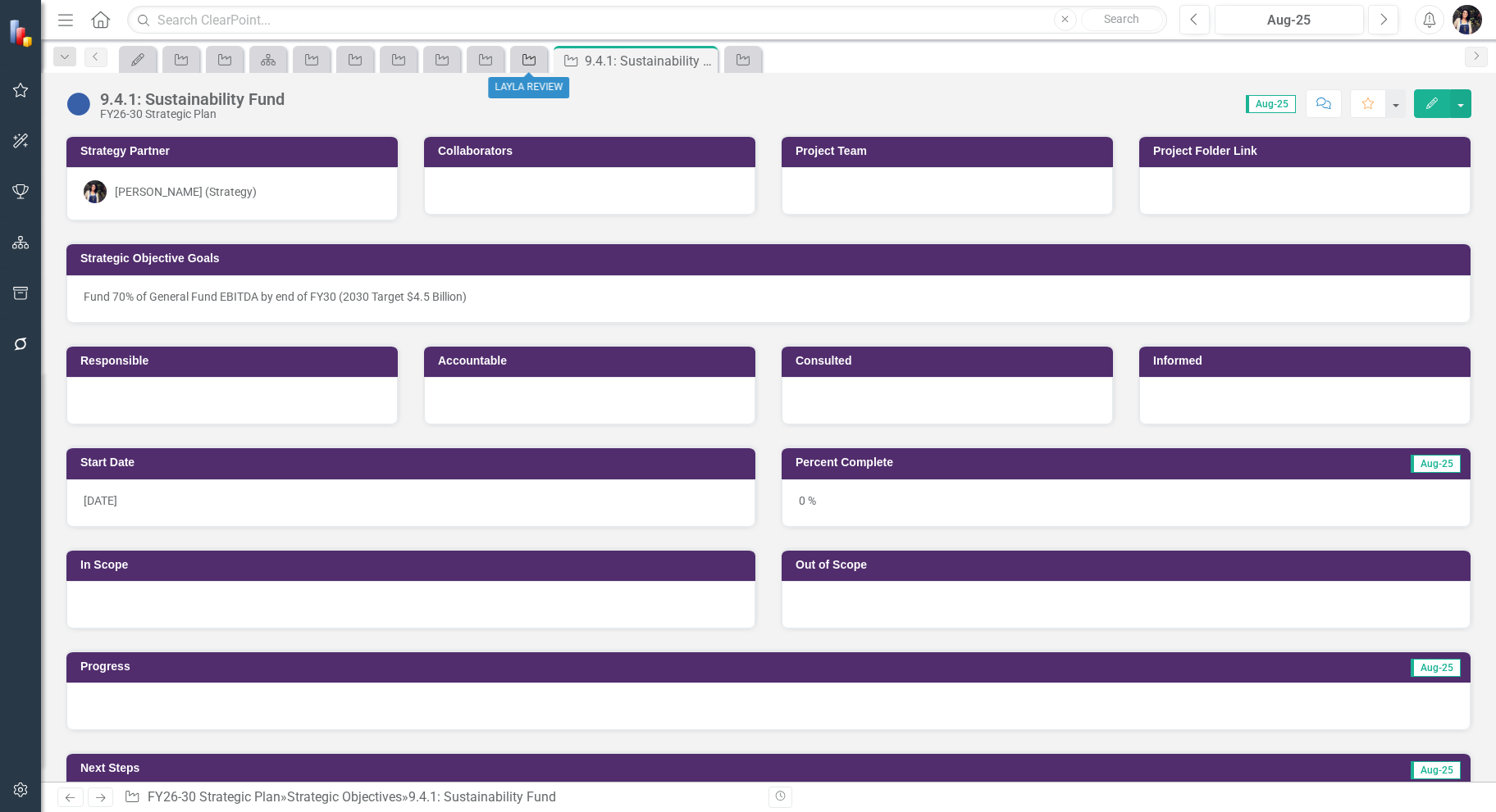
click at [535, 63] on icon "Strategic Objective" at bounding box center [529, 60] width 16 height 13
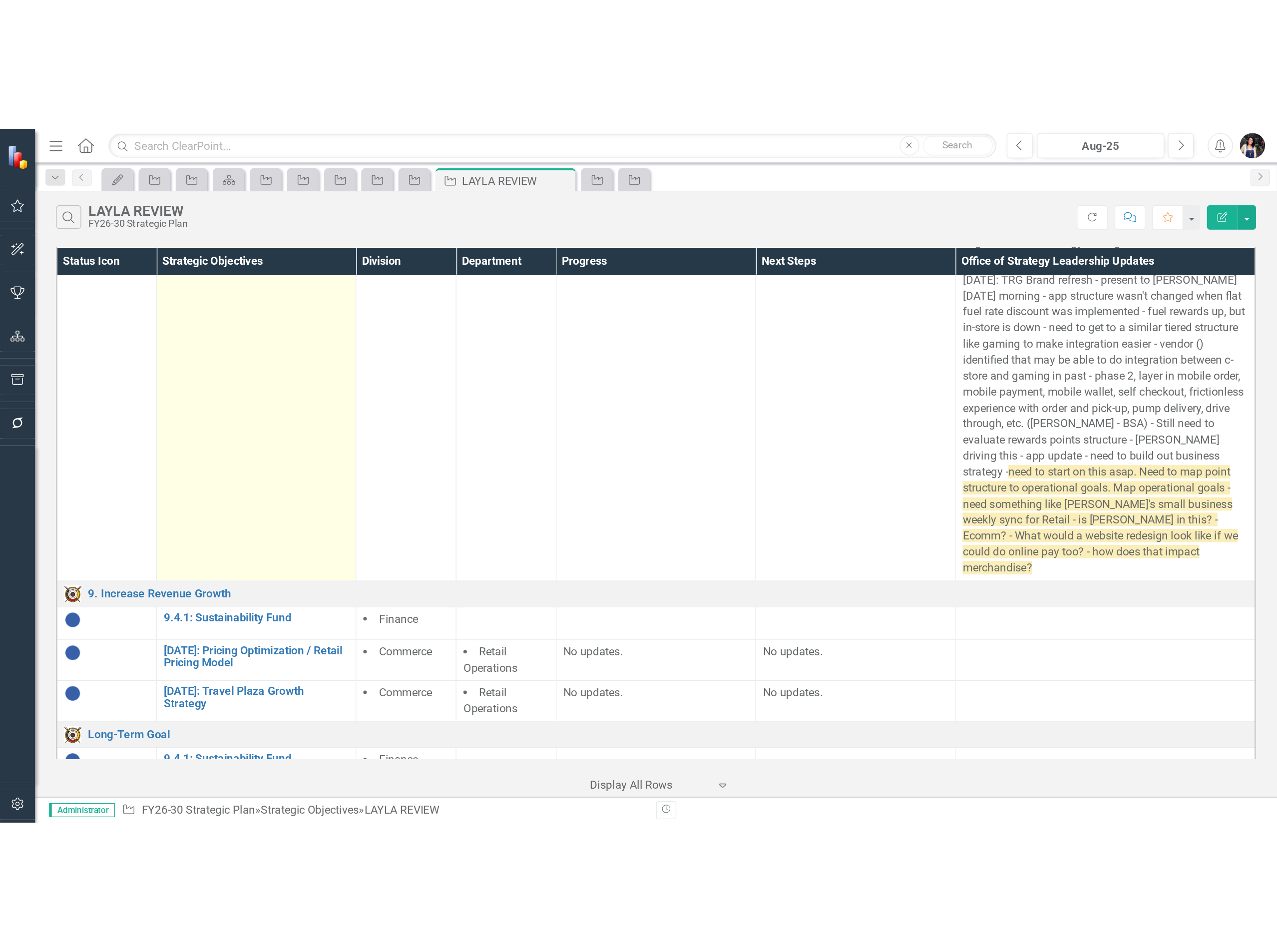
scroll to position [166, 0]
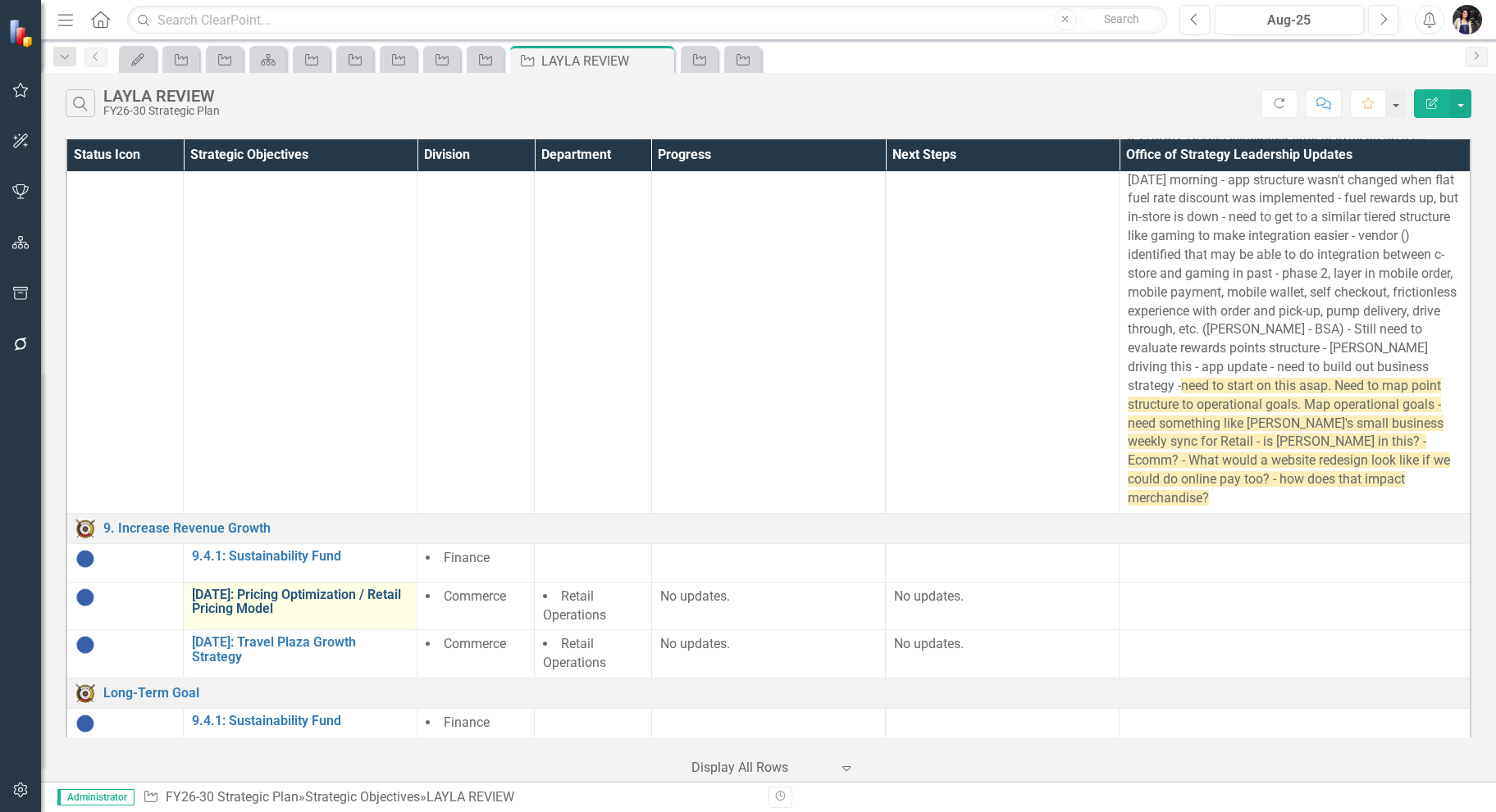
click at [328, 588] on link "[DATE]: Pricing Optimization / Retail Pricing Model" at bounding box center [300, 602] width 217 height 29
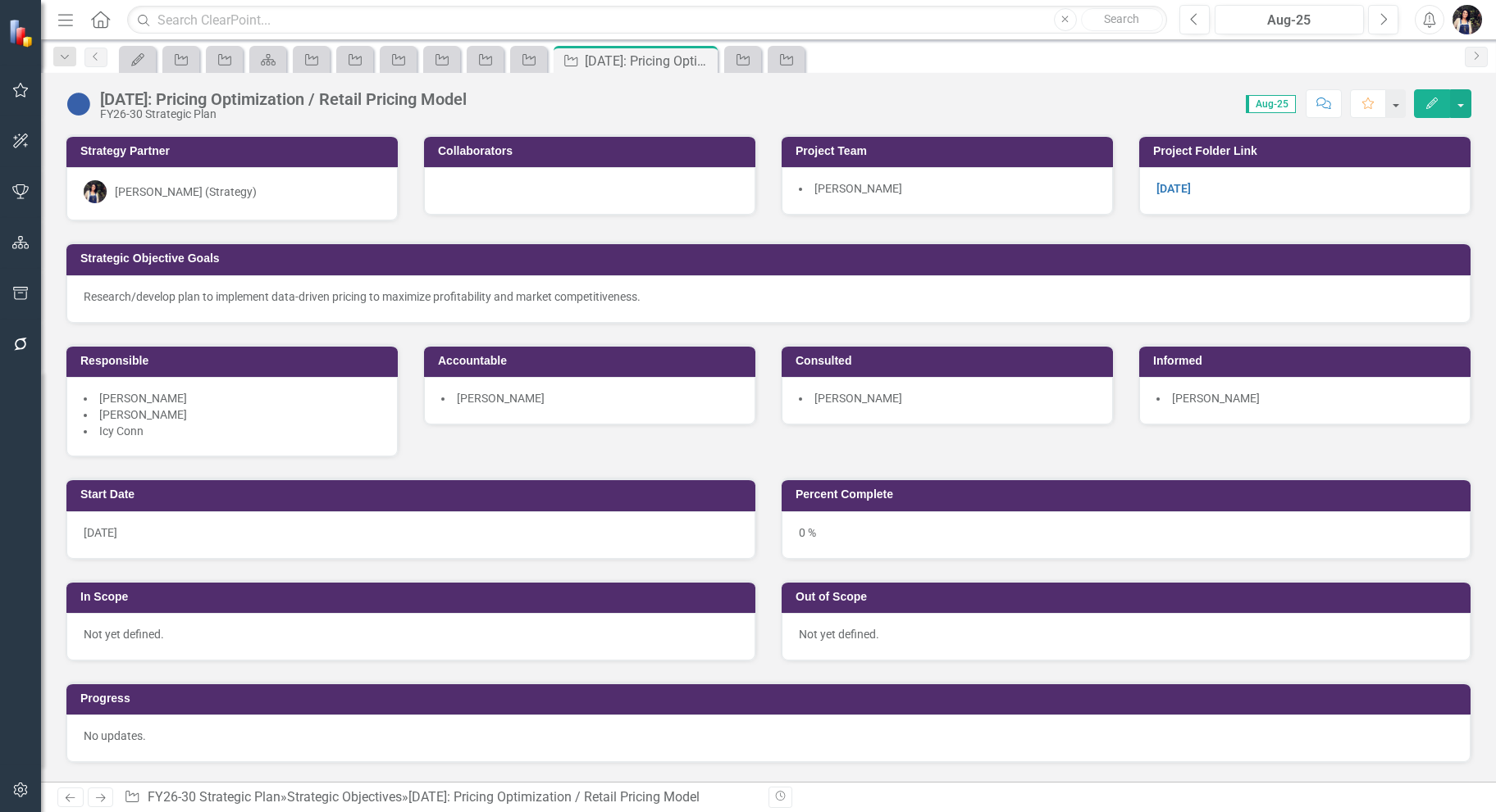
click at [383, 99] on div "[DATE]: Pricing Optimization / Retail Pricing Model" at bounding box center [284, 99] width 367 height 18
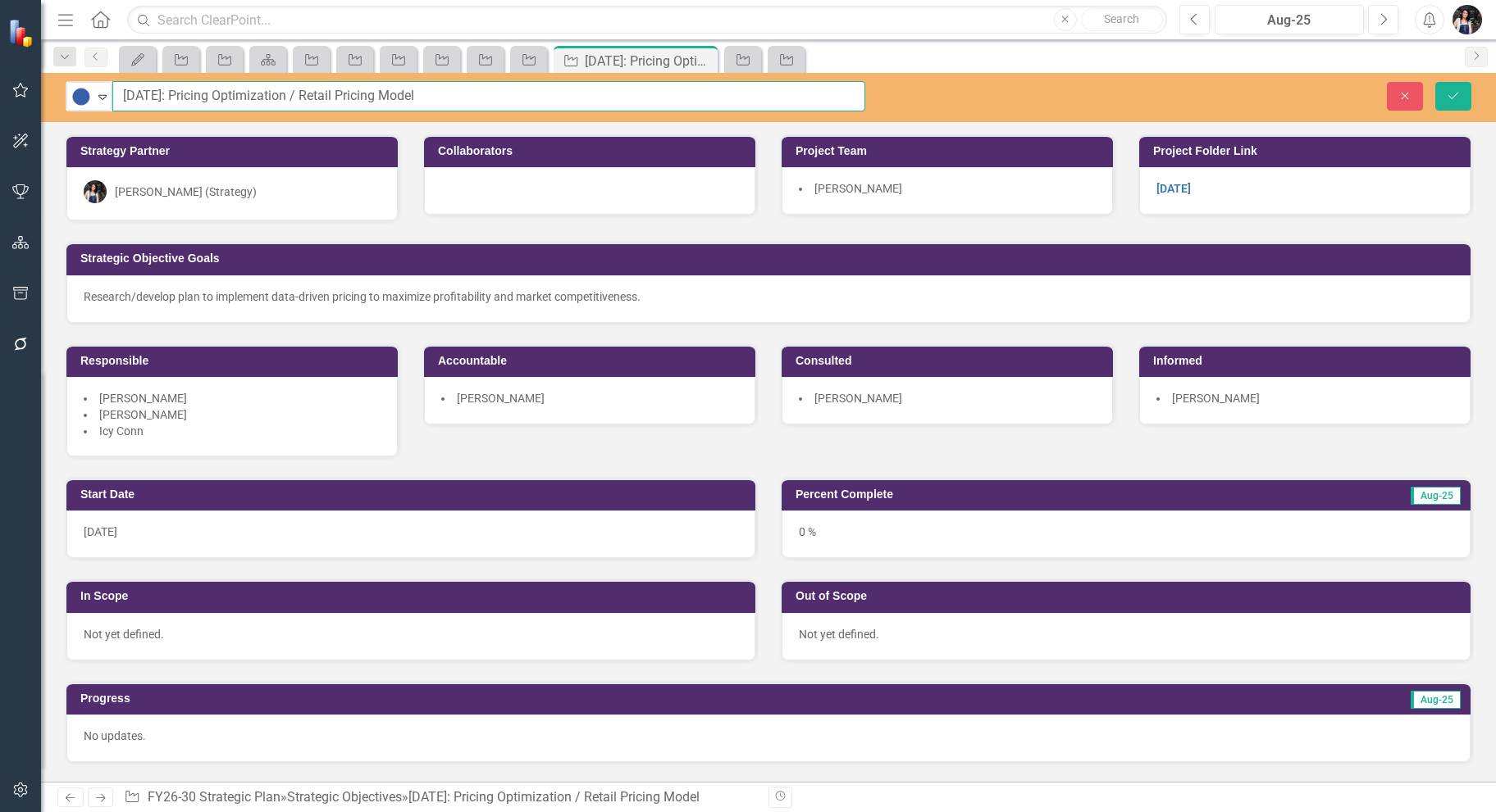
click at [392, 99] on input "[DATE]: Pricing Optimization / Retail Pricing Model" at bounding box center [489, 97] width 752 height 30
click at [432, 97] on input "[DATE]: Pricing Optimization / Retail Pricing Model" at bounding box center [489, 97] width 752 height 30
paste input "Retail Pricing Model - Pricing Optimization"
type input "[DATE]: Retail Pricing Model - Pricing Optimization"
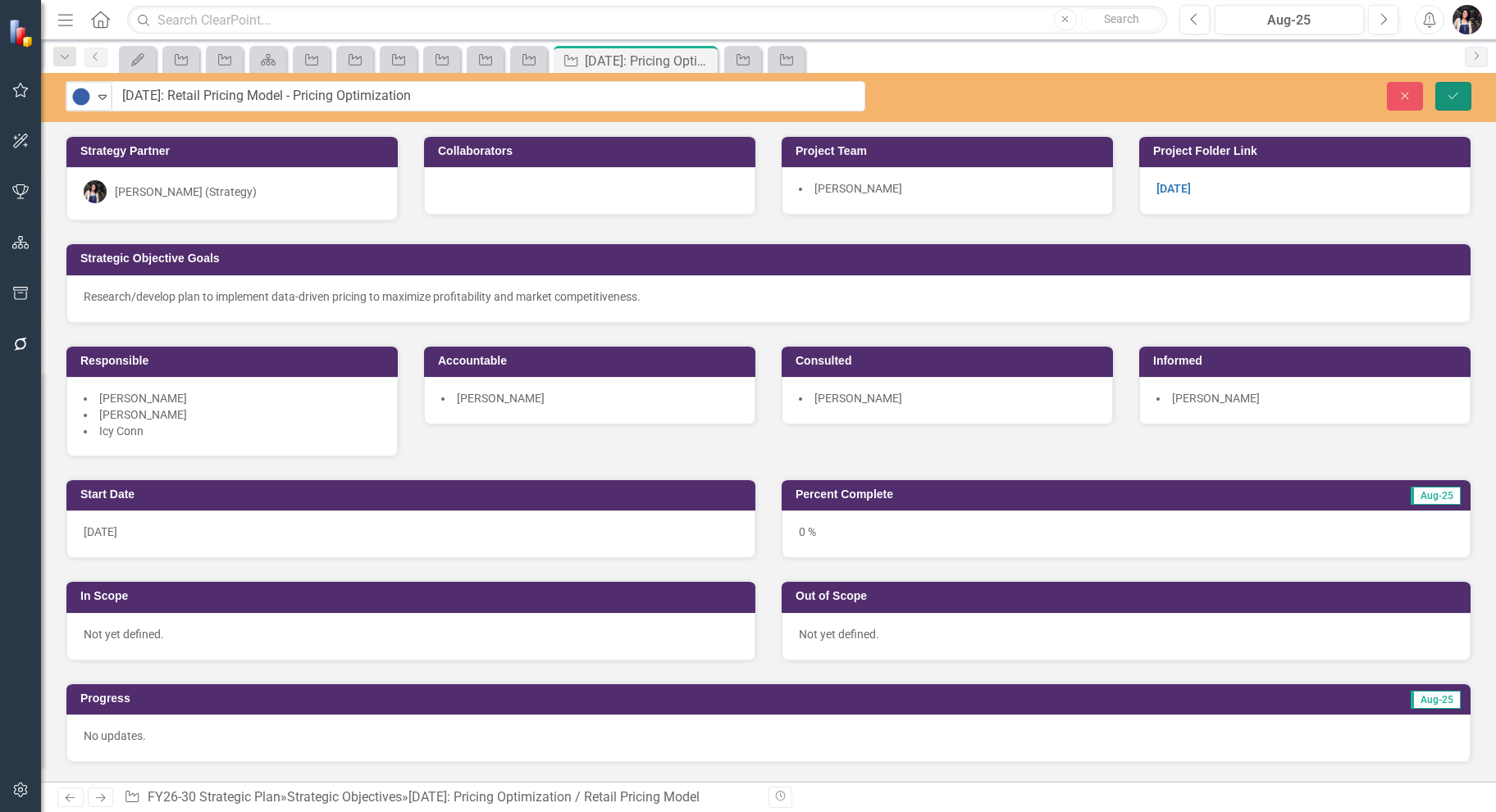
click at [1449, 93] on icon "Save" at bounding box center [1453, 96] width 14 height 12
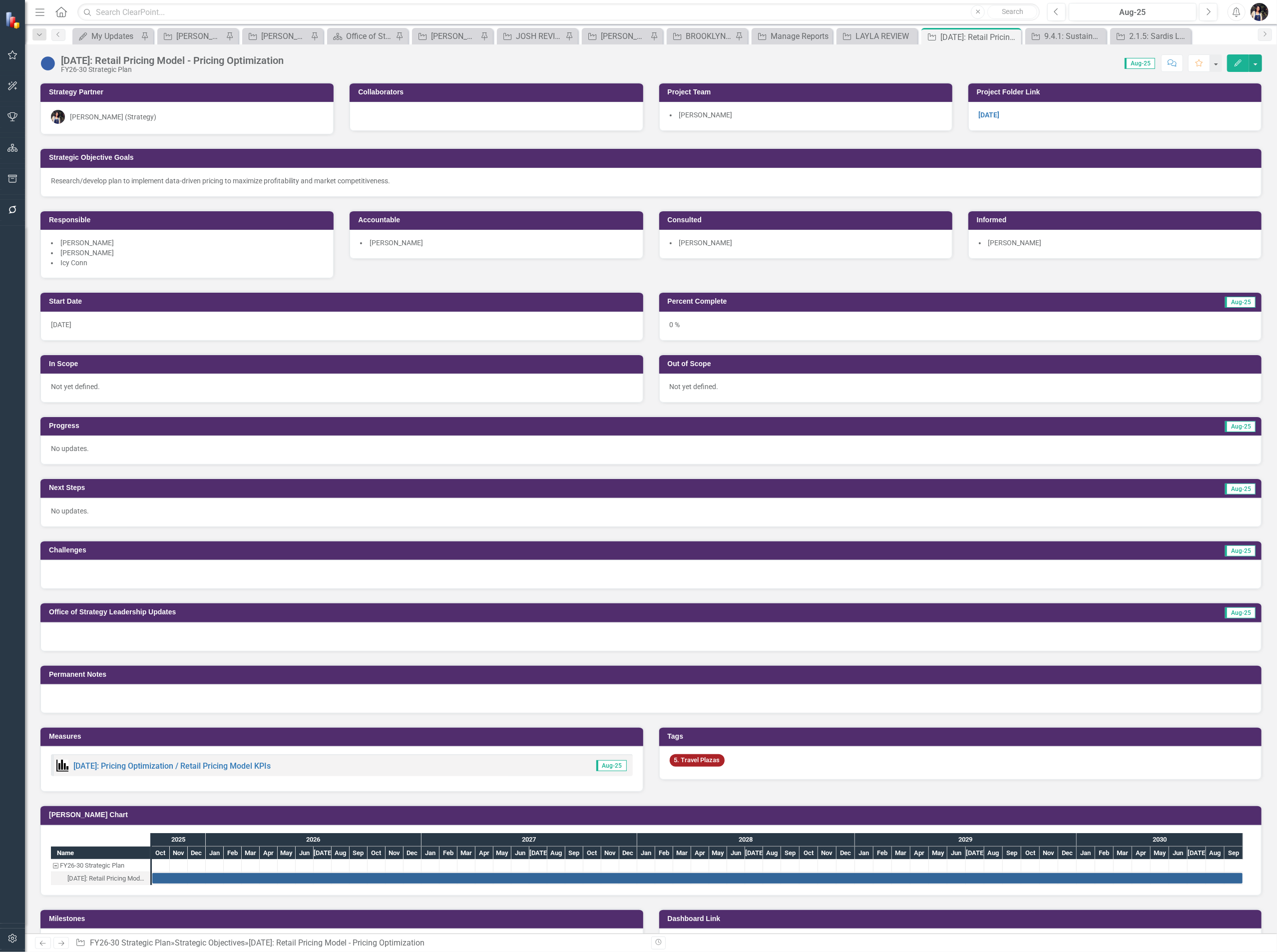
click at [207, 57] on div "[DATE]: Retail Pricing Model - Pricing Optimization" at bounding box center [172, 60] width 223 height 11
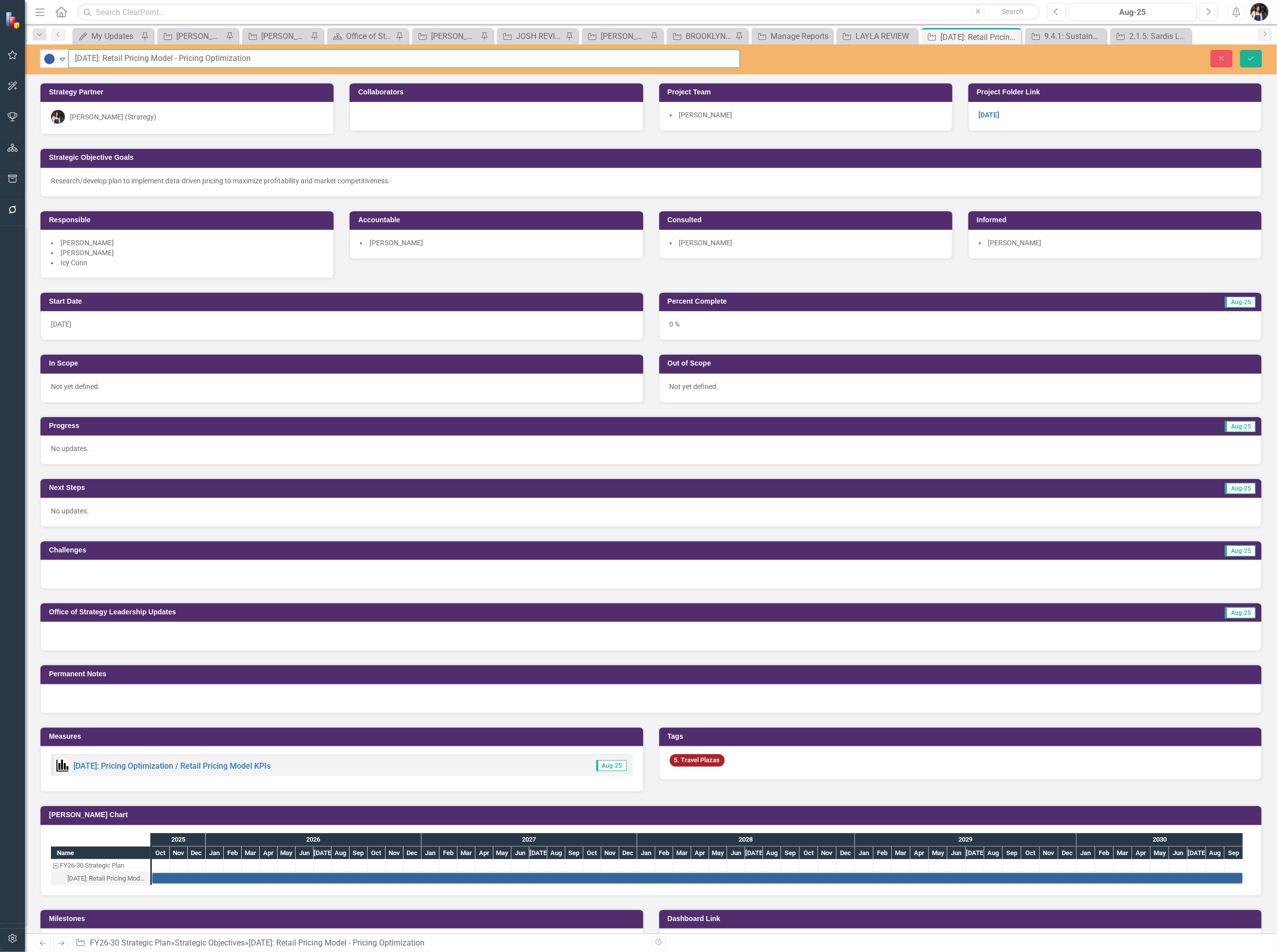
click at [256, 59] on input "[DATE]: Retail Pricing Model - Pricing Optimization" at bounding box center [404, 59] width 672 height 19
paste input "&"
type input "[DATE]: Retail Pricing Model & Optimization"
click at [911, 62] on button "Save" at bounding box center [1251, 59] width 22 height 17
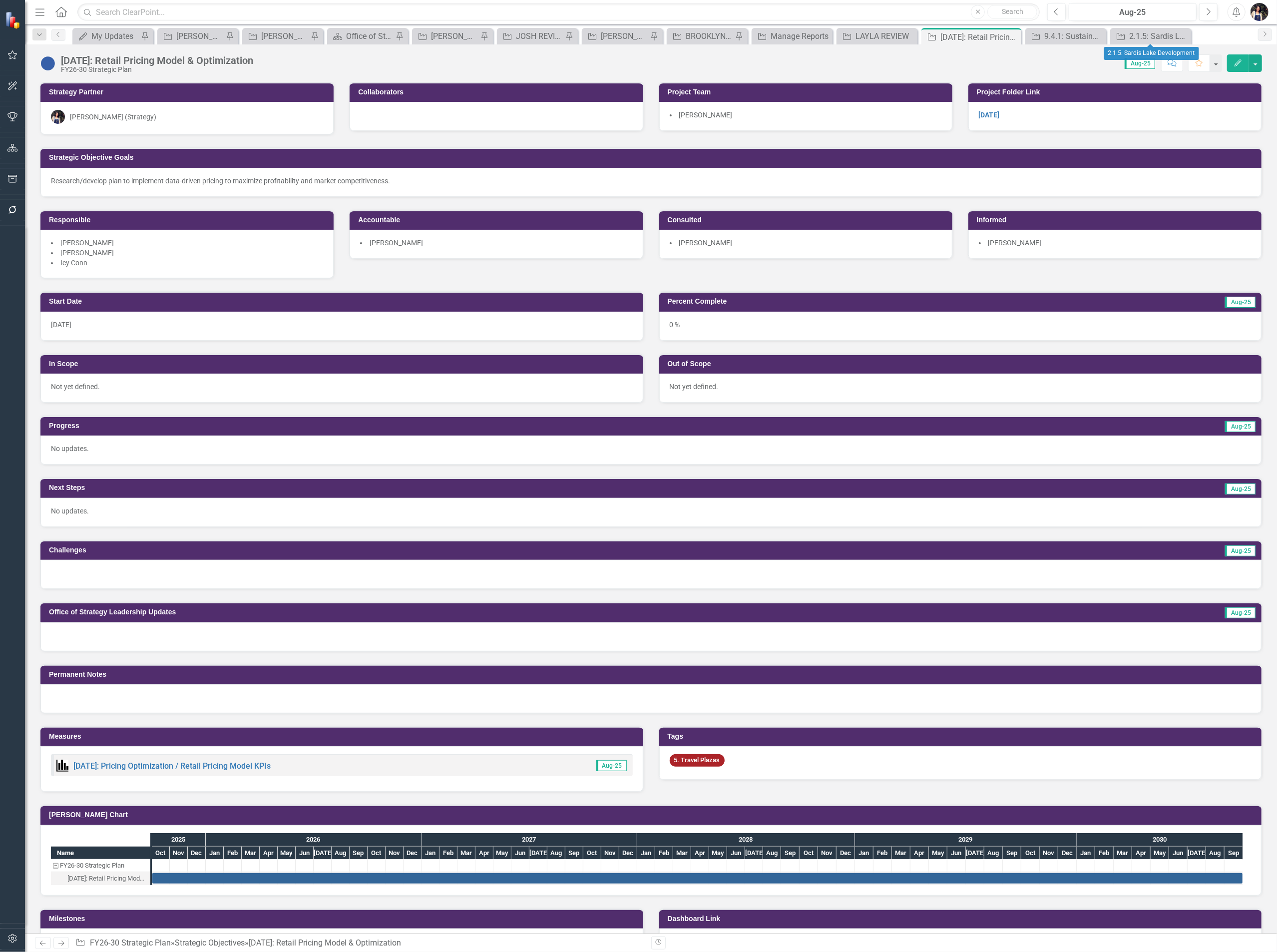
drag, startPoint x: 1182, startPoint y: 37, endPoint x: 1164, endPoint y: 39, distance: 18.1
click at [0, 0] on icon at bounding box center [0, 0] width 0 height 0
click at [0, 0] on icon "Close" at bounding box center [0, 0] width 0 height 0
click at [805, 494] on div "5. Travel Plazas" at bounding box center [961, 762] width 603 height 33
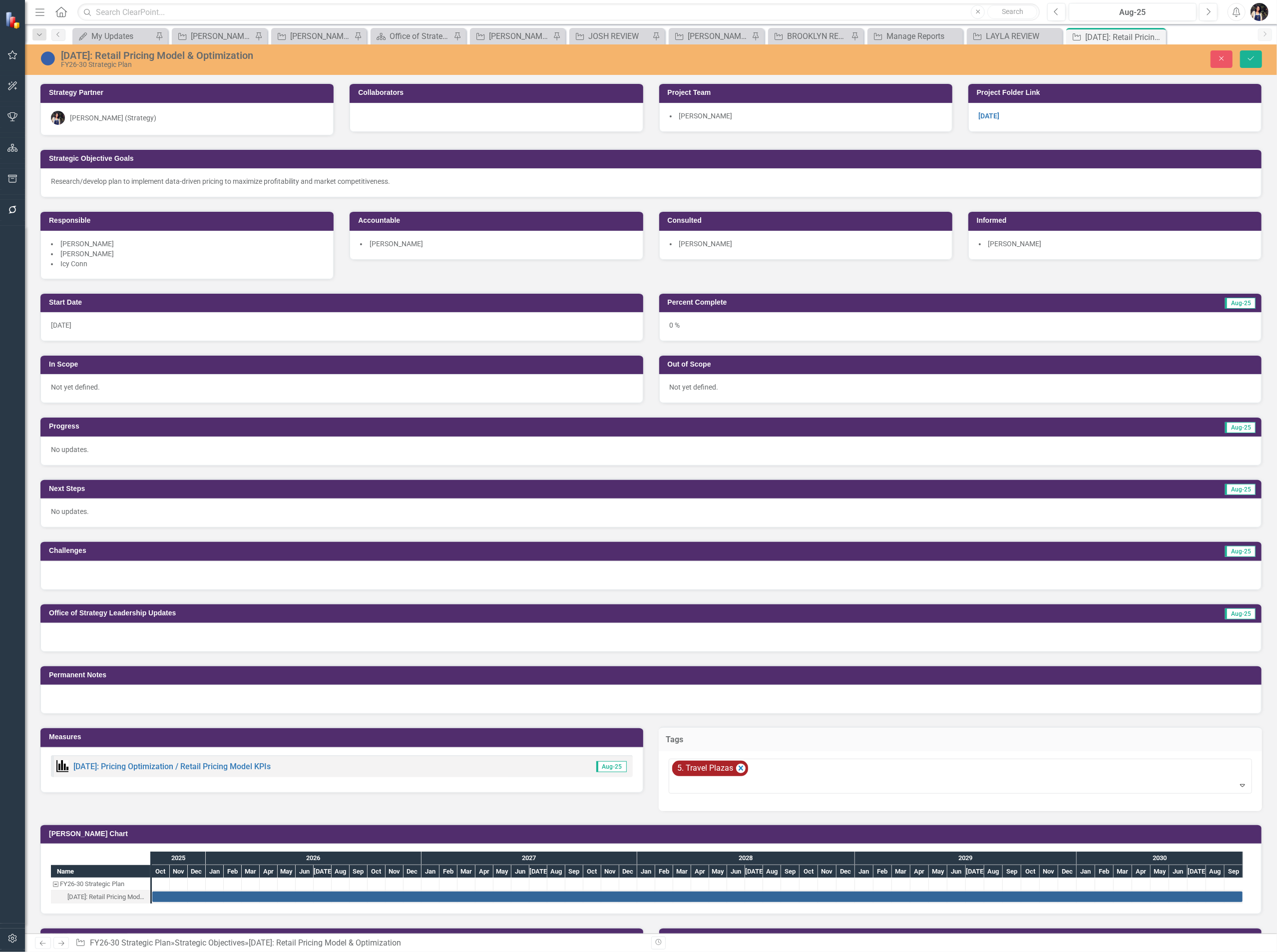
click at [739, 494] on icon "Remove [object Object]" at bounding box center [740, 768] width 9 height 13
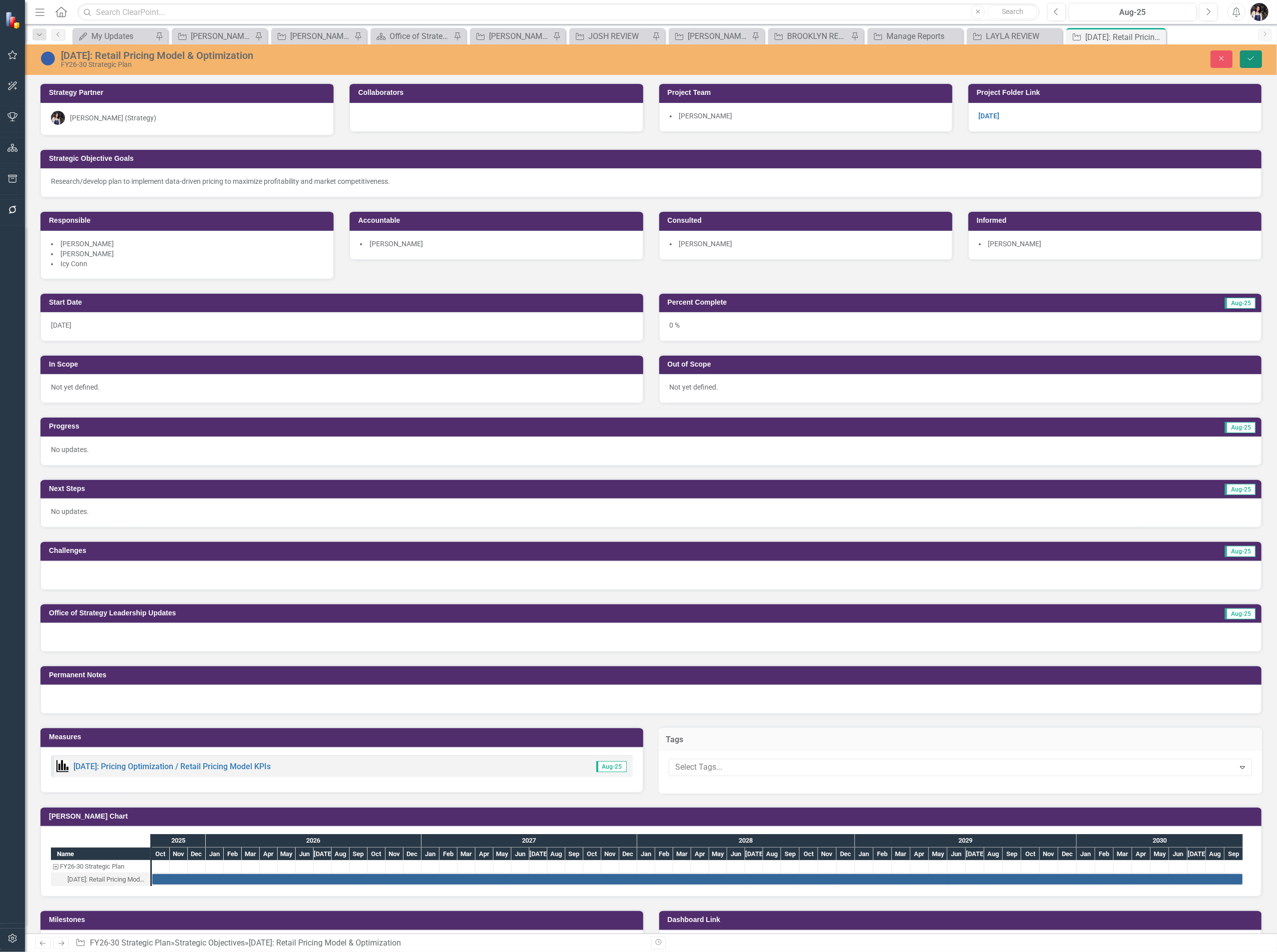
click at [911, 63] on button "Save" at bounding box center [1251, 59] width 22 height 17
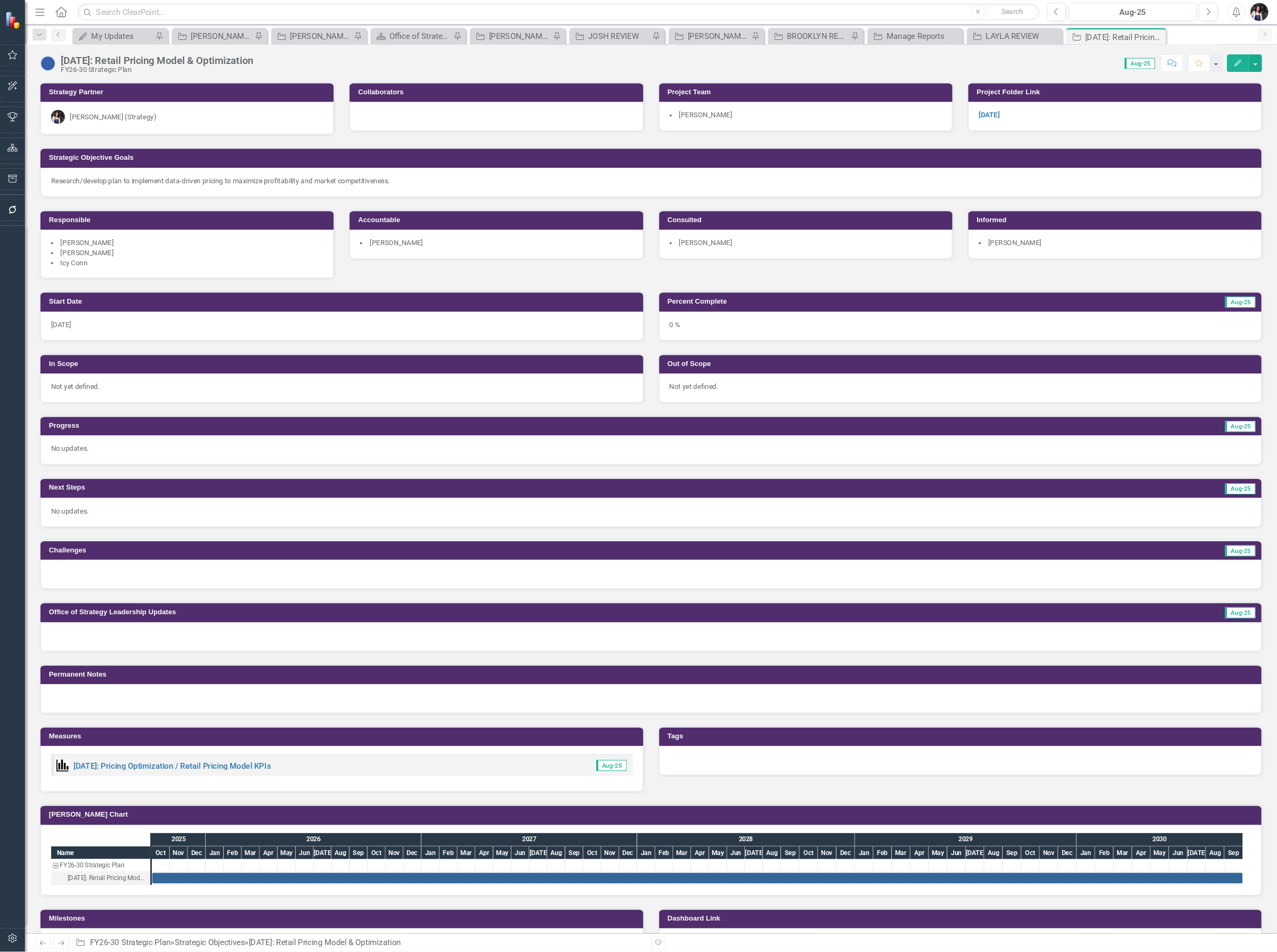
scroll to position [188, 0]
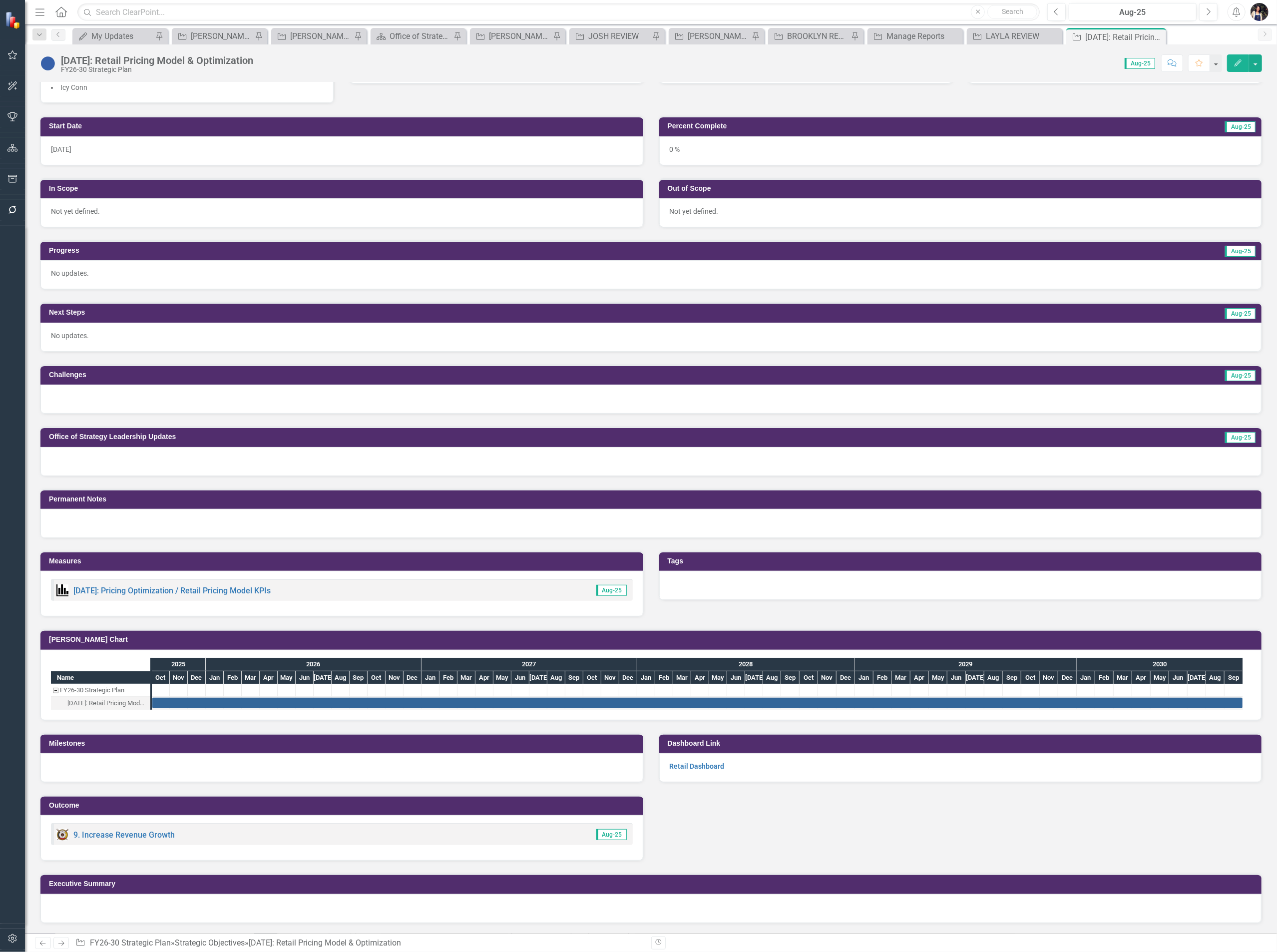
click at [0, 0] on icon at bounding box center [0, 0] width 0 height 0
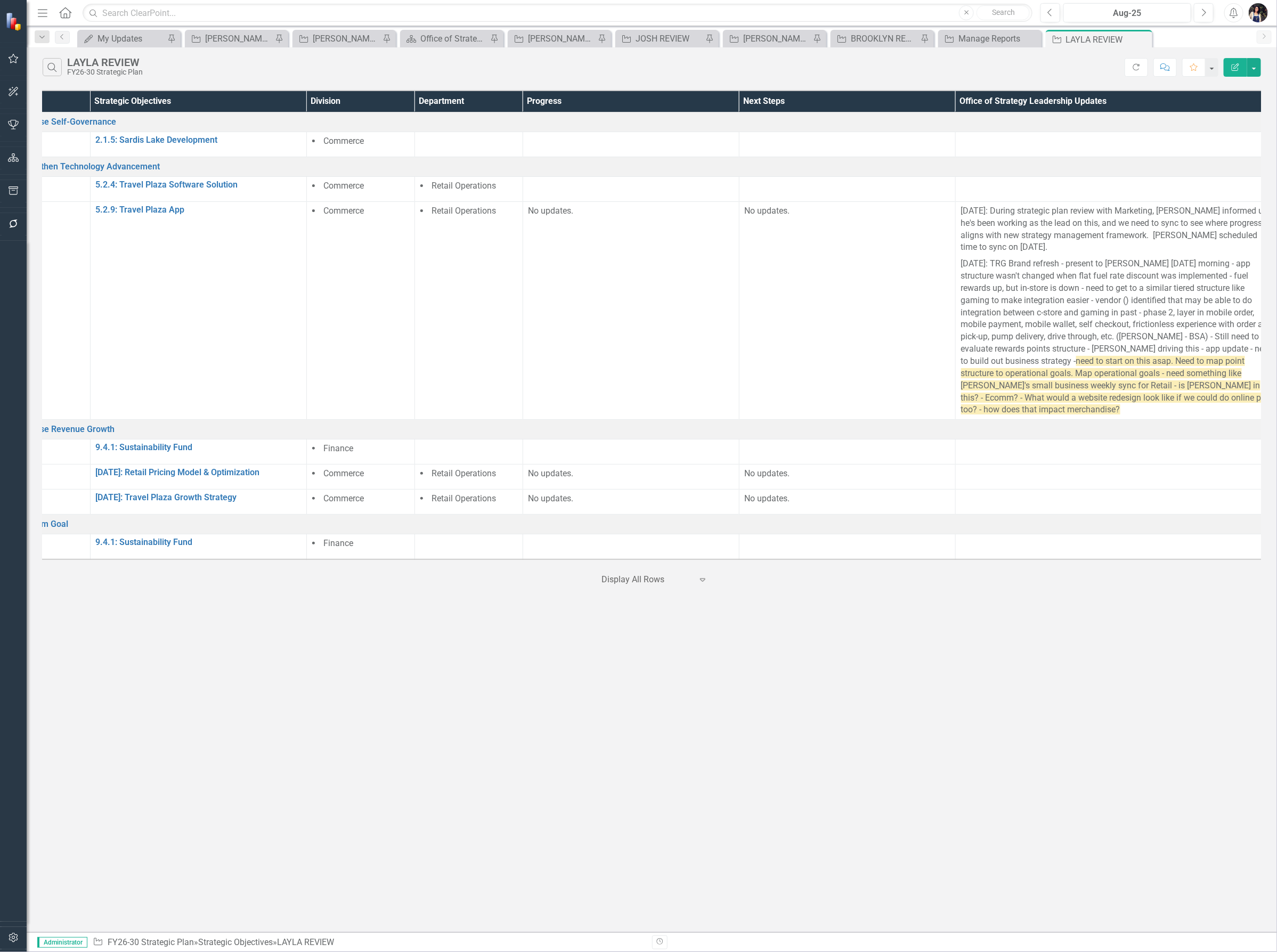
scroll to position [0, 80]
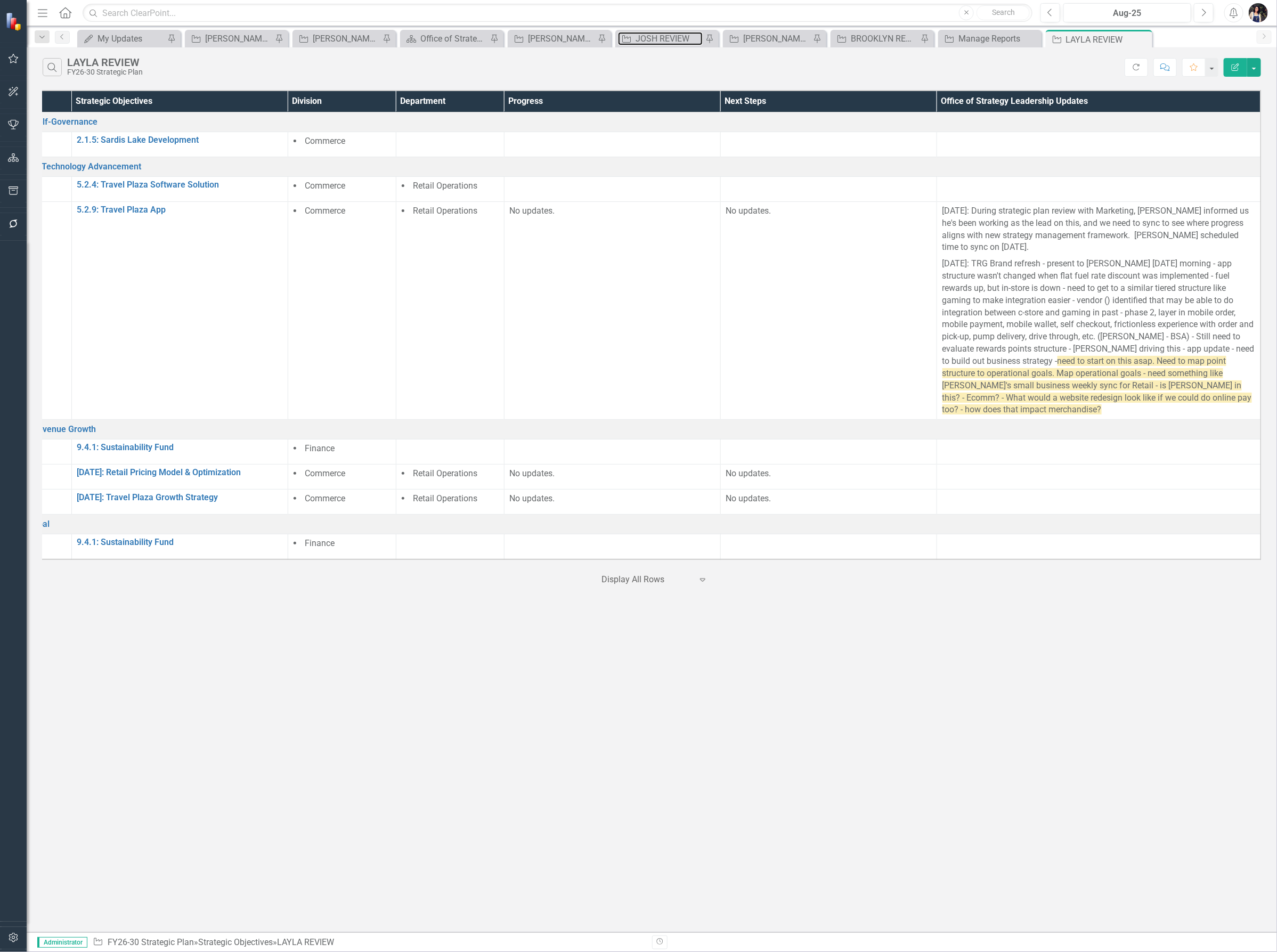
click at [655, 38] on div "JOSH REVIEW" at bounding box center [668, 38] width 67 height 13
